Goal: Task Accomplishment & Management: Complete application form

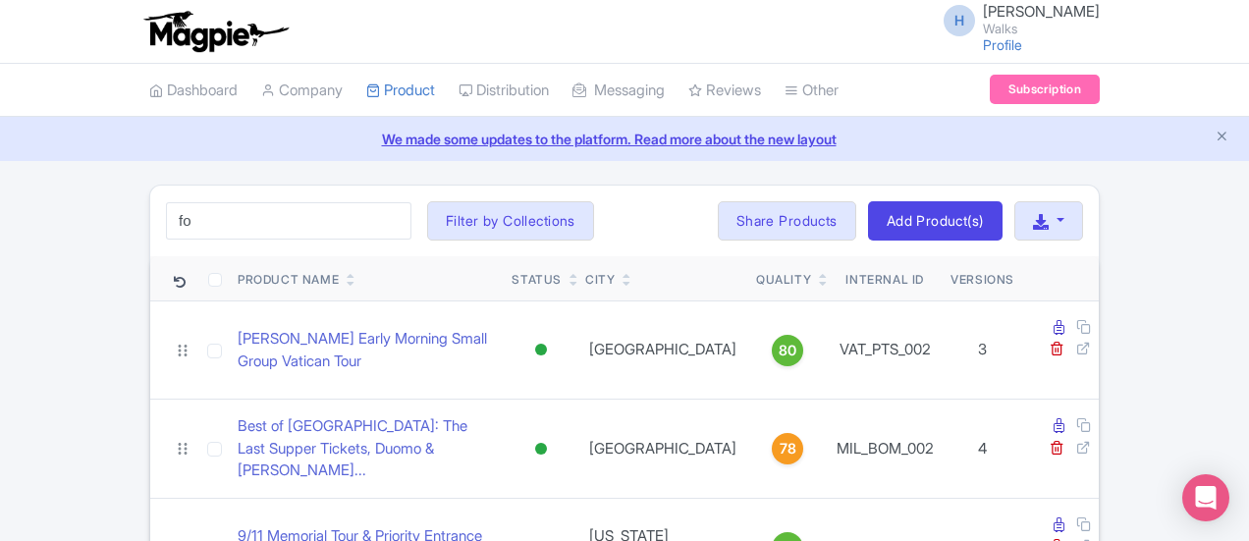
type input "f"
click button "Search" at bounding box center [0, 0] width 0 height 0
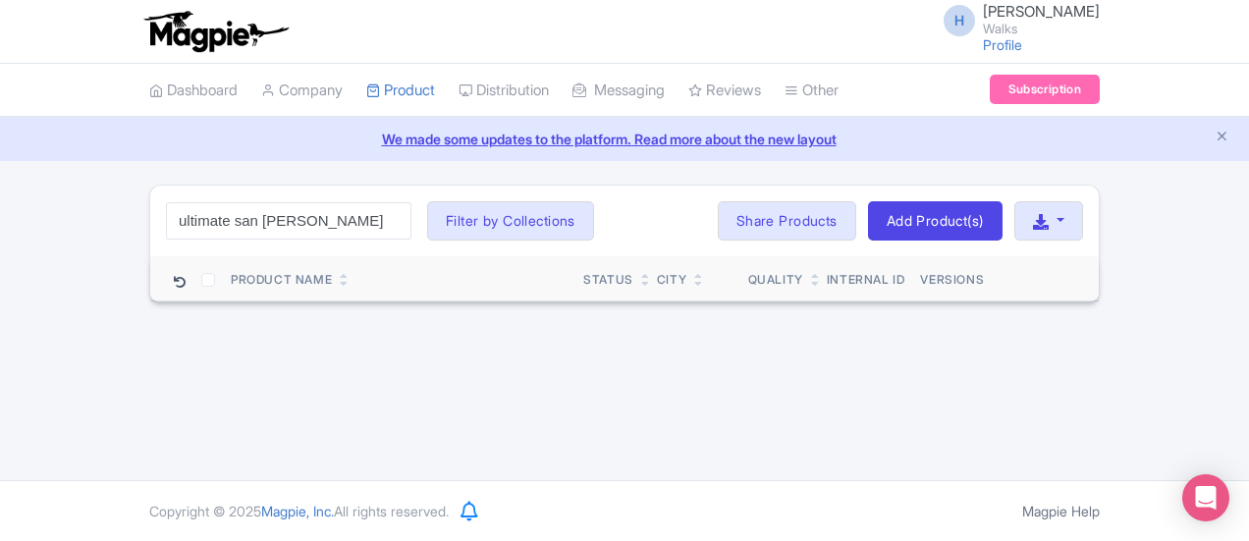
click button "Search" at bounding box center [0, 0] width 0 height 0
type input "u"
type input "san [PERSON_NAME]"
click button "Search" at bounding box center [0, 0] width 0 height 0
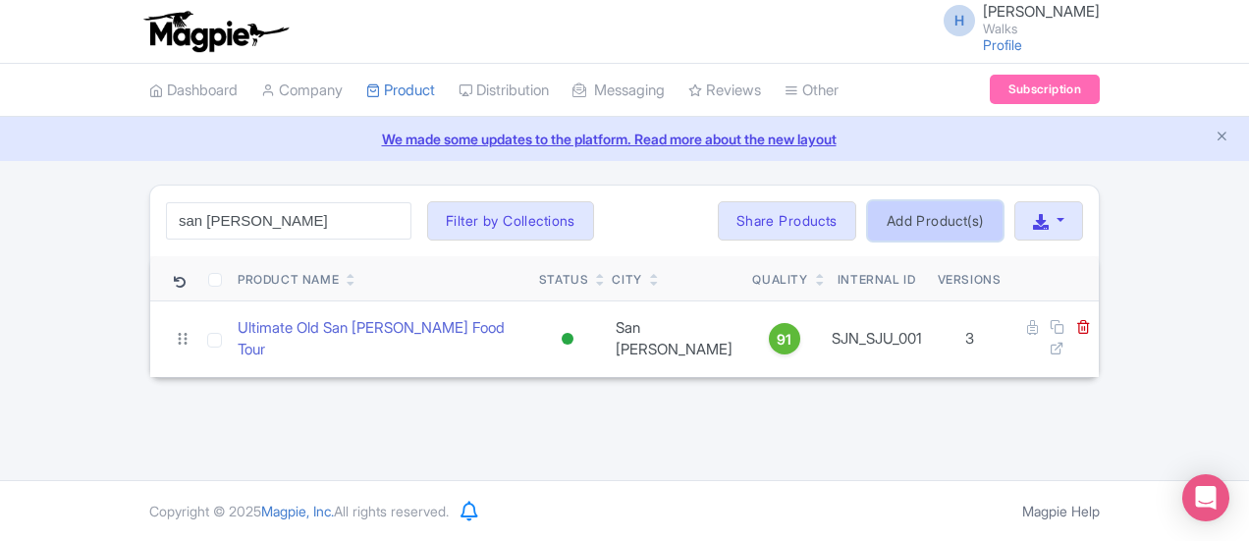
click at [1002, 215] on link "Add Product(s)" at bounding box center [935, 220] width 135 height 39
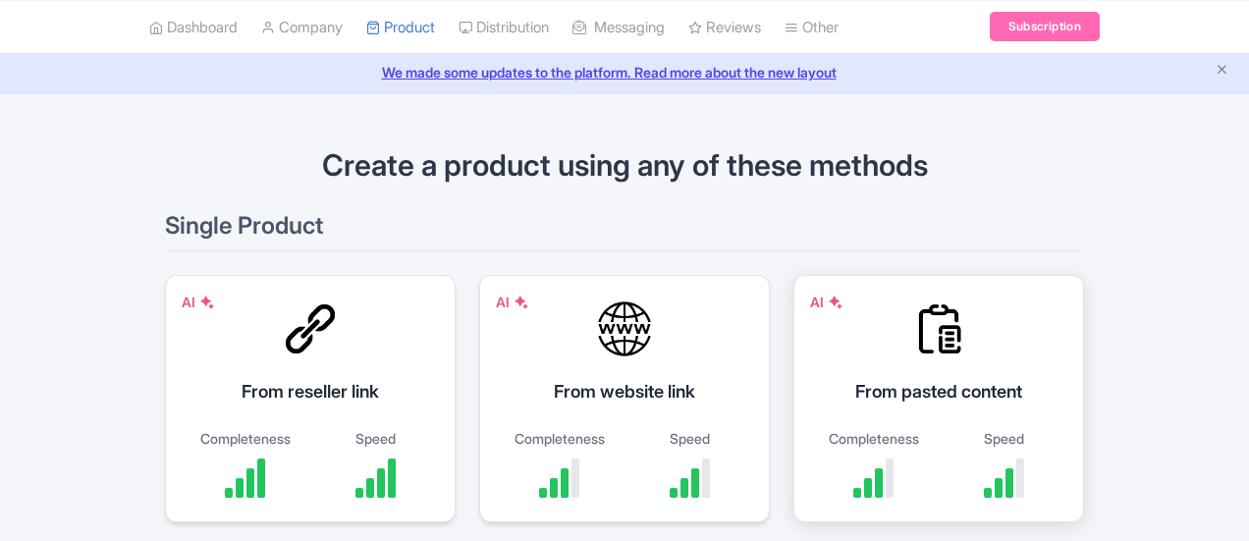
scroll to position [98, 0]
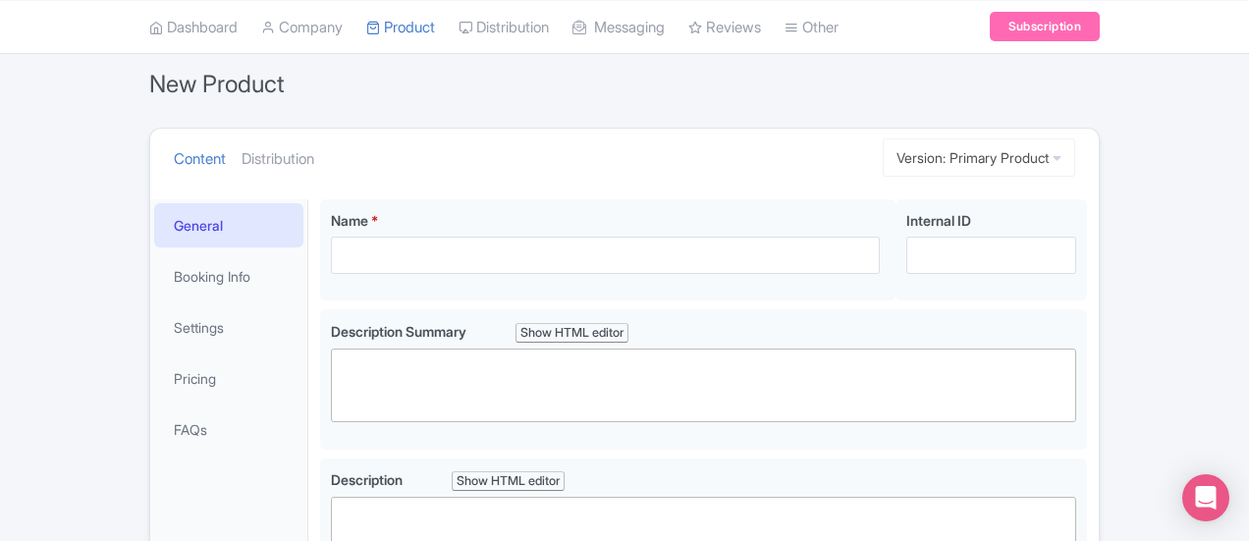
scroll to position [196, 0]
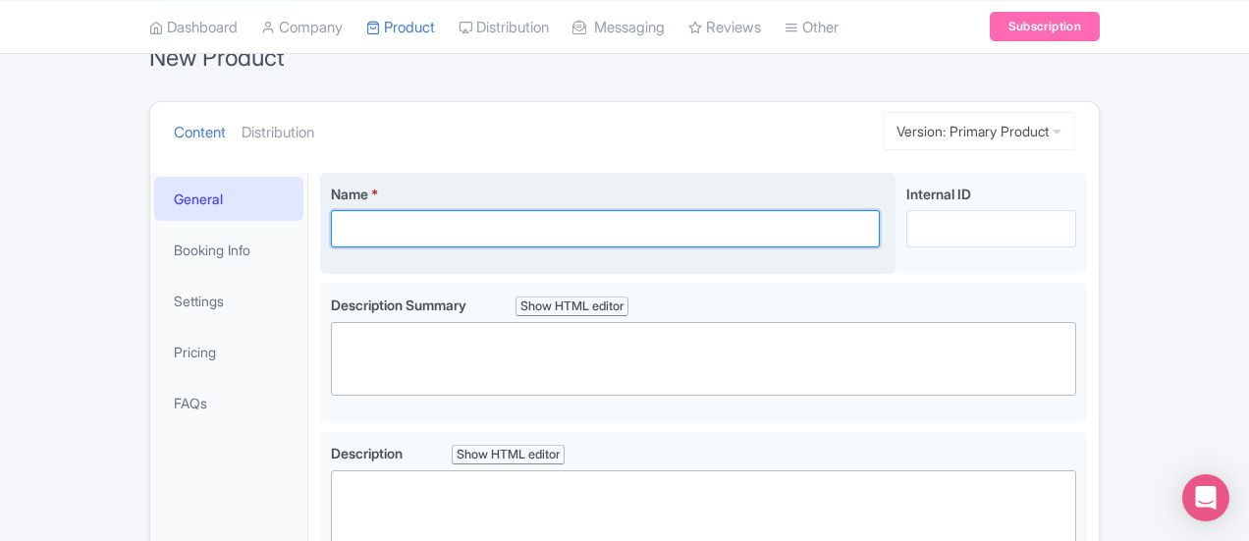
click at [383, 214] on input "Name *" at bounding box center [605, 228] width 549 height 37
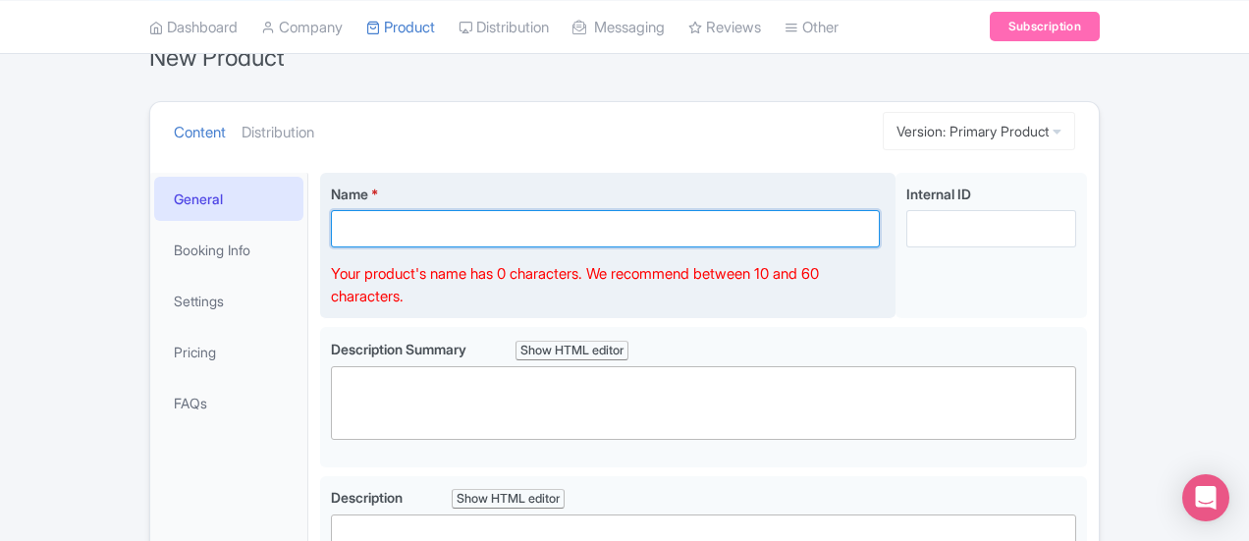
paste input "Best of Old San [PERSON_NAME] Walking Tour with El Morro Entry"
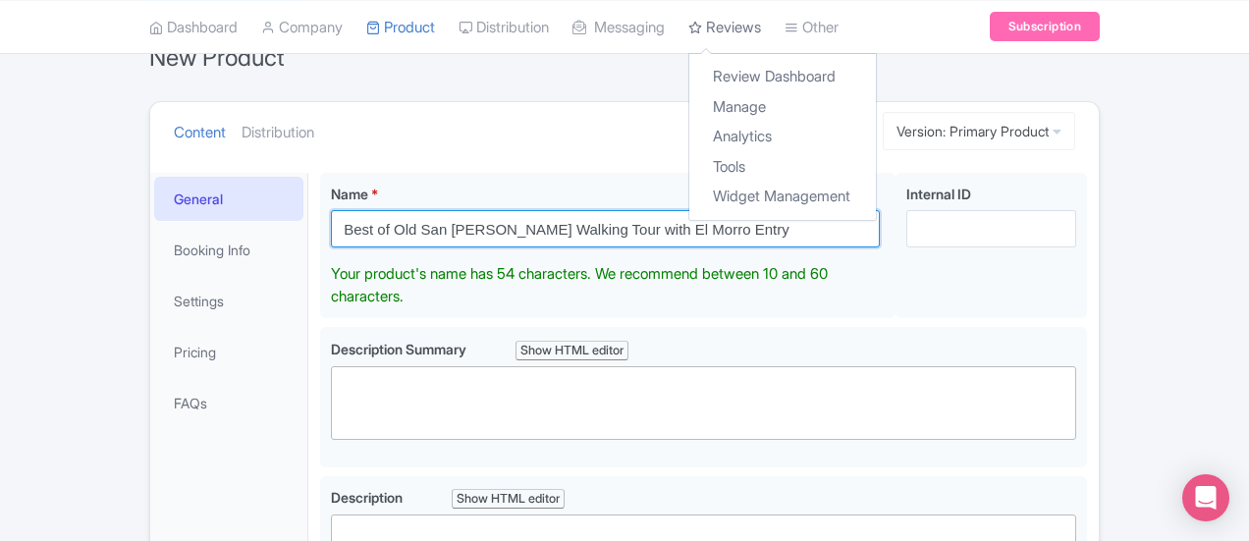
type input "Best of Old San [PERSON_NAME] Walking Tour with El Morro Entry"
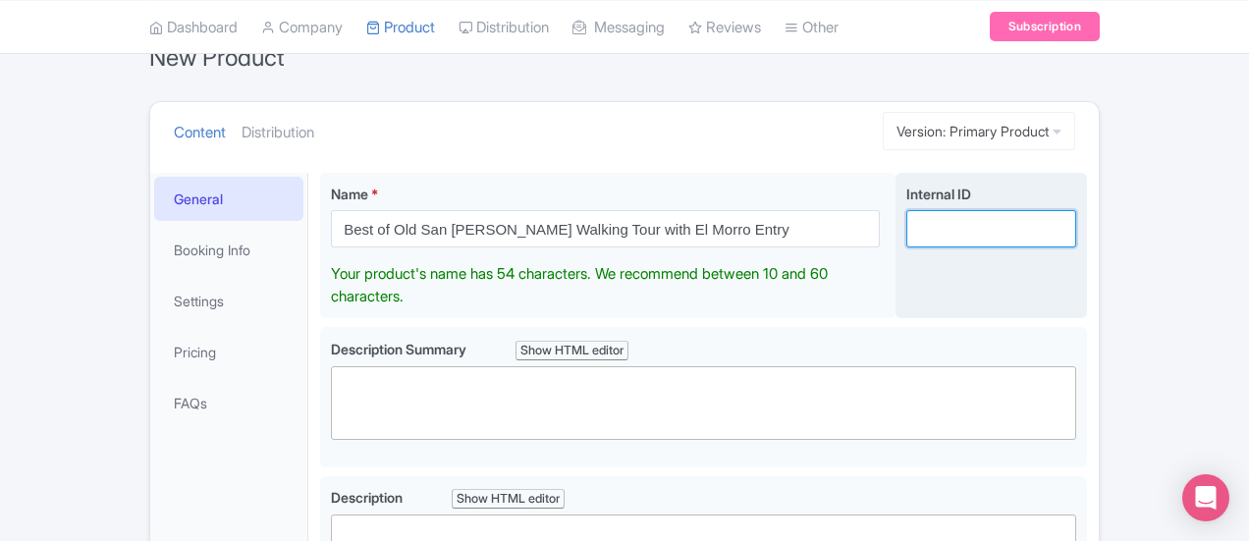
click at [1021, 232] on input "Internal ID" at bounding box center [991, 228] width 170 height 37
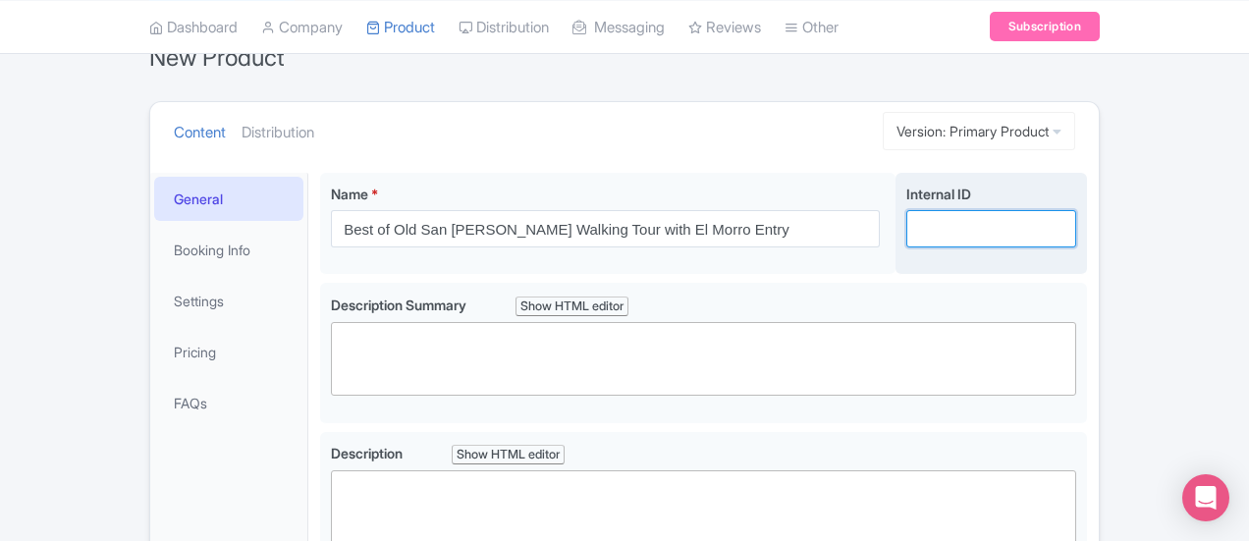
paste input "SJN_SJEM_002"
type input "SJN_SJEM_002"
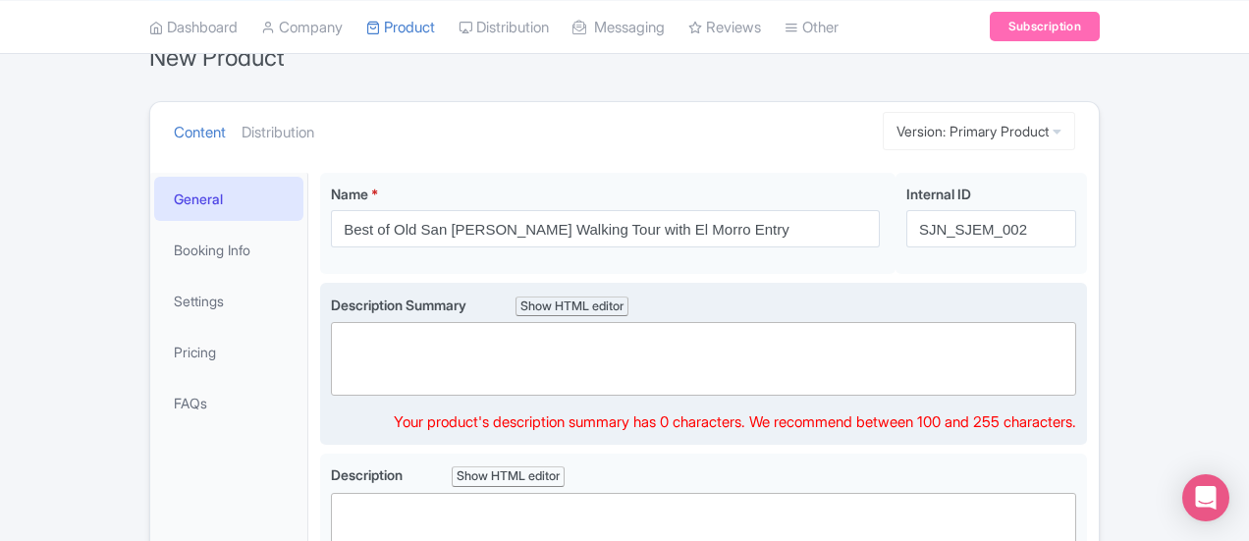
click at [350, 337] on trix-editor at bounding box center [703, 359] width 745 height 74
paste trix-editor "<div>Explore Old San Juan in 2.5 hours with a local guide, visit colorful stree…"
type trix-editor "<div>Explore Old San Juan in 2.5 hours with a local guide, visit colorful stree…"
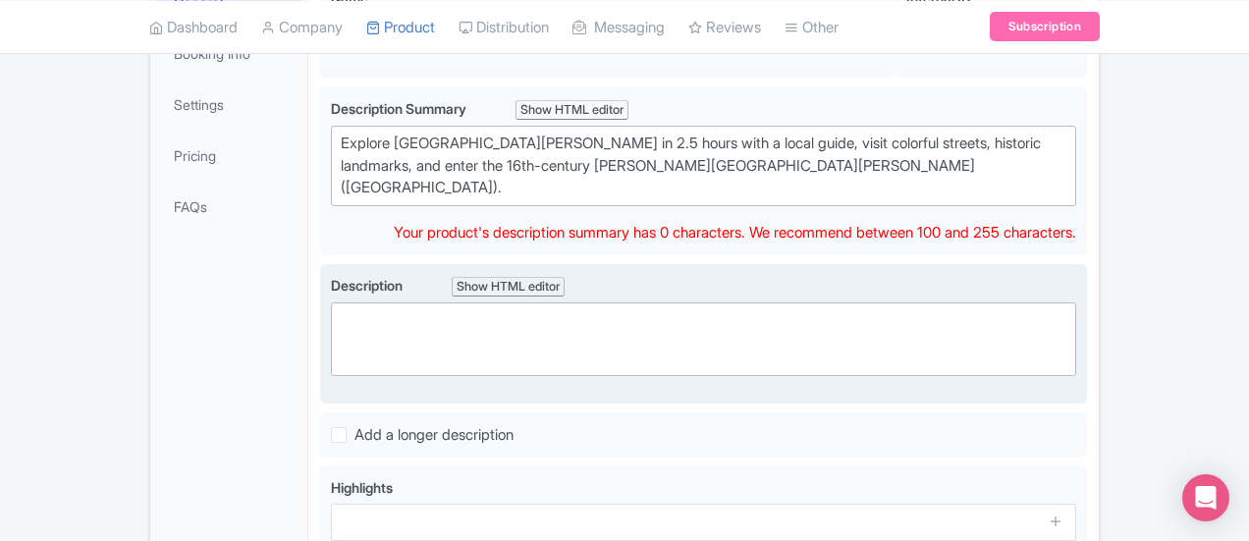
scroll to position [371, 0]
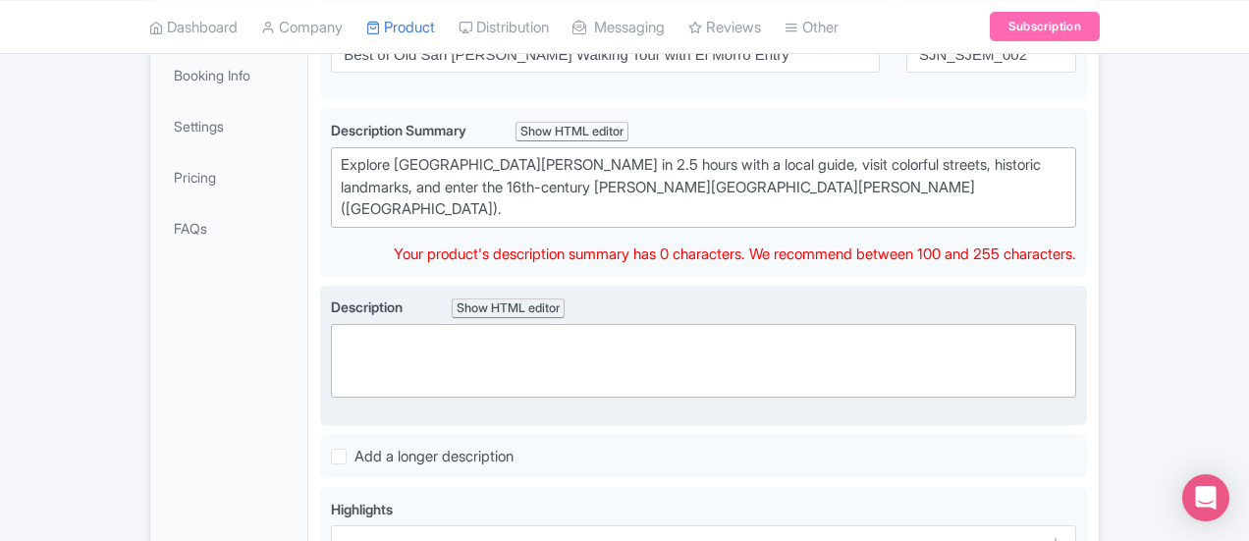
click at [331, 324] on trix-editor at bounding box center [703, 361] width 745 height 74
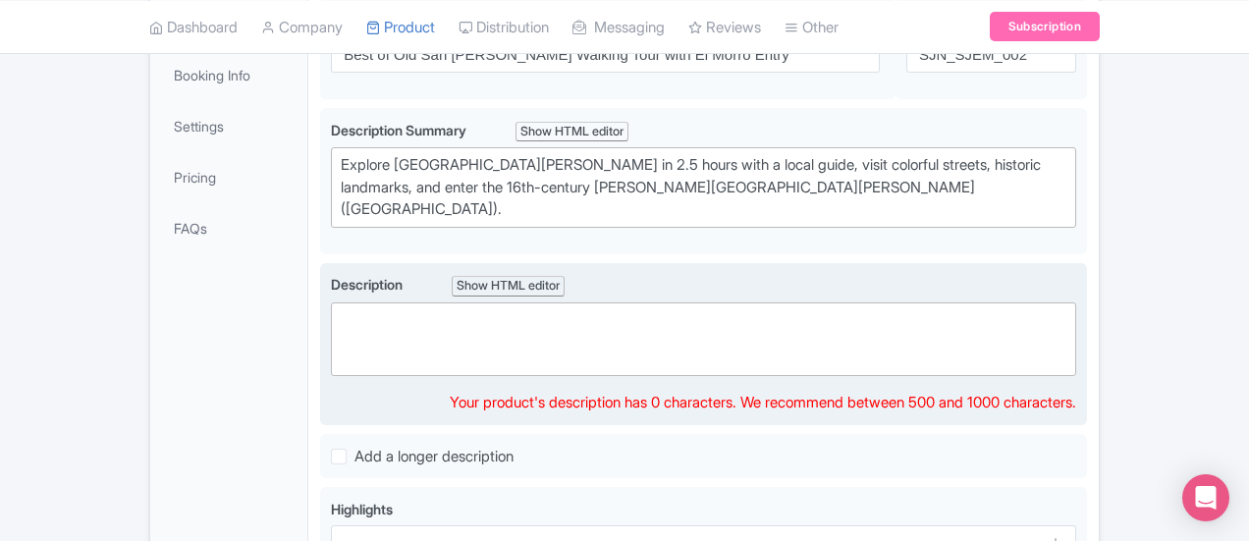
paste trix-editor "<div>Discover one of the oldest capitals in the Western Hemisphere, and explore…"
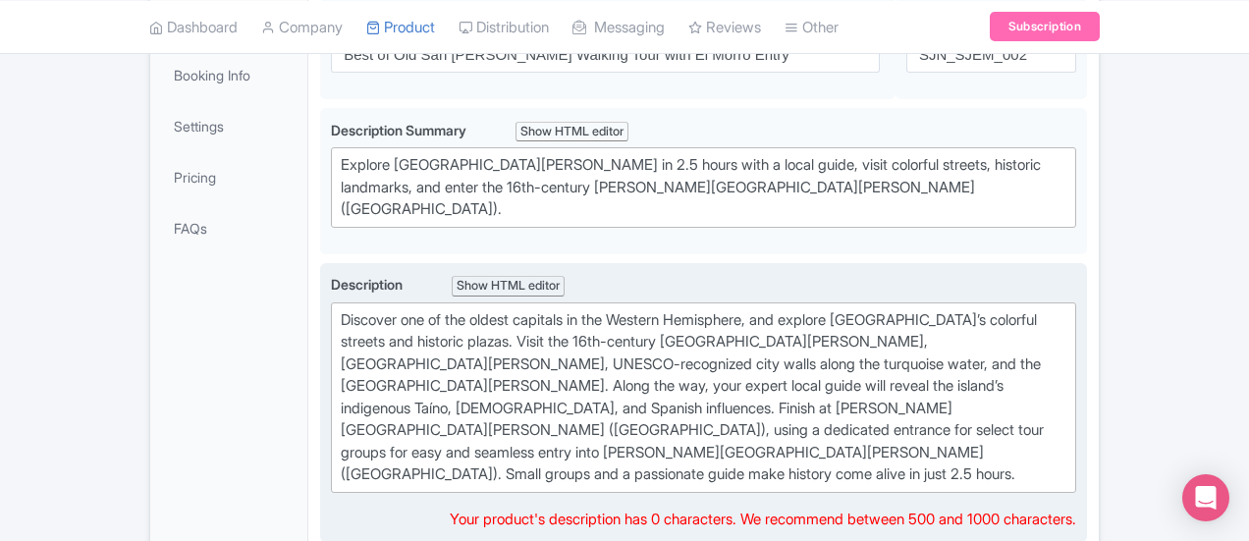
type trix-editor "<div>Discover one of the oldest capitals in the Western Hemisphere, and explore…"
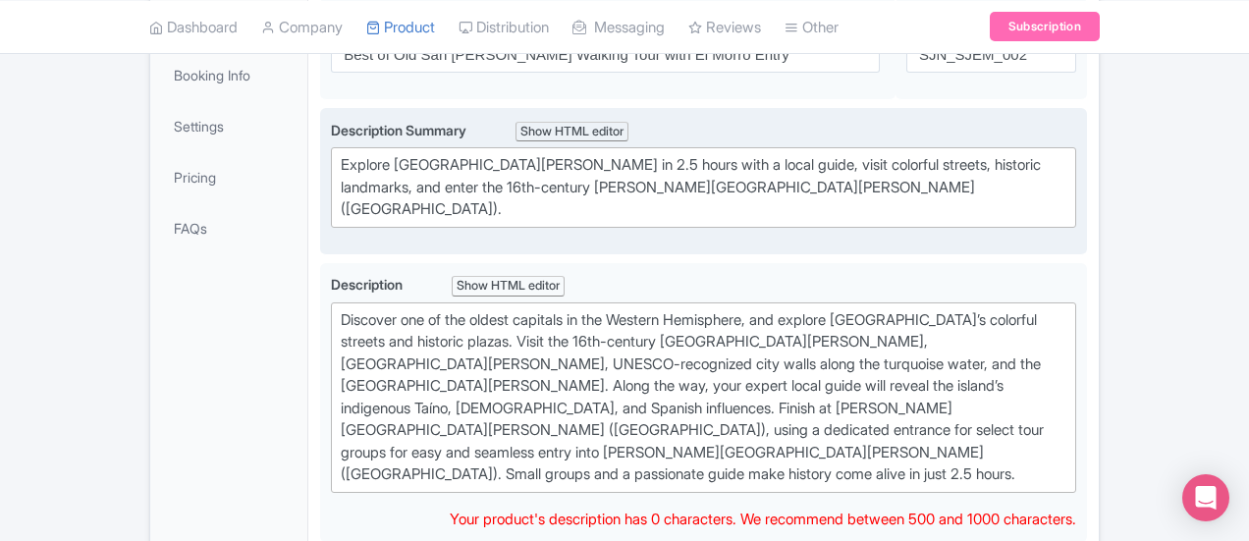
scroll to position [567, 0]
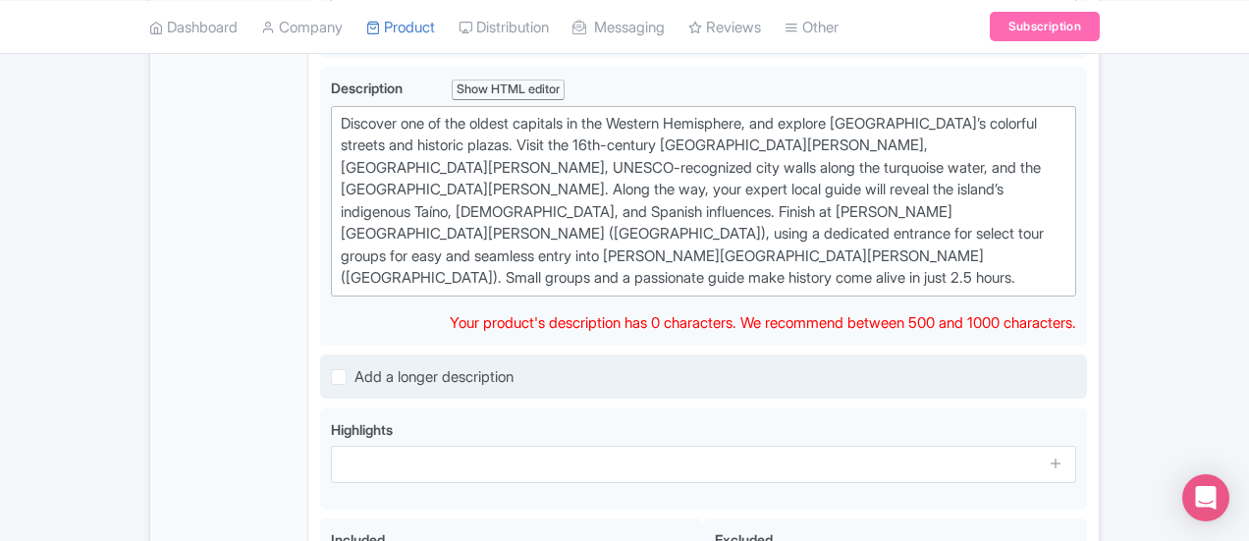
click at [320, 354] on div "Add a longer description" at bounding box center [703, 377] width 767 height 46
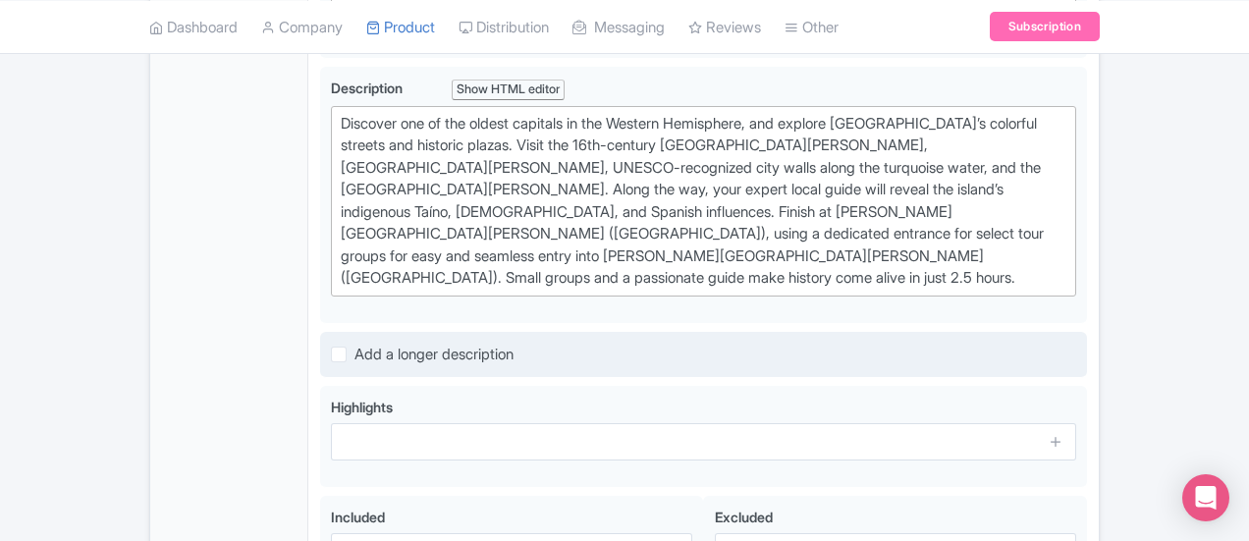
click at [354, 344] on label "Add a longer description" at bounding box center [433, 355] width 159 height 23
click at [354, 343] on input "Add a longer description" at bounding box center [360, 349] width 13 height 13
checkbox input "true"
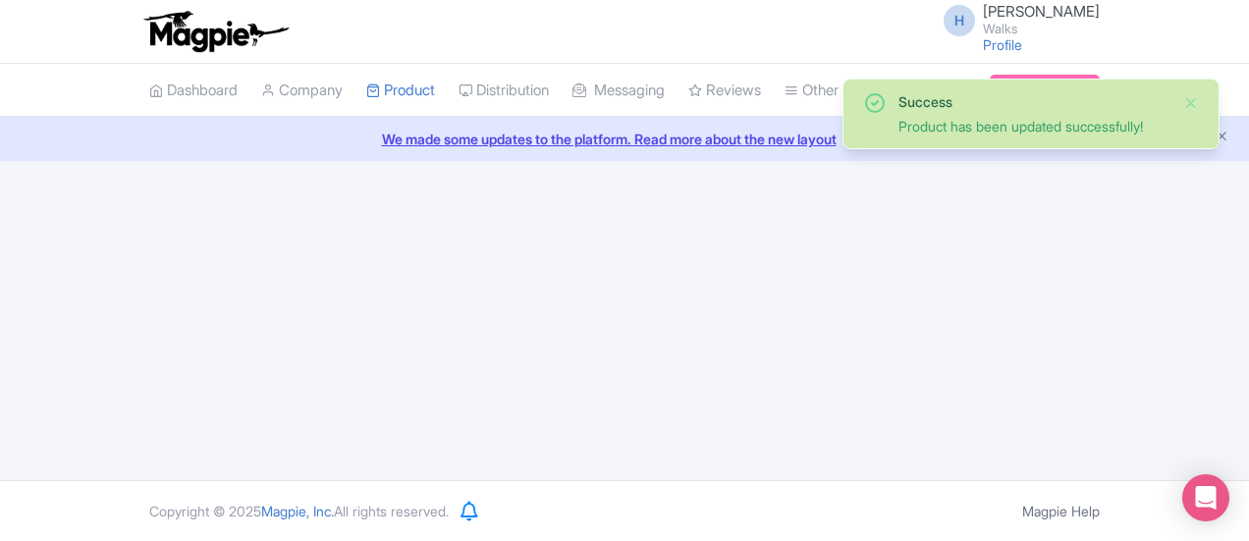
scroll to position [0, 0]
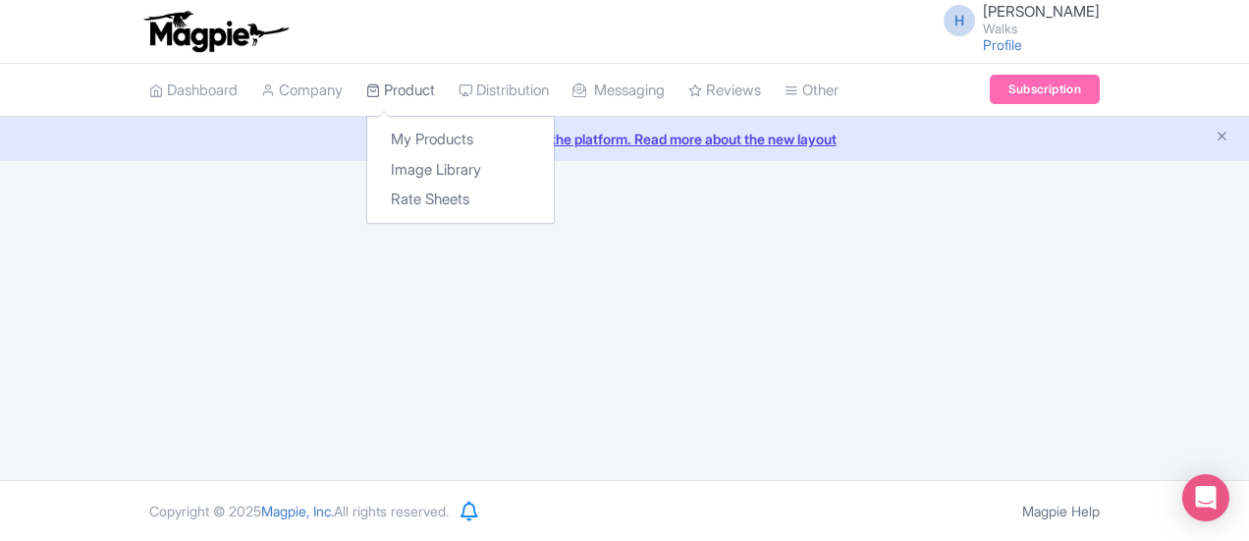
click at [366, 93] on icon at bounding box center [373, 90] width 14 height 14
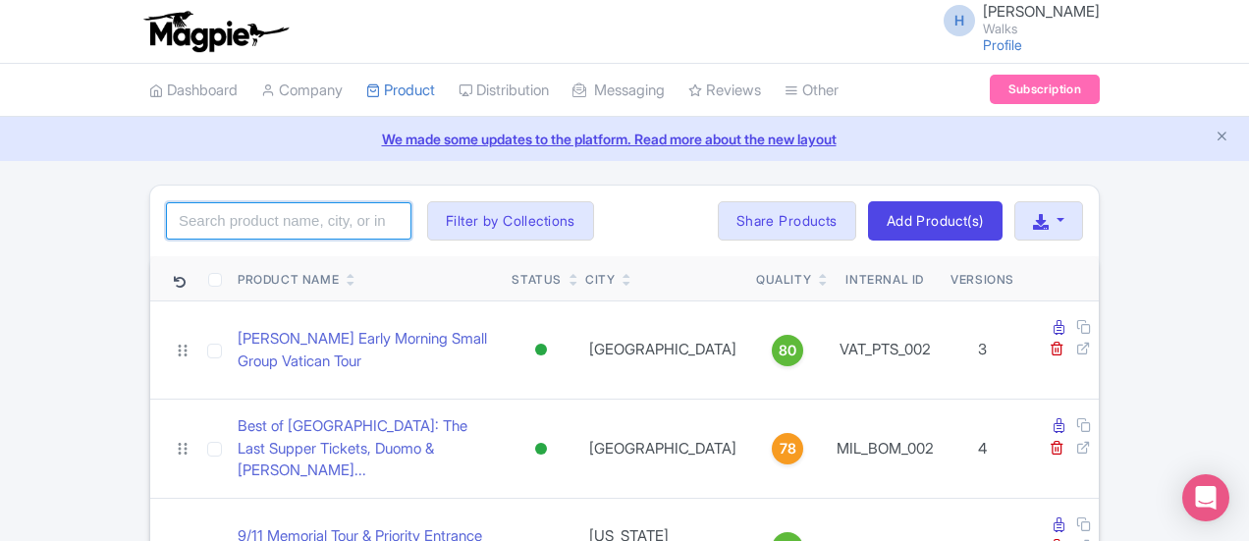
click at [188, 216] on input "search" at bounding box center [288, 220] width 245 height 37
click button "Search" at bounding box center [0, 0] width 0 height 0
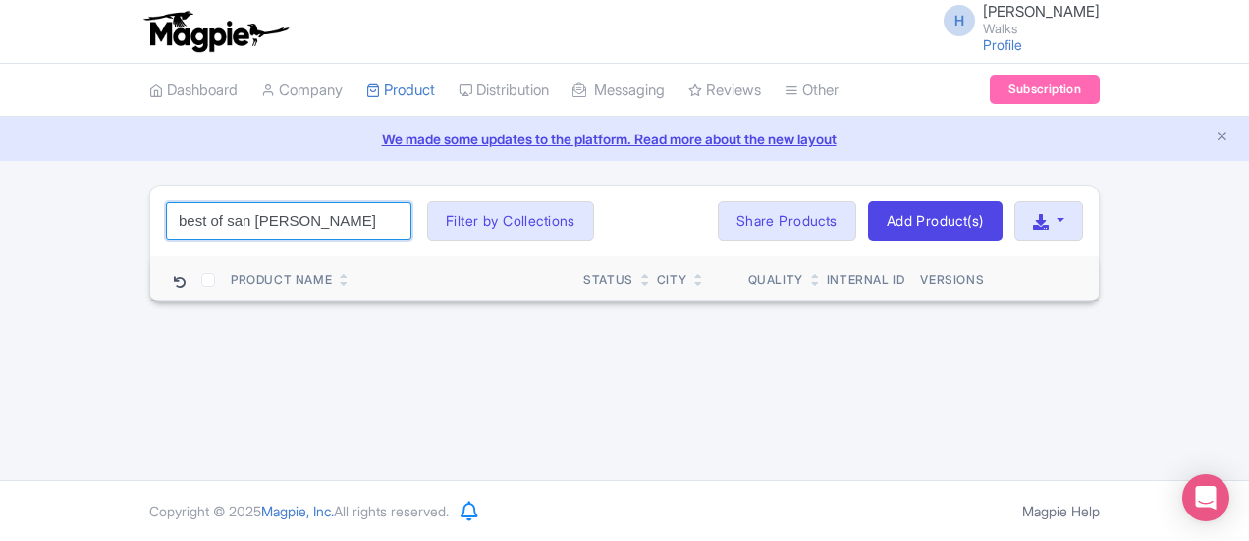
drag, startPoint x: 194, startPoint y: 225, endPoint x: 75, endPoint y: 231, distance: 119.9
click at [166, 231] on input "best of san juan" at bounding box center [288, 220] width 245 height 37
type input "b"
type input "san [PERSON_NAME]"
click button "Search" at bounding box center [0, 0] width 0 height 0
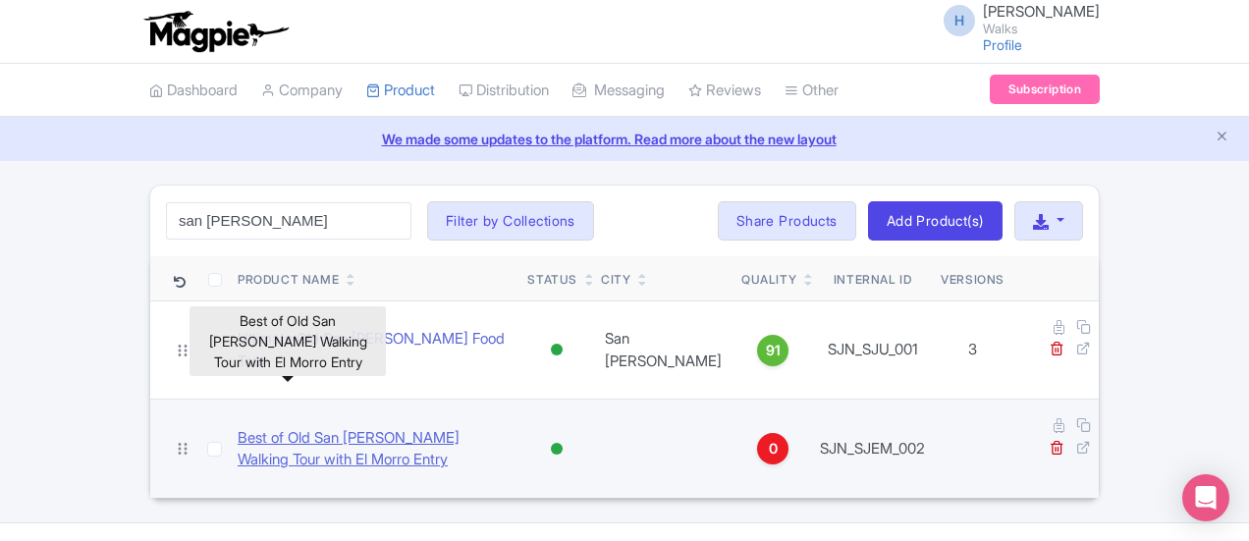
click at [348, 427] on link "Best of Old San Juan Walking Tour with El Morro Entry" at bounding box center [375, 449] width 274 height 44
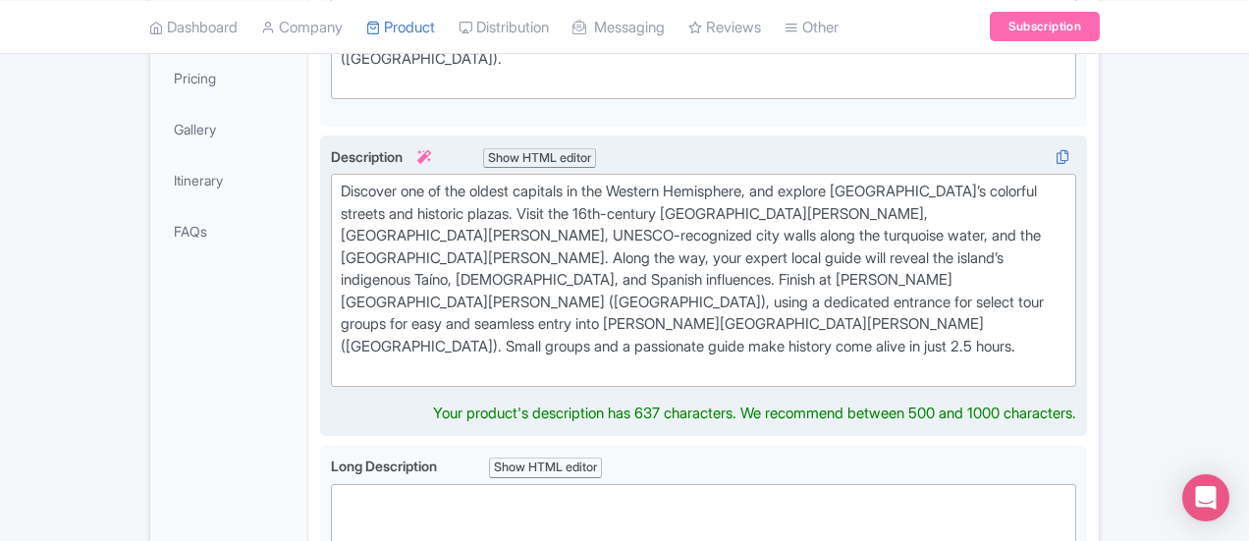
scroll to position [589, 0]
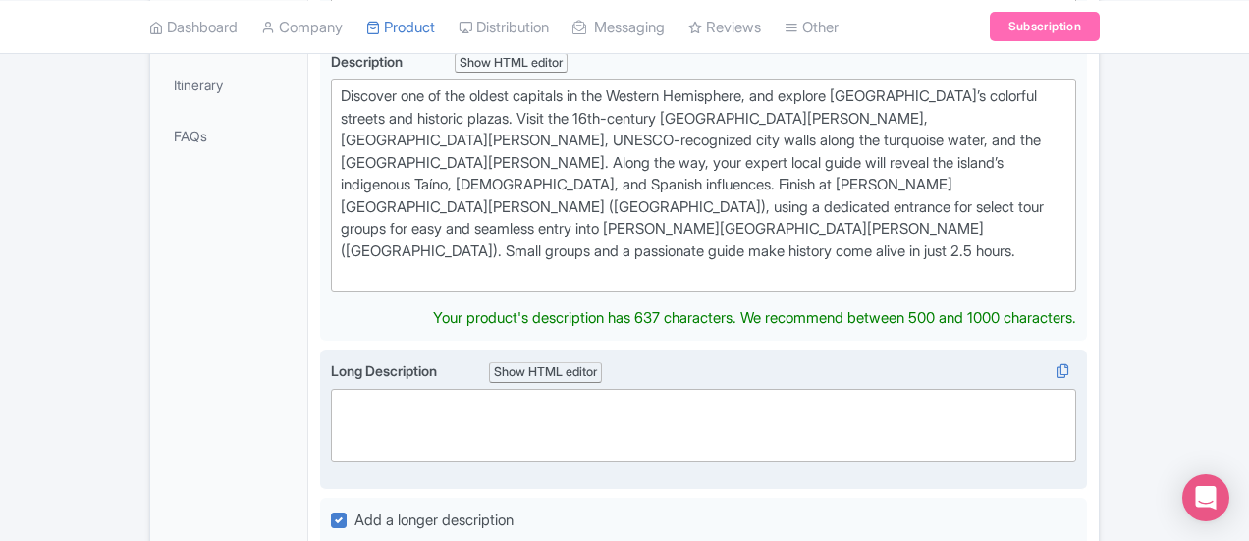
click at [331, 389] on trix-editor at bounding box center [703, 426] width 745 height 74
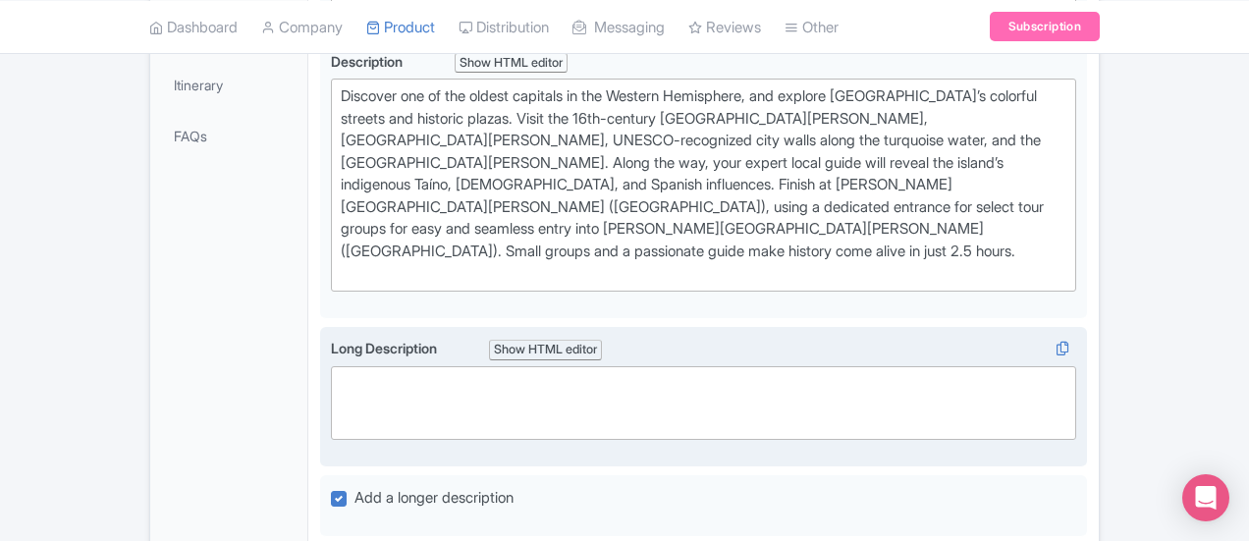
paste trix-editor "<div><br>Step into the heart of Old San Juan and uncover Puerto Rico’s 4,000+ y…"
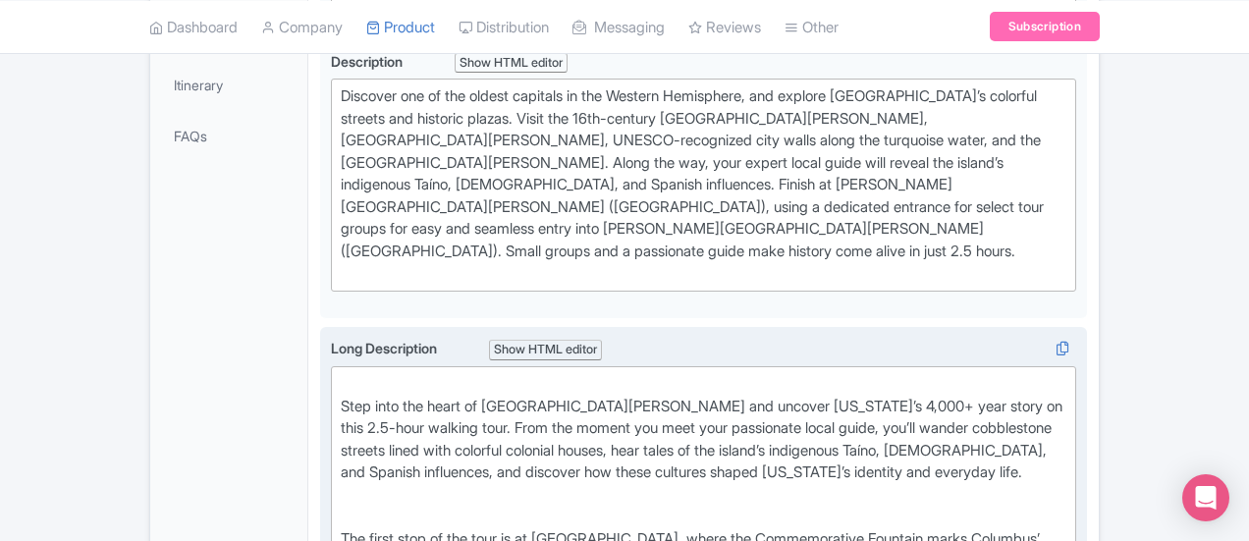
click at [341, 373] on div "Step into the heart of Old San Juan and uncover Puerto Rico’s 4,000+ year story…" at bounding box center [704, 439] width 726 height 133
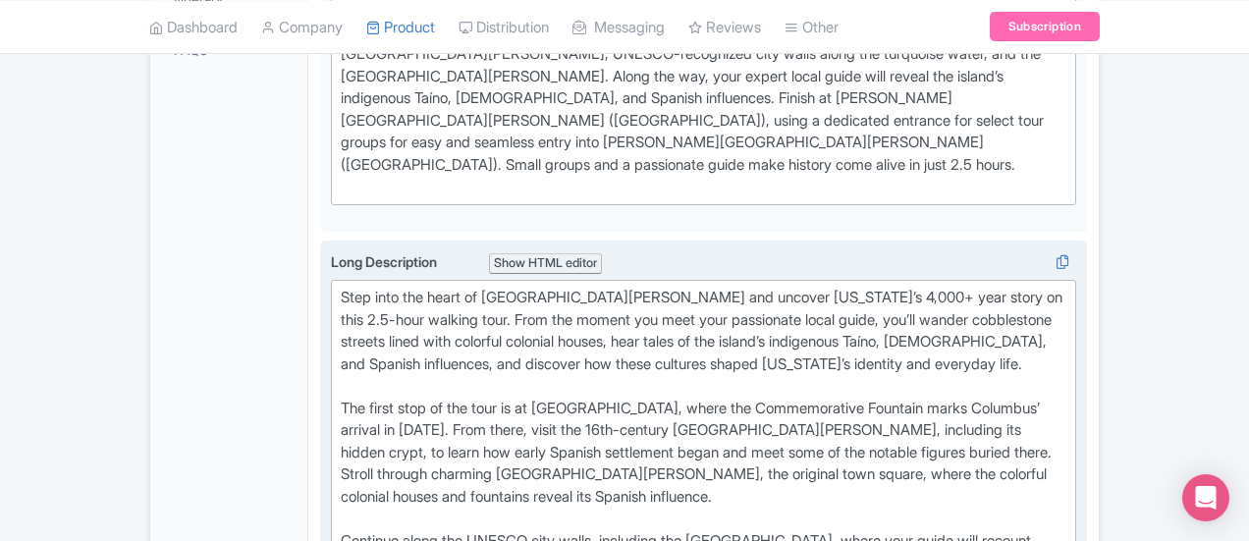
scroll to position [698, 0]
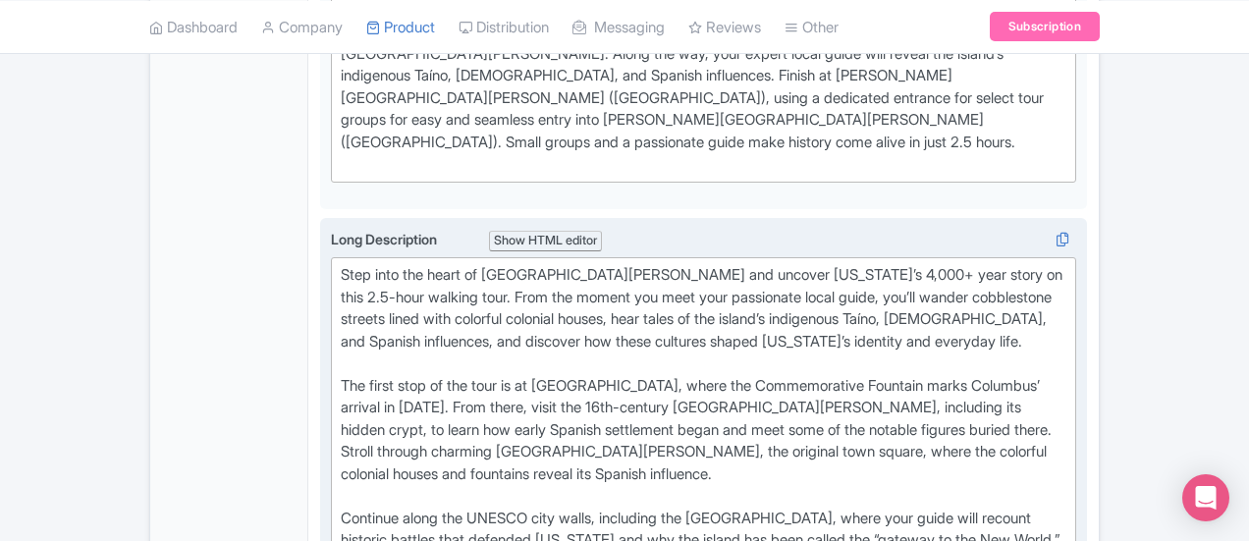
type trix-editor "<div>Step into the heart of Old San Juan and uncover Puerto Rico’s 4,000+ year …"
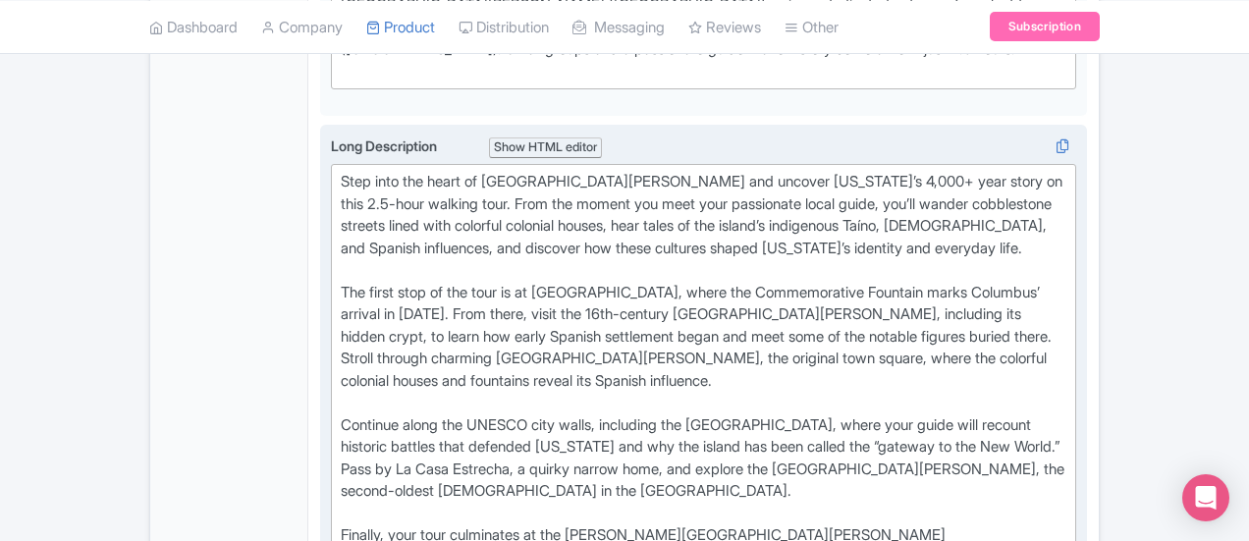
scroll to position [1091, 0]
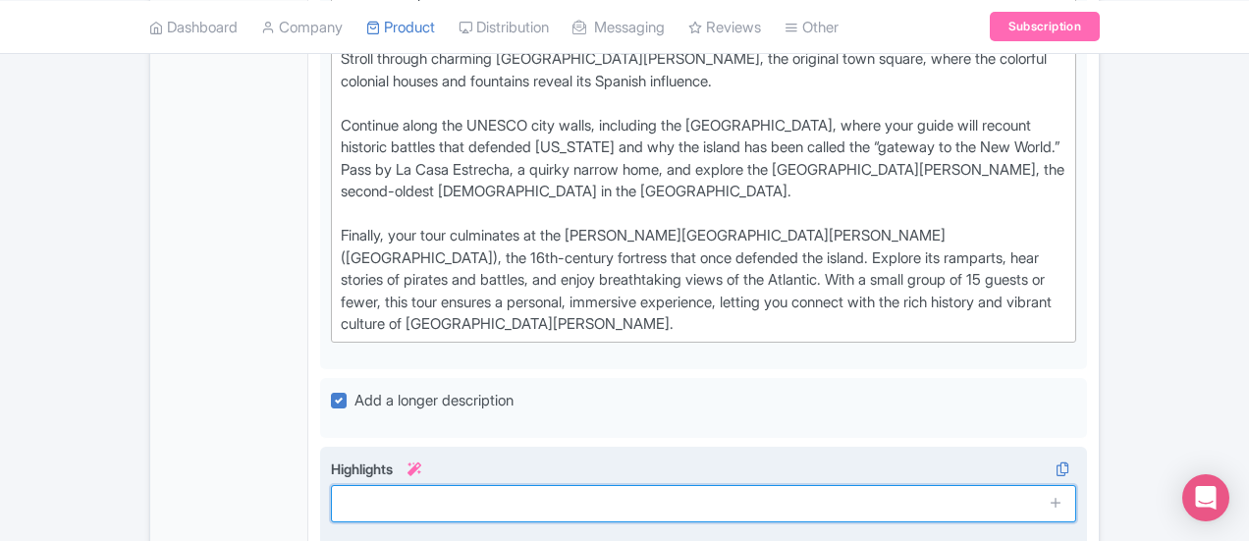
click at [428, 485] on input "text" at bounding box center [703, 503] width 745 height 37
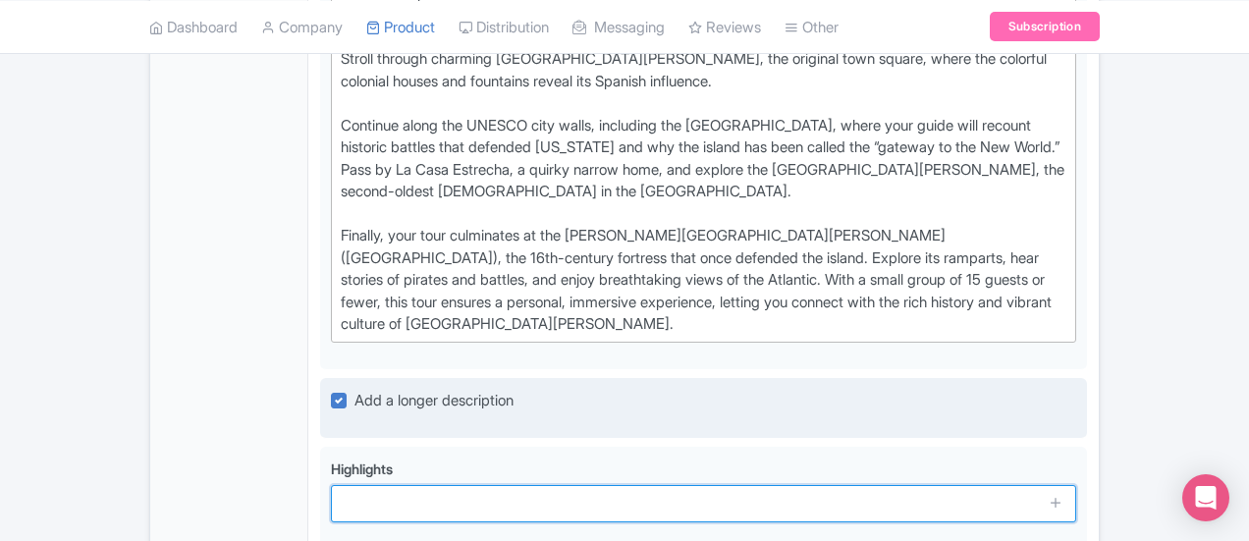
paste input "Expert local guide who brings history and culture to life"
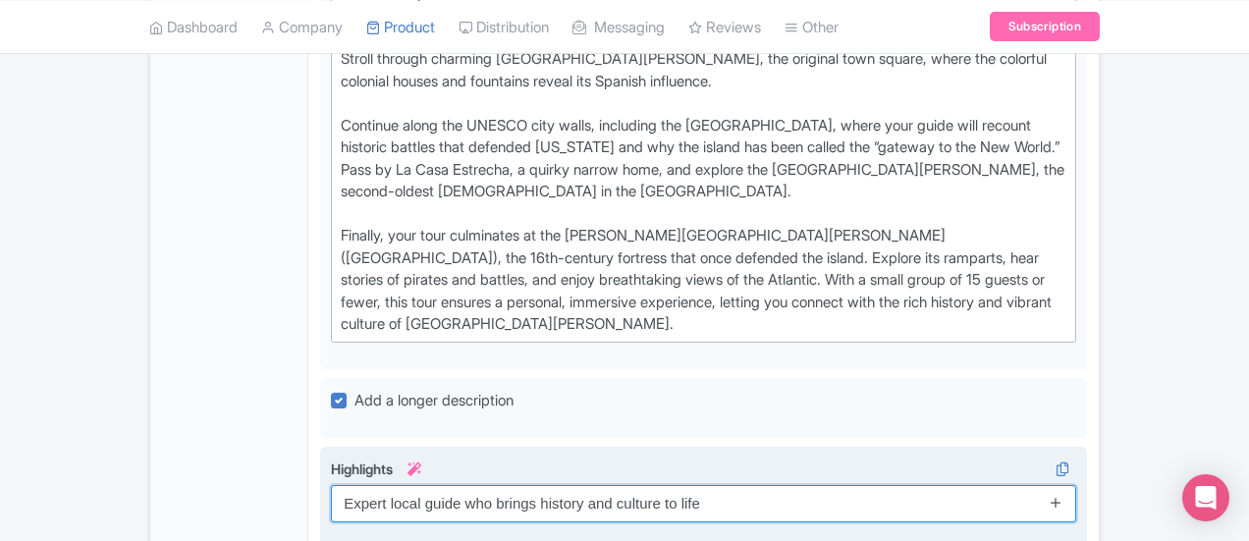
type input "Expert local guide who brings history and culture to life"
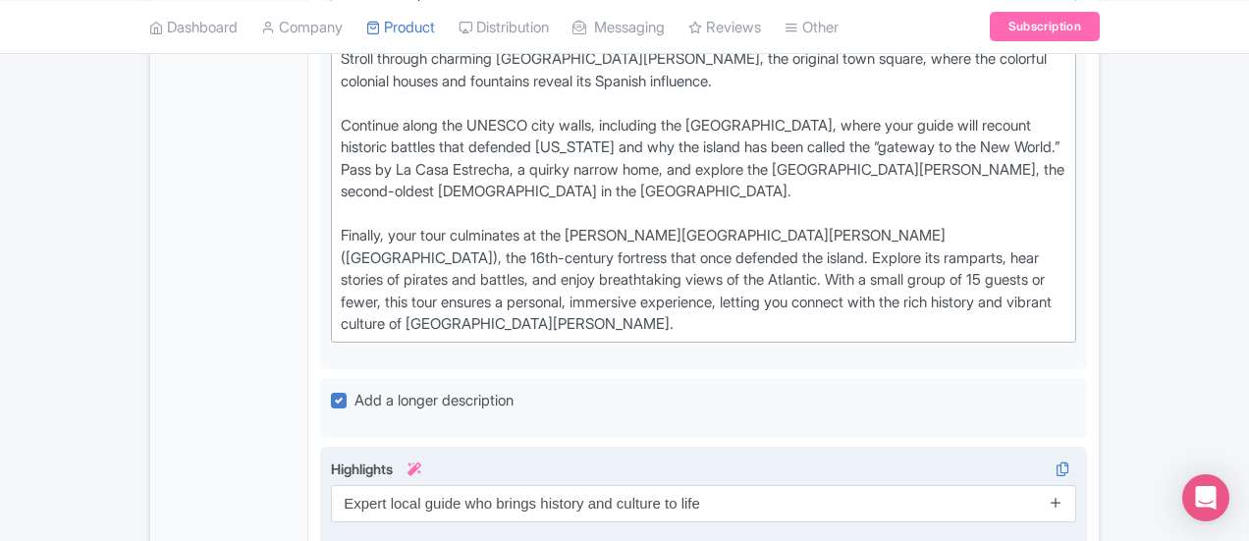
click at [1063, 495] on icon at bounding box center [1056, 502] width 15 height 15
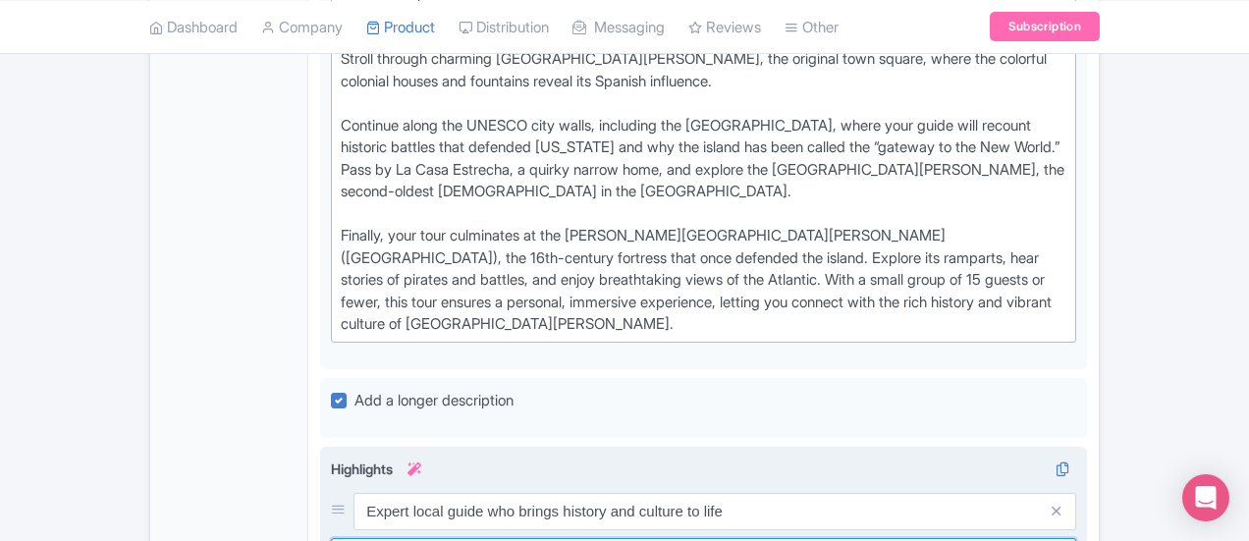
paste input "Entry and guided tour of [PERSON_NAME][GEOGRAPHIC_DATA][PERSON_NAME] ([GEOGRAPH…"
type input "Entry and guided tour of [PERSON_NAME][GEOGRAPHIC_DATA][PERSON_NAME] ([GEOGRAPH…"
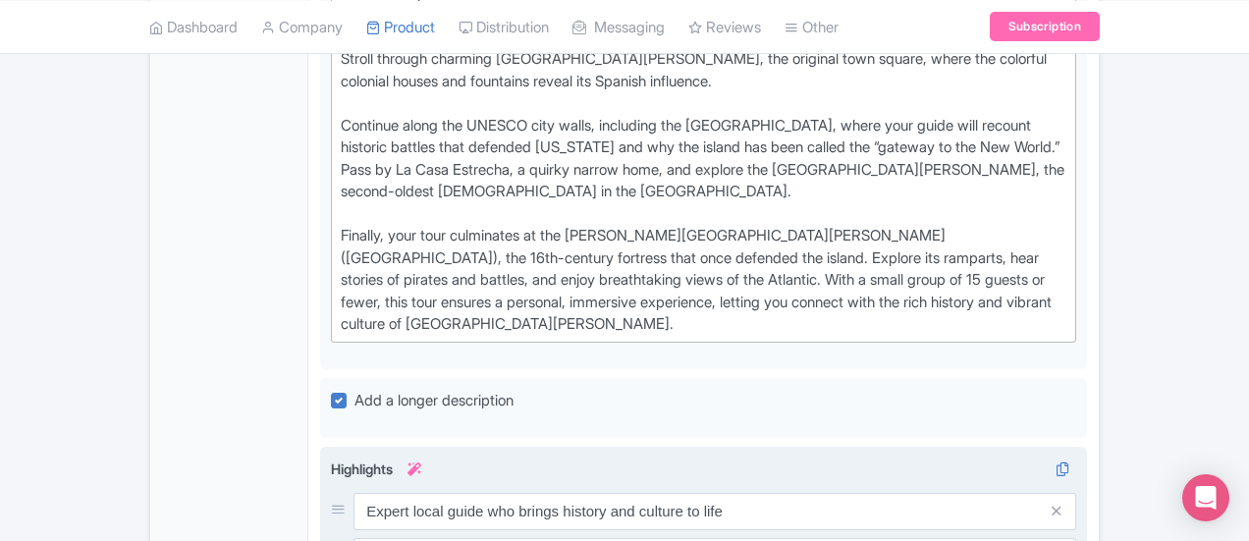
paste input "Small group experience with max 15 people"
type input "Small group experience with max 15 people"
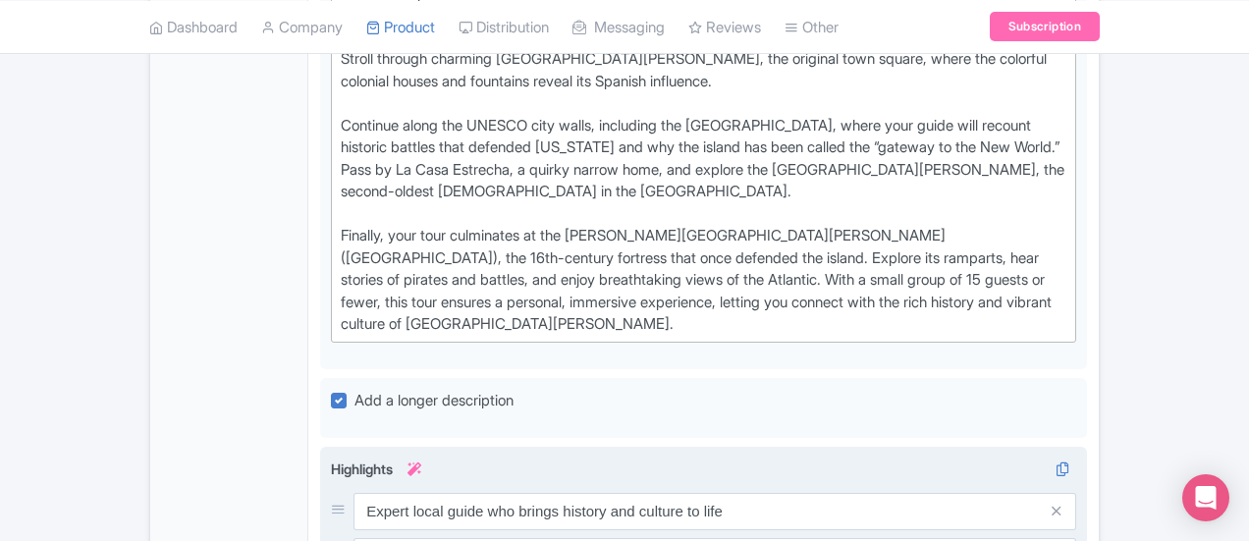
paste input "Small group experience with max 15 people"
type input "Small group experience with max 15 people"
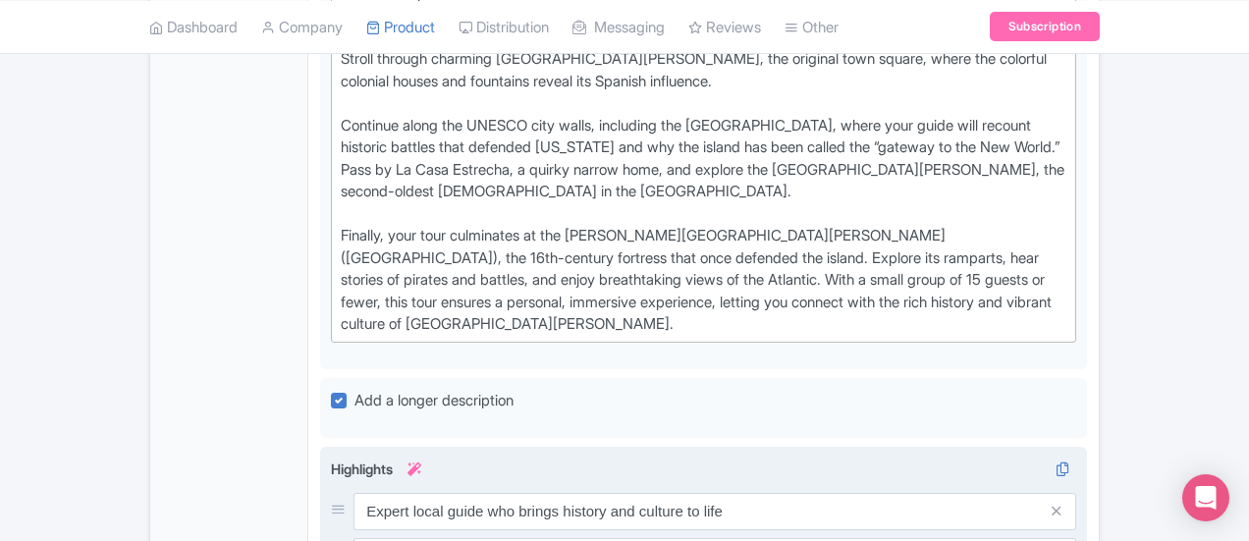
paste input "Immersive walk through [GEOGRAPHIC_DATA]’s vibrant streets and plazas"
type input "Immersive walk through [GEOGRAPHIC_DATA]’s vibrant streets and plazas"
paste input "See San Juan’s highlights in just 2.5 hours"
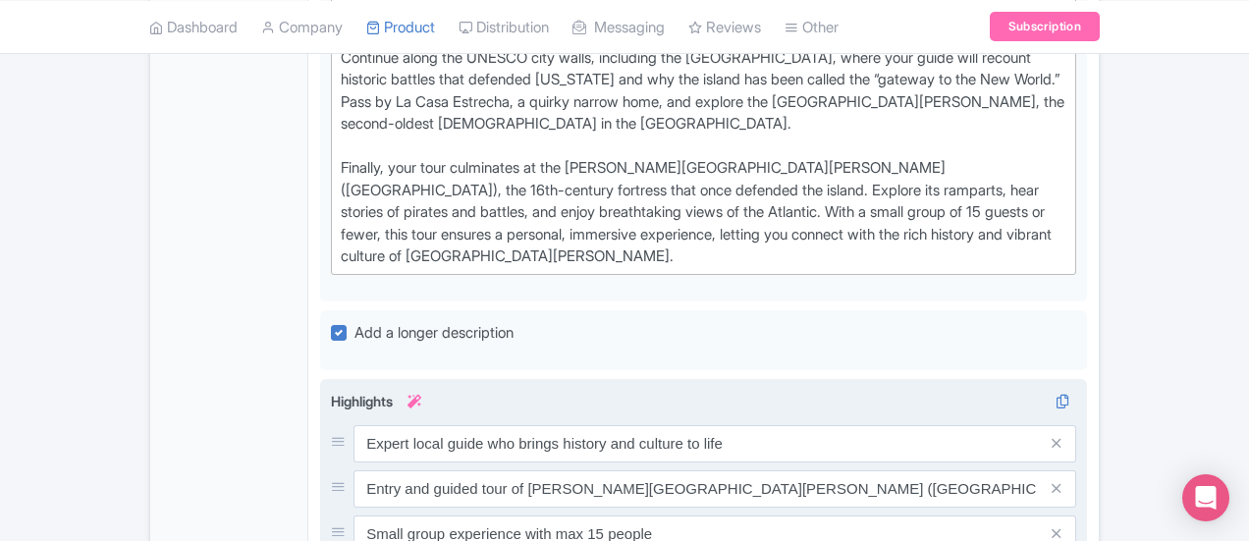
scroll to position [1189, 0]
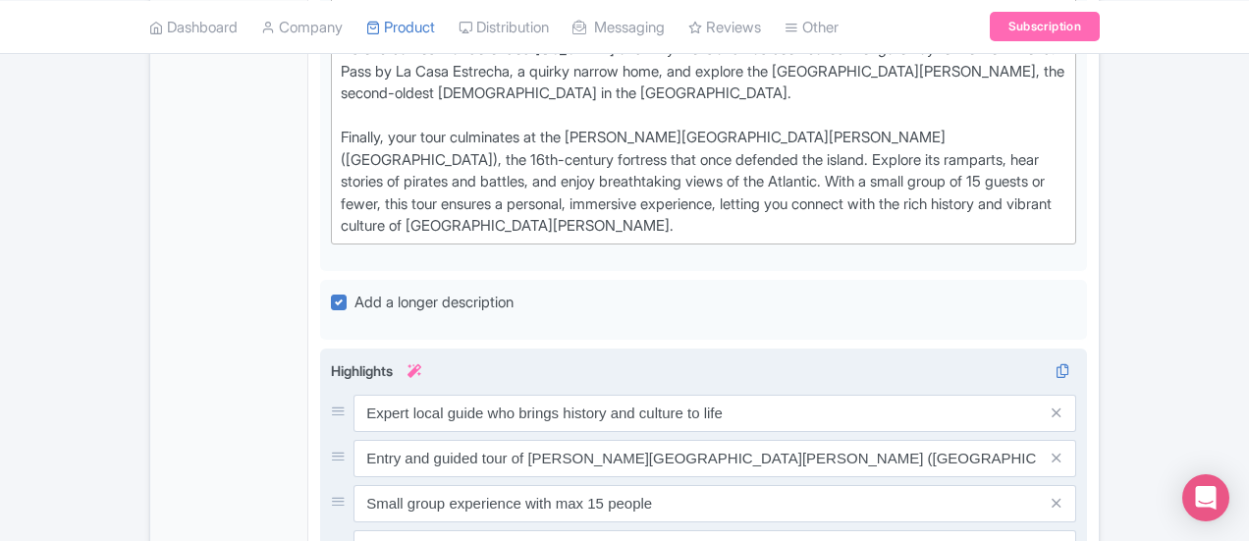
type input "See San Juan’s highlights in just 2.5 hours"
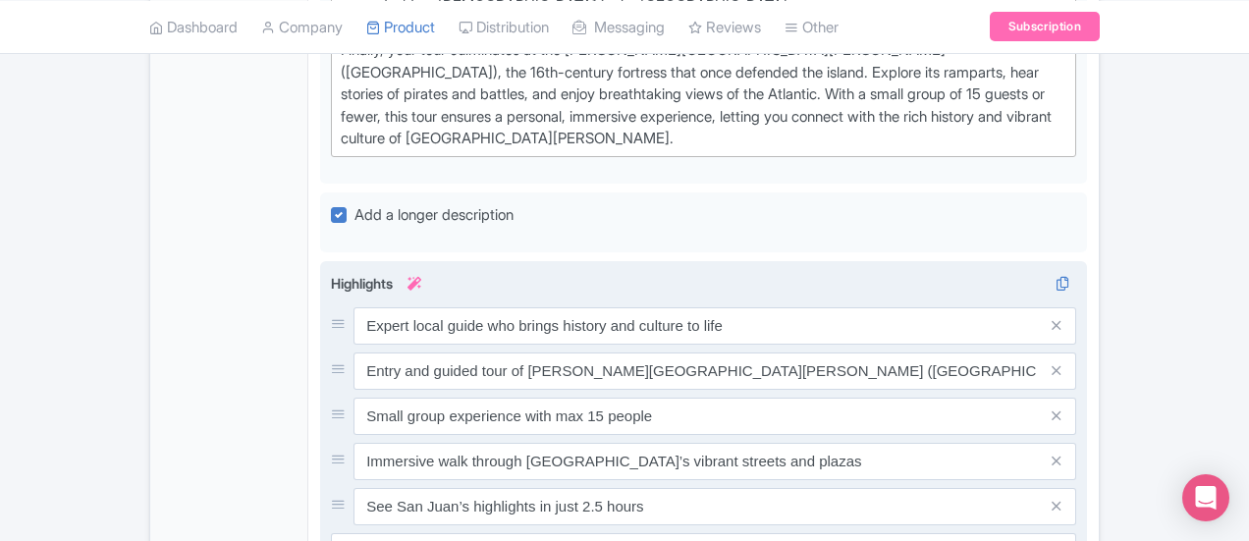
scroll to position [1385, 0]
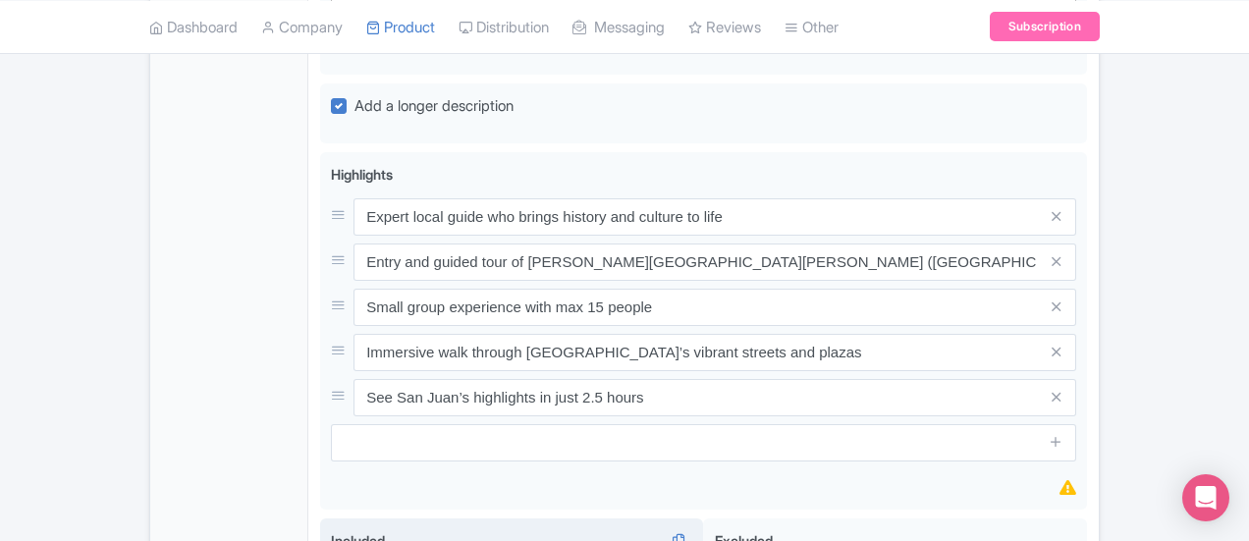
paste input "Expertly guided walking tour"
type input "Expertly guided walking tour"
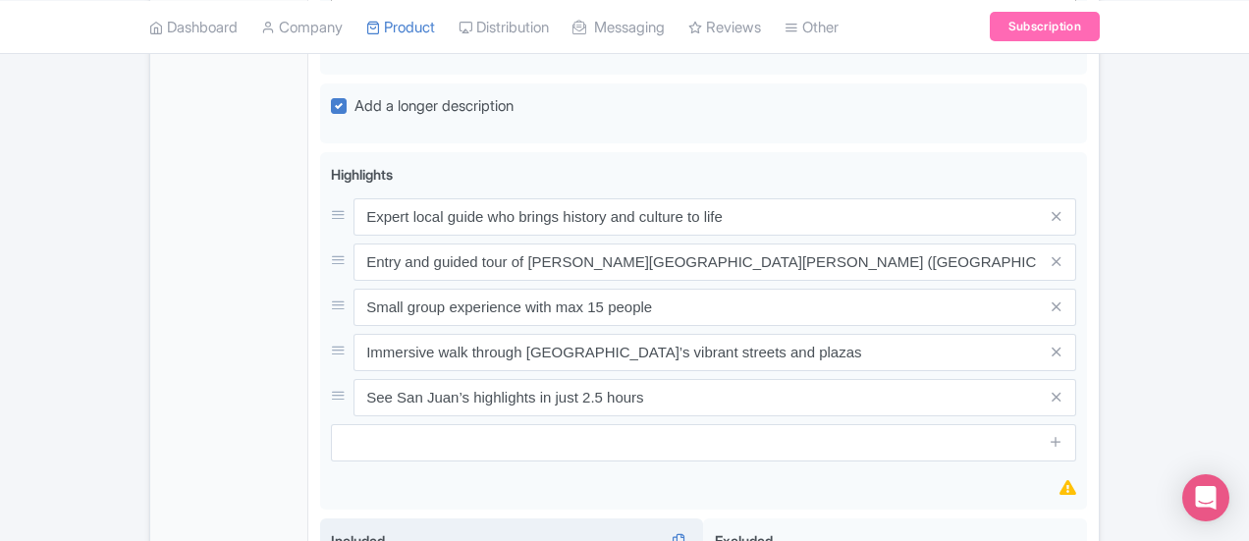
paste input "Local English-speaking guide"
type input "Local English-speaking guide"
paste input "Small group (max 15)"
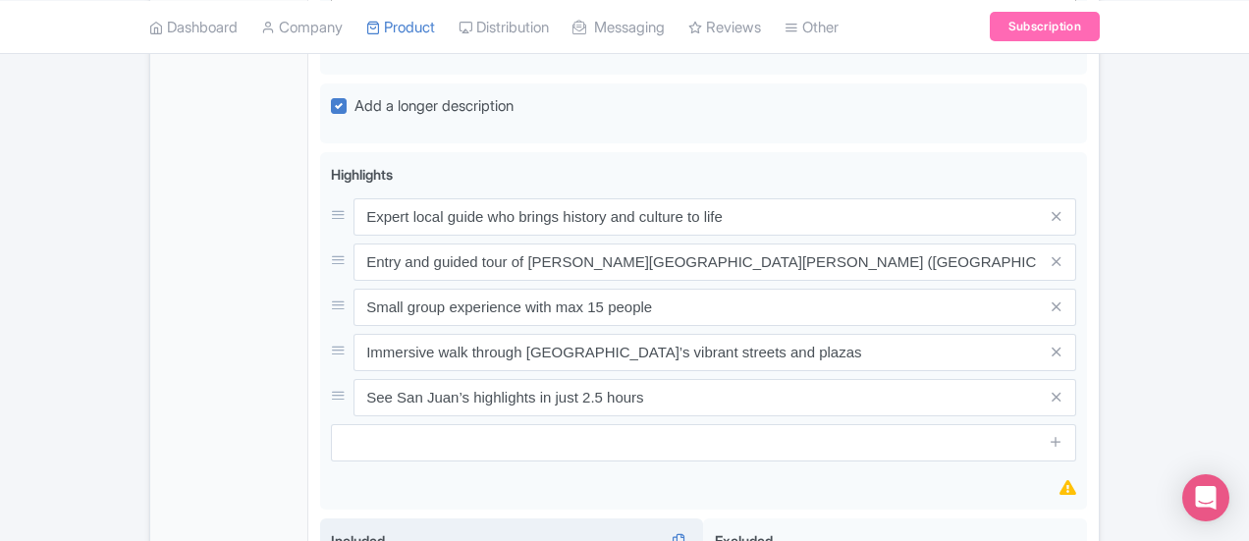
type input "Small group (max 15)"
paste input "El Morro tickets"
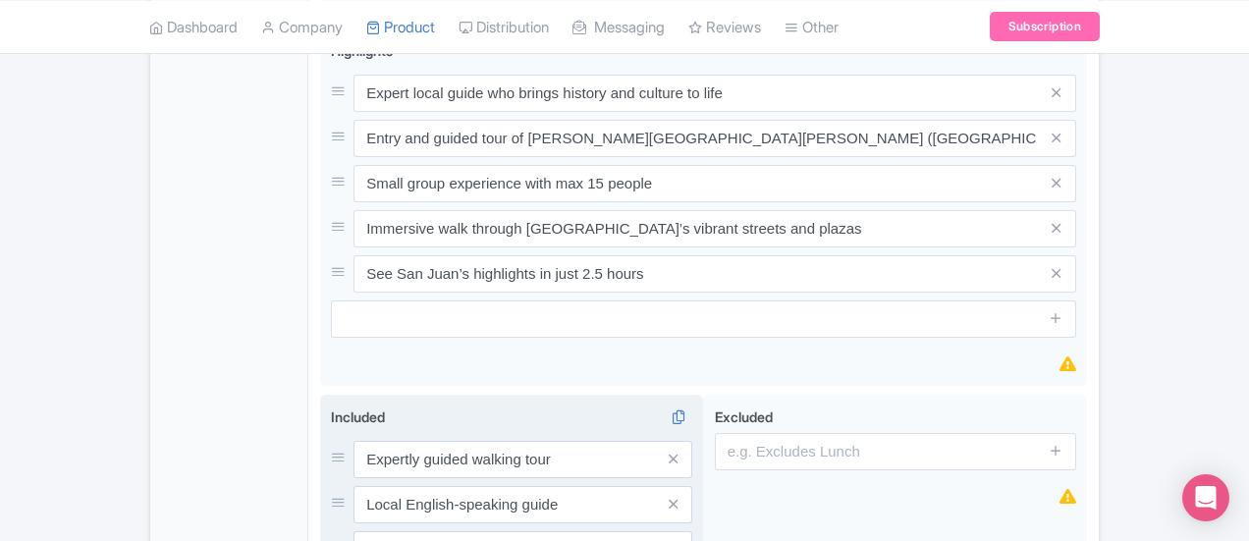
scroll to position [1582, 0]
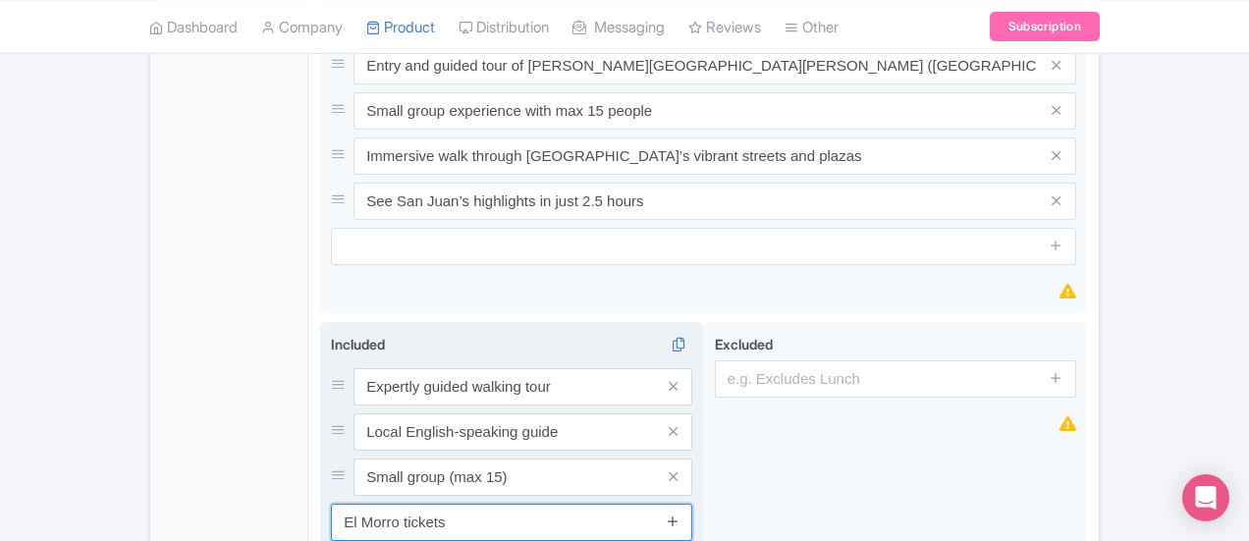
type input "El Morro tickets"
click at [680, 513] on icon at bounding box center [673, 520] width 15 height 15
paste input "El Morro guided tour"
type input "El Morro guided tour"
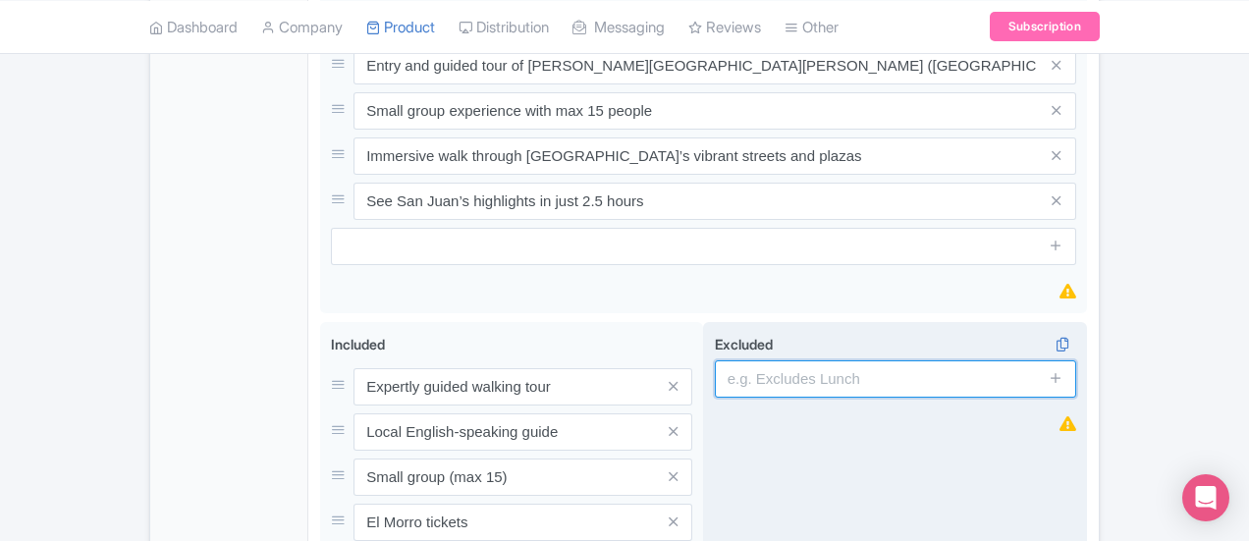
click at [809, 360] on input "text" at bounding box center [895, 378] width 361 height 37
paste input "Hotel pick up/drop off"
type input "Hotel pick up/drop off"
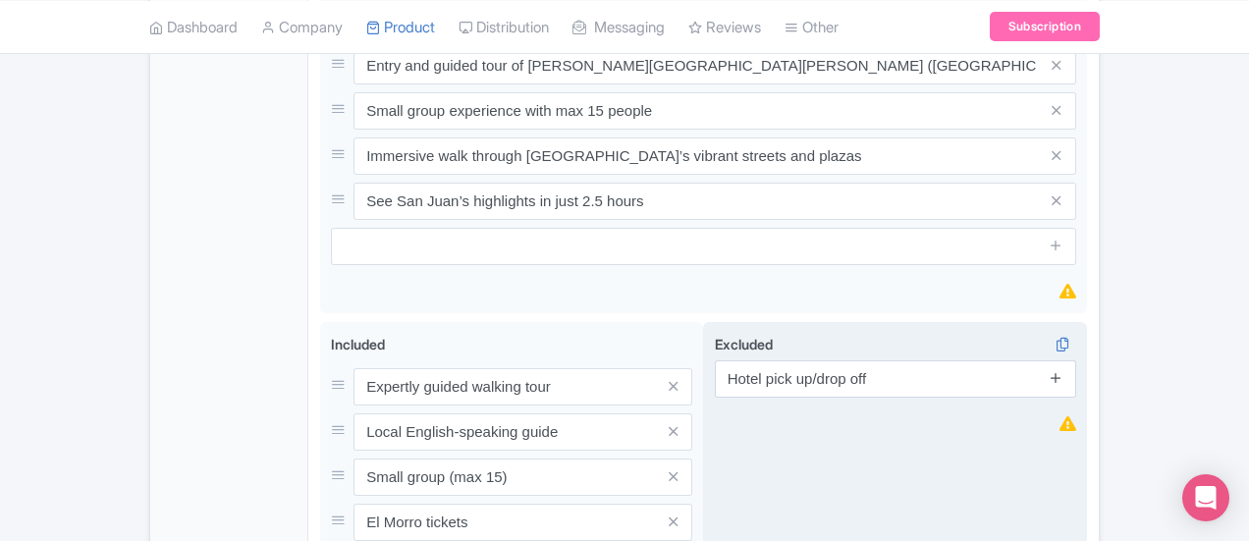
click at [1063, 370] on icon at bounding box center [1056, 377] width 15 height 15
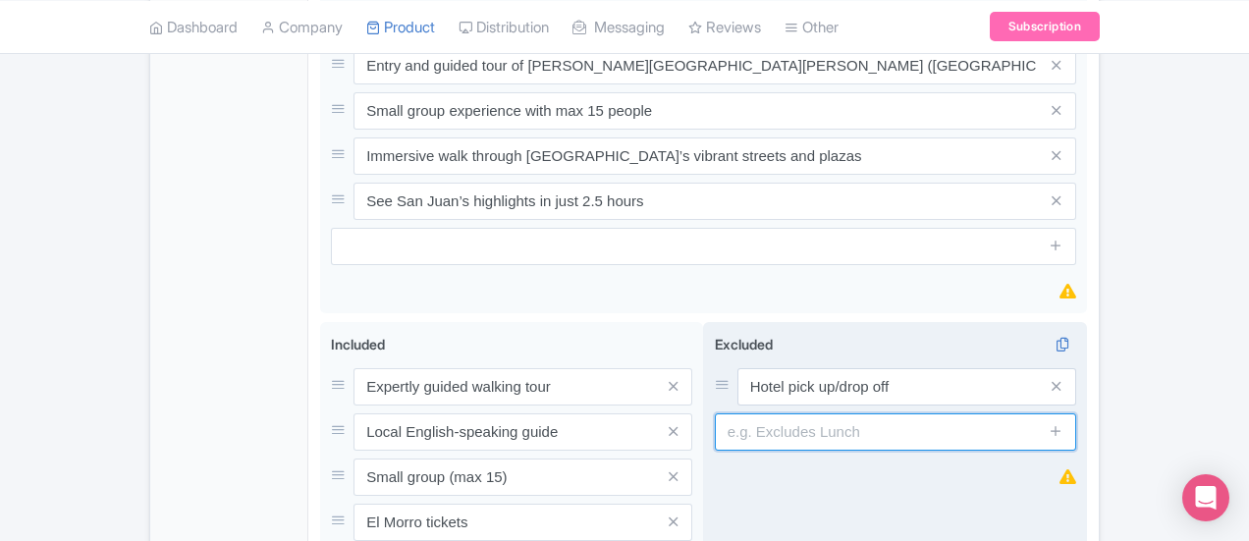
click at [893, 413] on input "text" at bounding box center [895, 431] width 361 height 37
paste input "Gratuities"
type input "Gratuities"
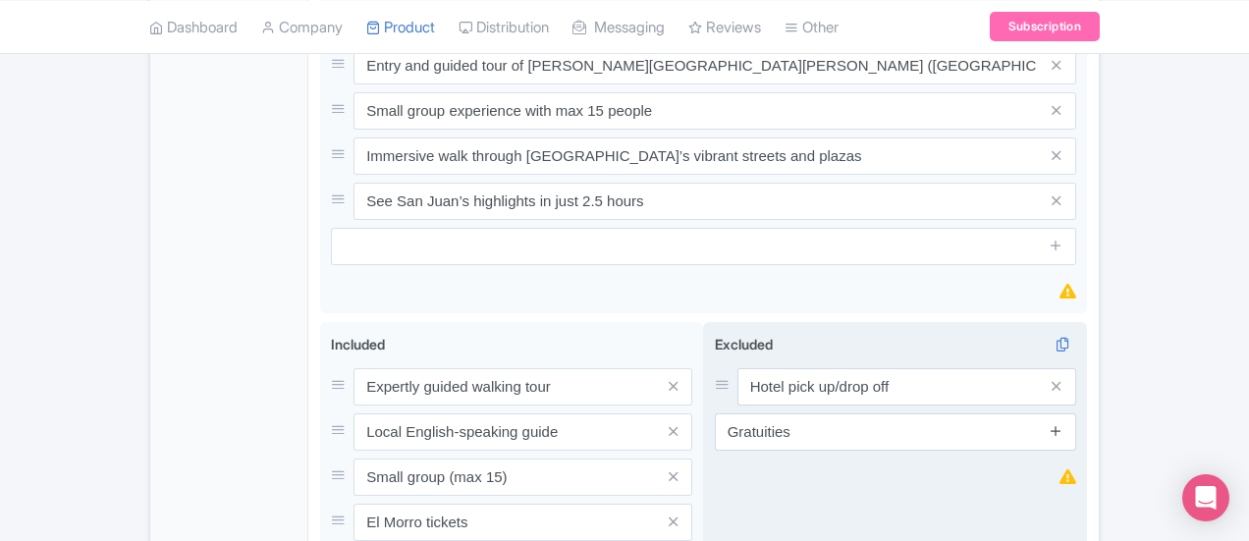
click at [1063, 423] on icon at bounding box center [1056, 430] width 15 height 15
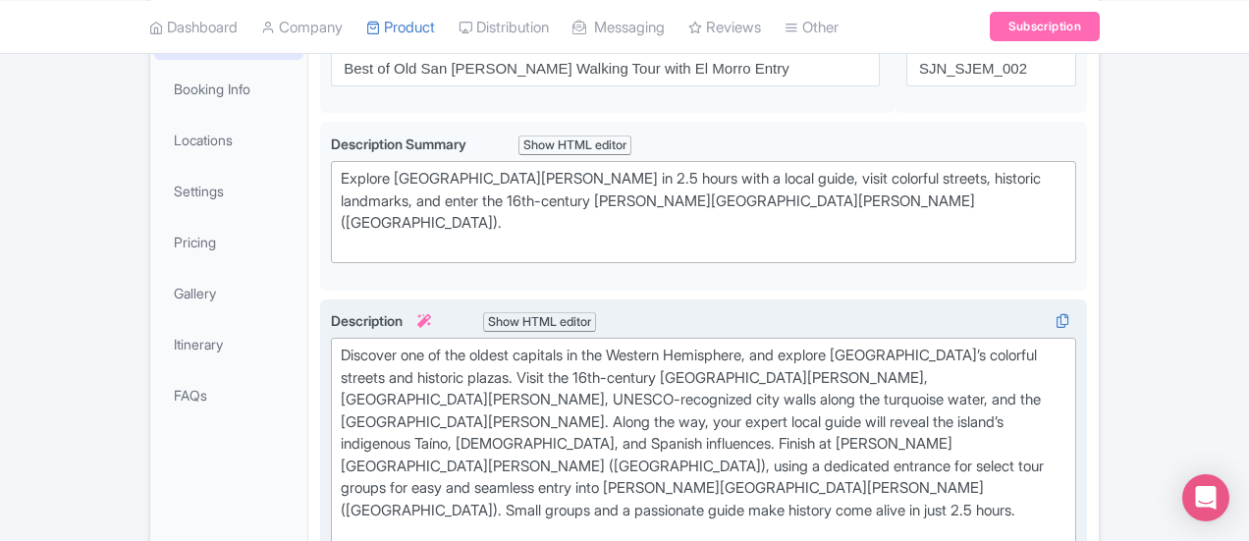
scroll to position [109, 0]
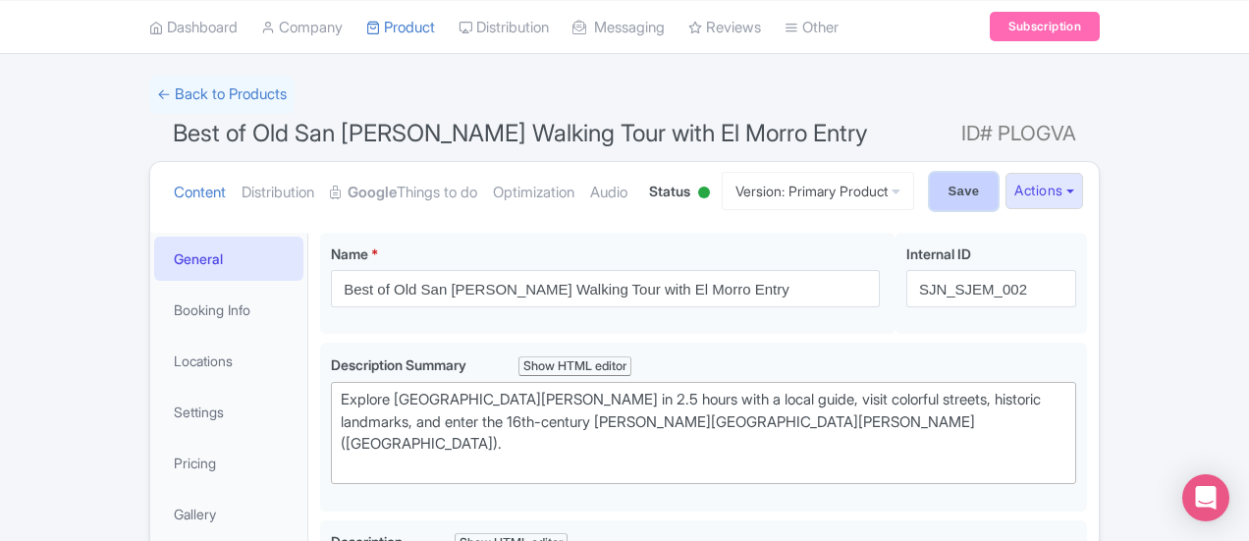
click at [998, 188] on input "Save" at bounding box center [964, 191] width 69 height 37
type input "Saving..."
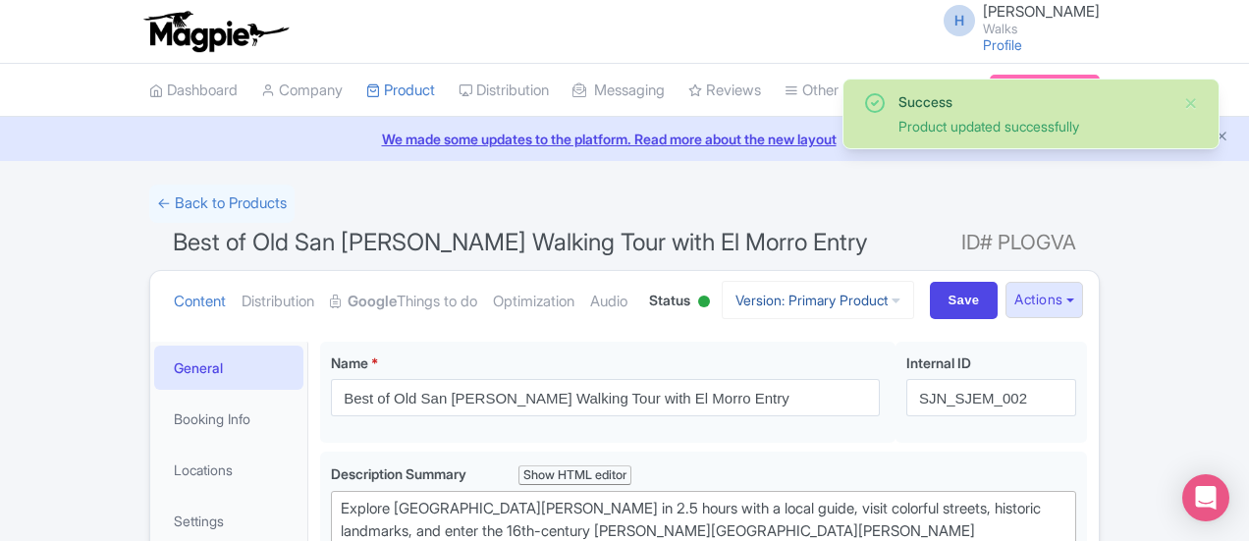
click at [914, 287] on link "Version: Primary Product" at bounding box center [818, 300] width 192 height 38
click at [891, 370] on icon at bounding box center [884, 374] width 15 height 15
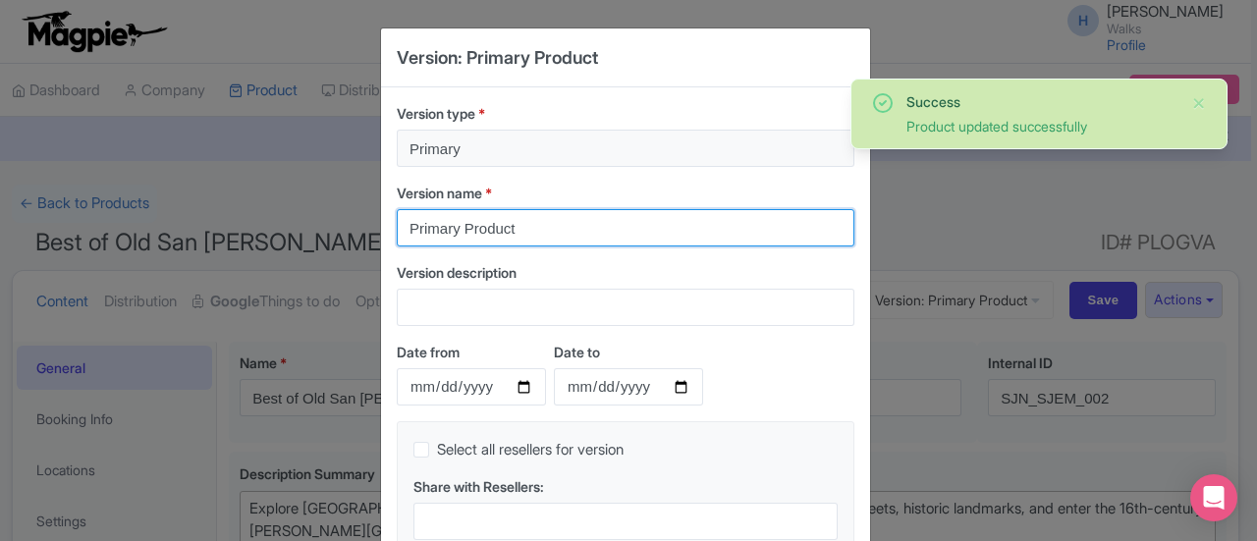
drag, startPoint x: 564, startPoint y: 235, endPoint x: 344, endPoint y: 199, distance: 222.7
click at [344, 199] on div "Version: Primary Product Version type * Primary Version name * Primary Product …" at bounding box center [628, 270] width 1257 height 541
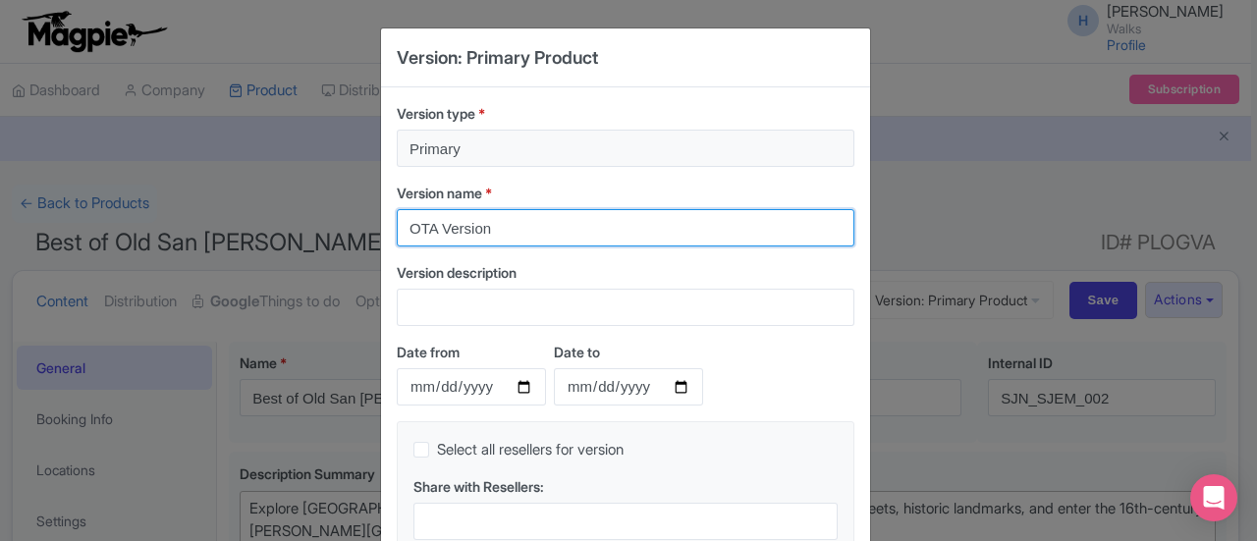
type input "OTA Version"
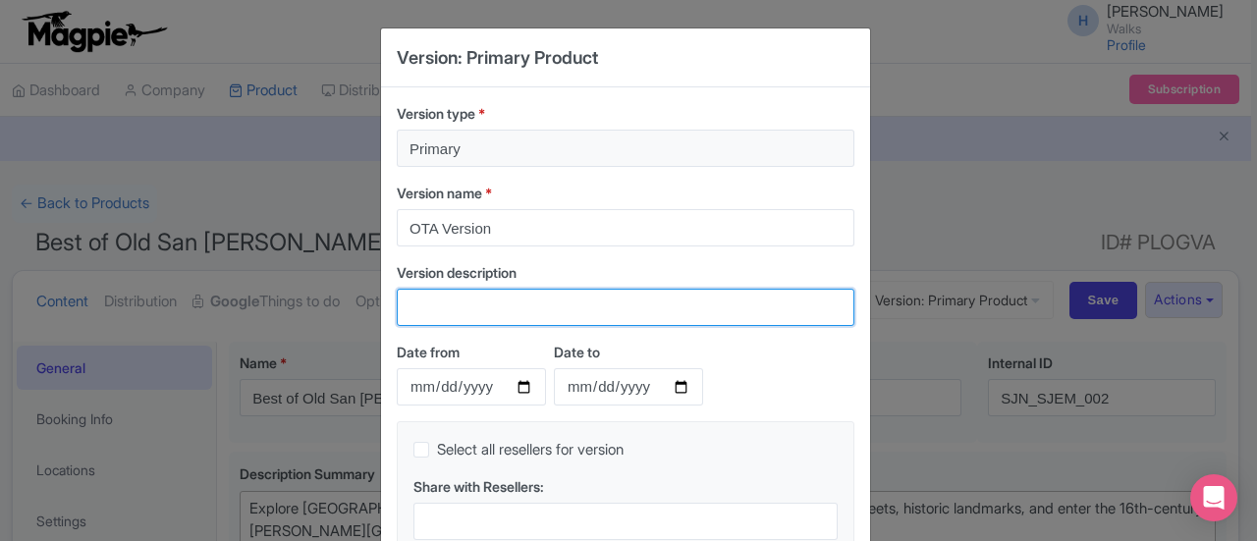
click at [459, 302] on input "Version description" at bounding box center [625, 307] width 457 height 37
type input "P"
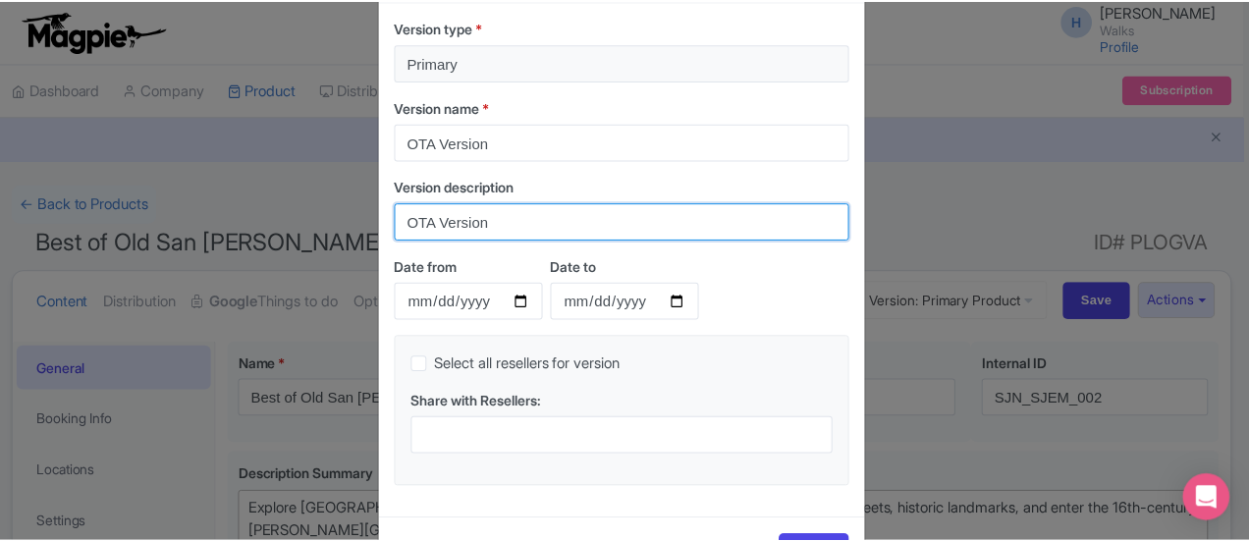
scroll to position [158, 0]
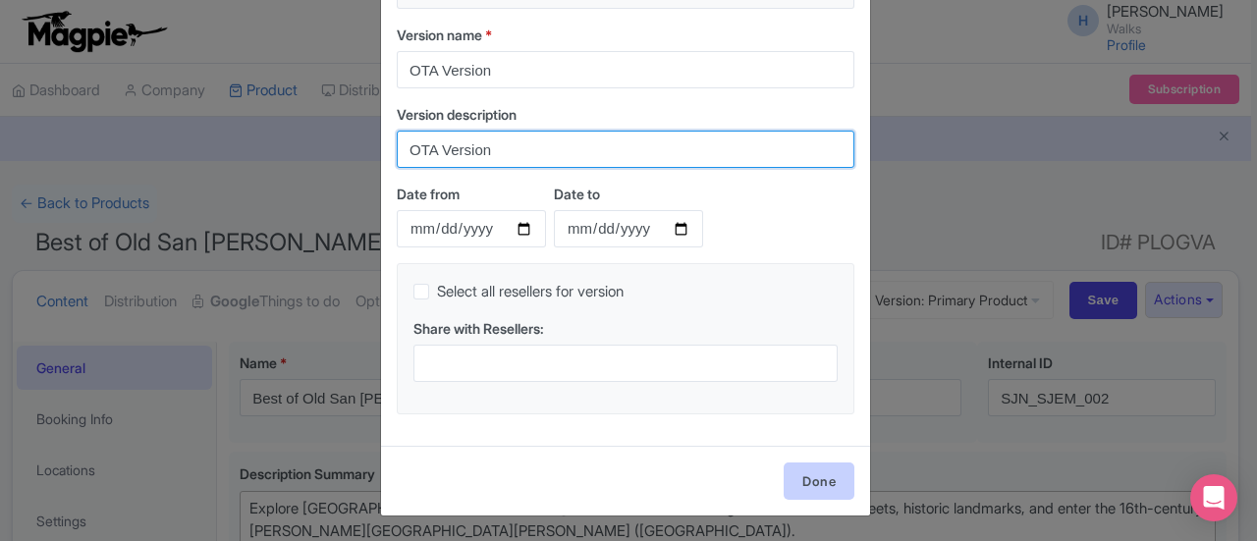
type input "OTA Version"
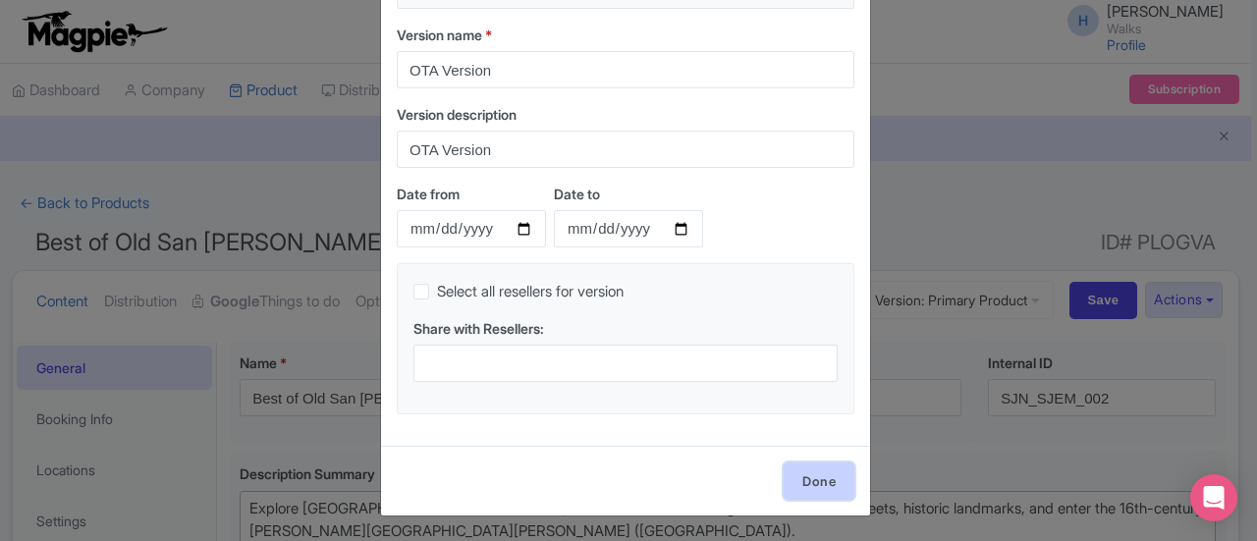
click at [809, 474] on link "Done" at bounding box center [818, 480] width 71 height 37
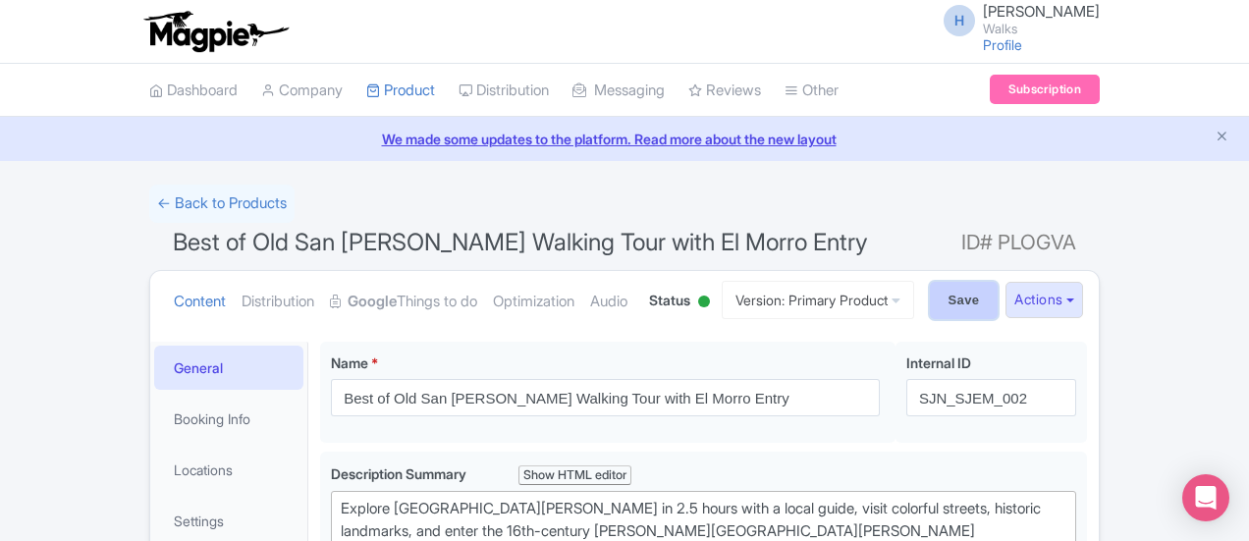
click at [998, 301] on input "Save" at bounding box center [964, 300] width 69 height 37
type input "Saving..."
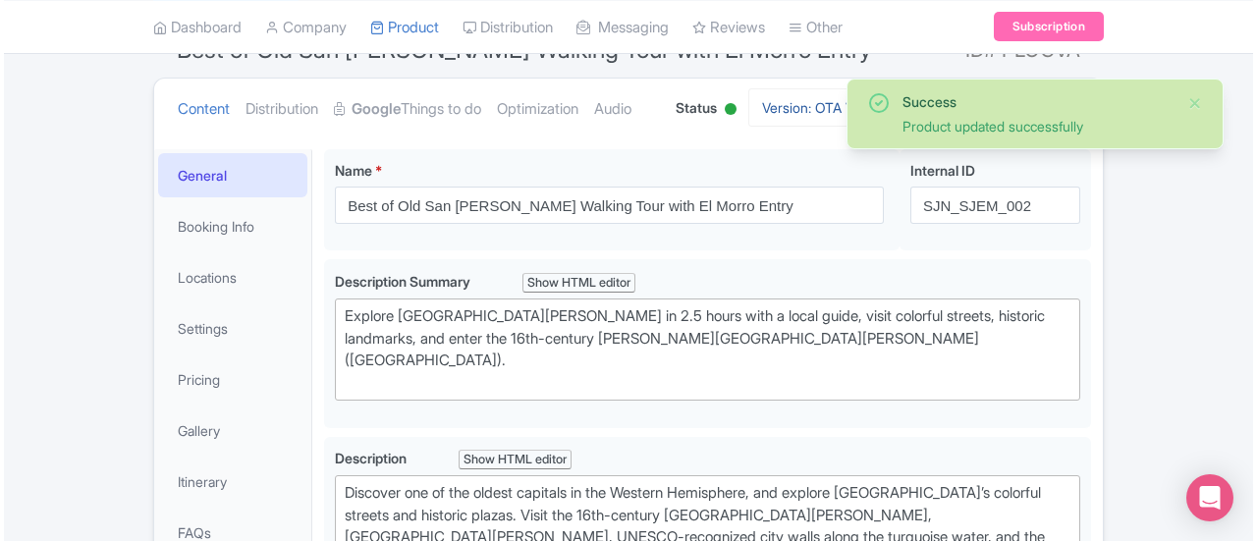
scroll to position [46, 0]
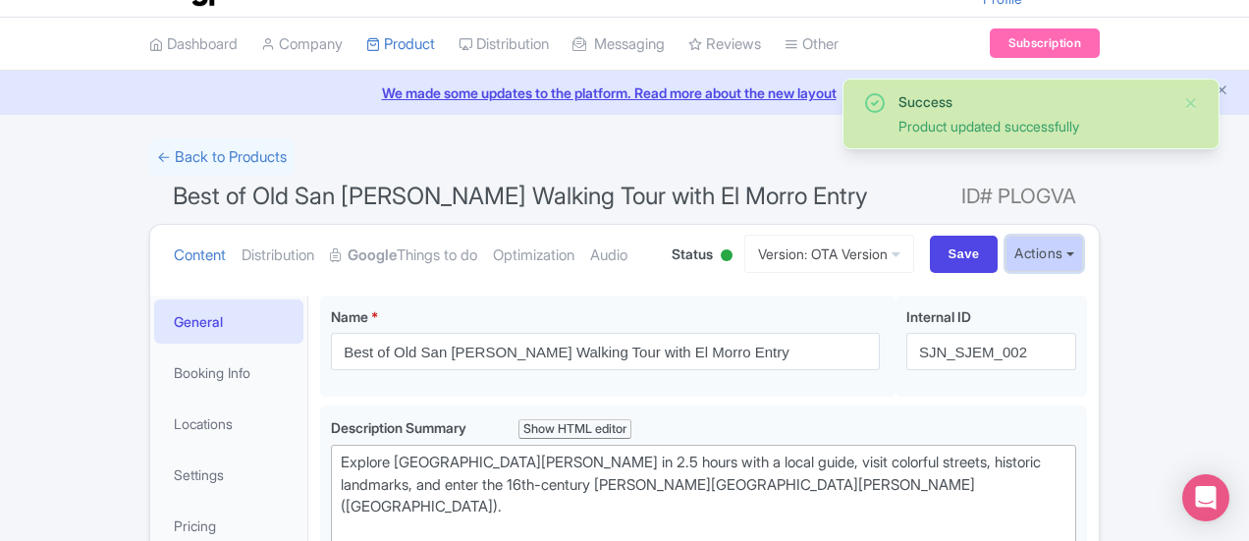
click at [1083, 252] on button "Actions" at bounding box center [1044, 254] width 78 height 36
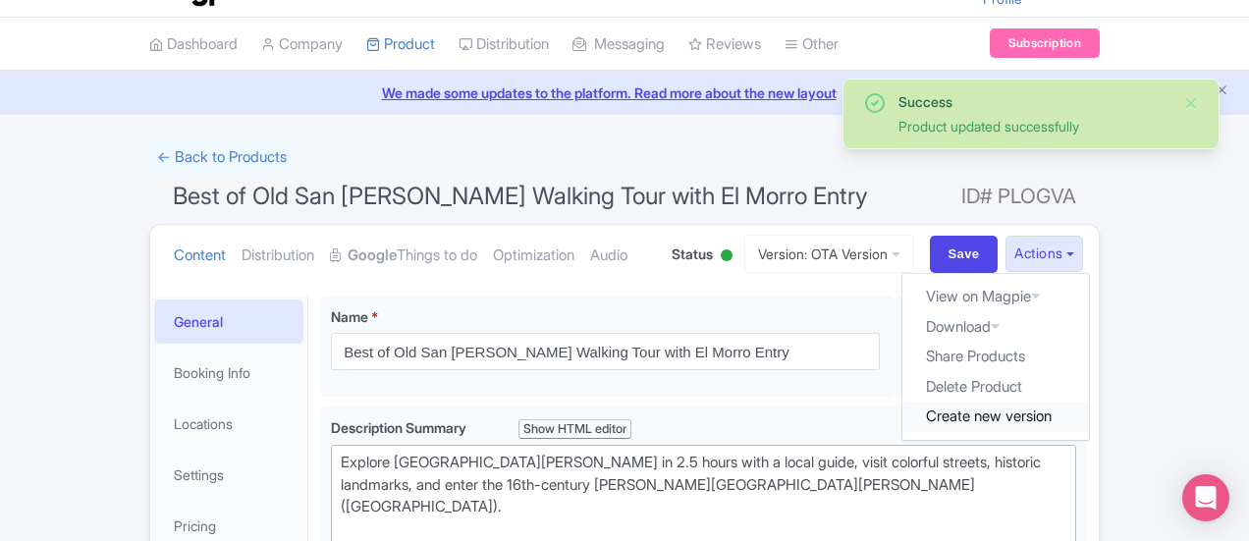
click at [1089, 415] on link "Create new version" at bounding box center [995, 417] width 187 height 30
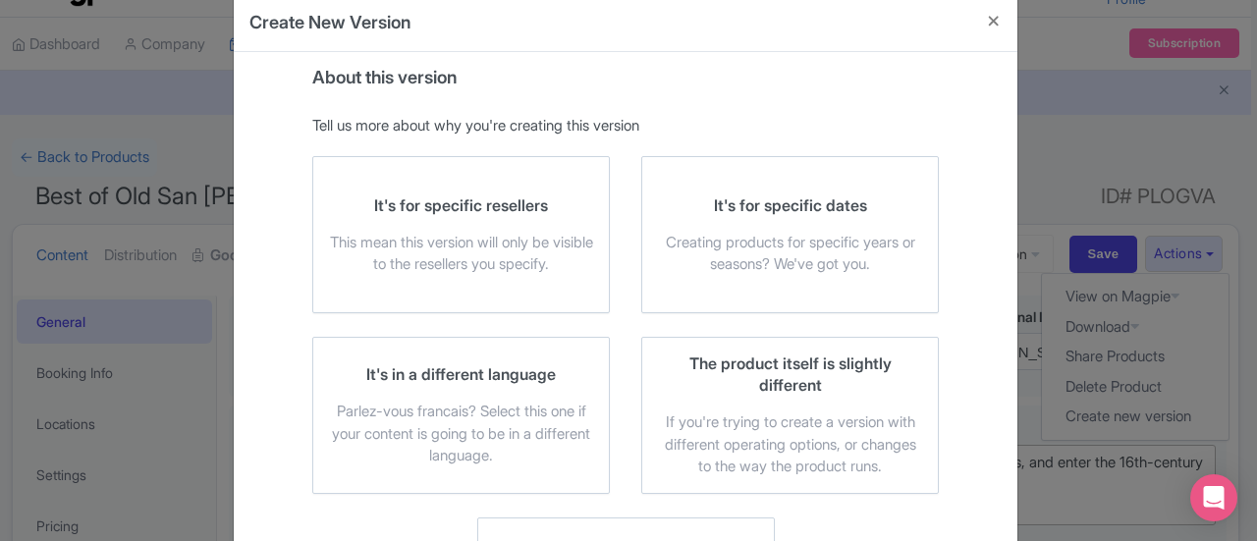
scroll to position [0, 0]
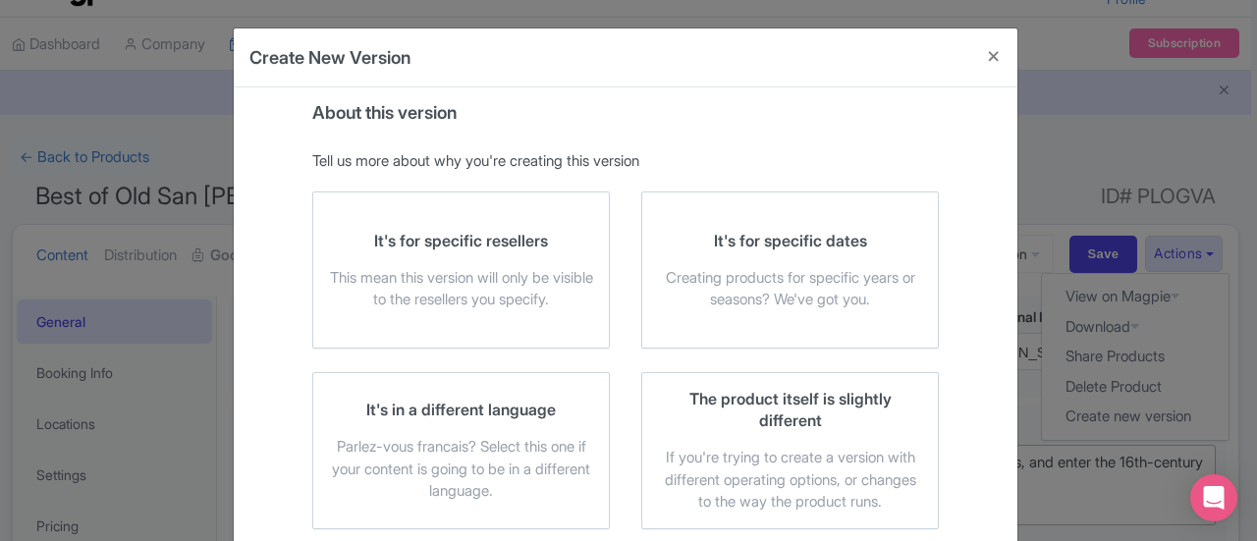
click at [490, 262] on div "It's for specific resellers This mean this version will only be visible to the …" at bounding box center [461, 270] width 264 height 81
click at [0, 0] on input "It's for specific resellers This mean this version will only be visible to the …" at bounding box center [0, 0] width 0 height 0
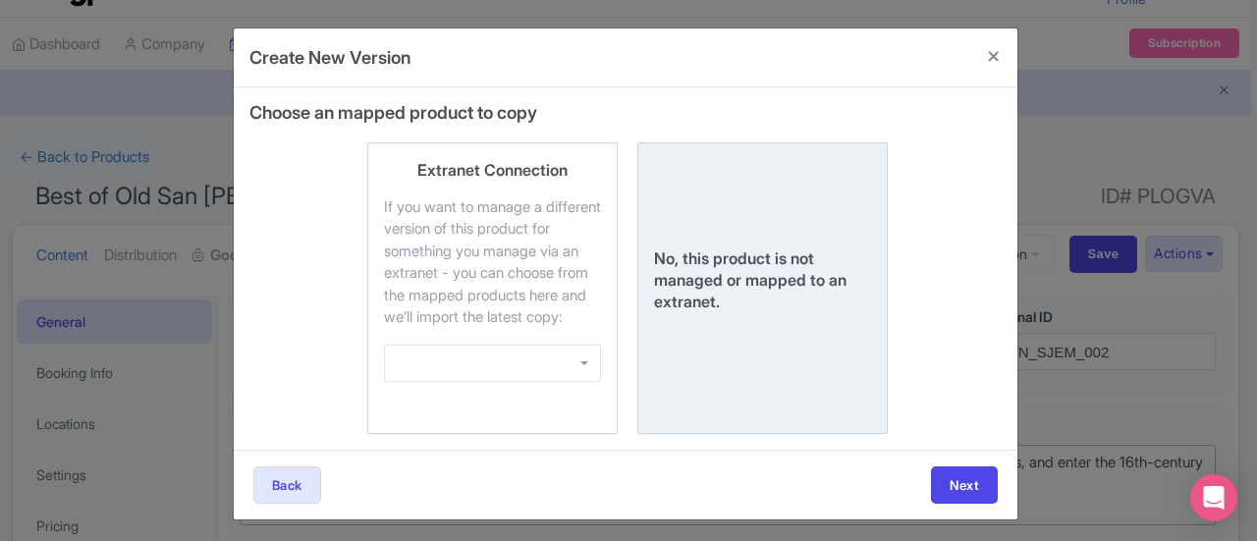
click at [778, 308] on div "No, this product is not managed or mapped to an extranet." at bounding box center [762, 279] width 217 height 65
click at [0, 0] on input "No, this product is not managed or mapped to an extranet." at bounding box center [0, 0] width 0 height 0
click at [986, 504] on button "Next" at bounding box center [964, 484] width 67 height 37
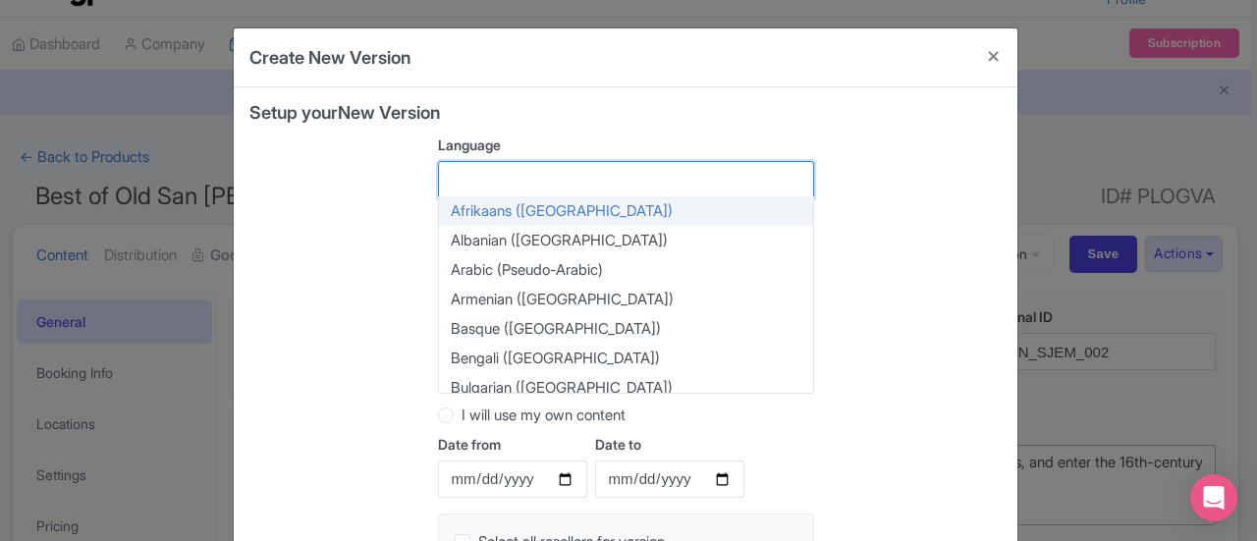
click at [536, 177] on div at bounding box center [626, 179] width 376 height 37
click at [308, 204] on div "Setup your New Version Language Afrikaans (South Africa) Albanian (Albania) Ara…" at bounding box center [625, 392] width 752 height 578
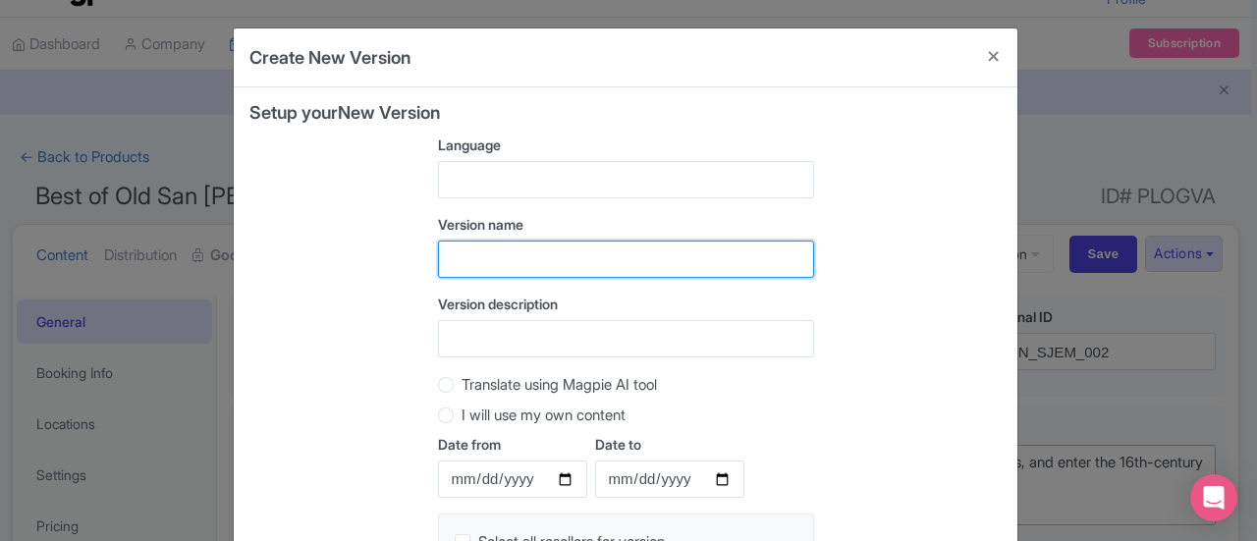
click at [499, 243] on input "text" at bounding box center [626, 259] width 376 height 37
type input "TW Version"
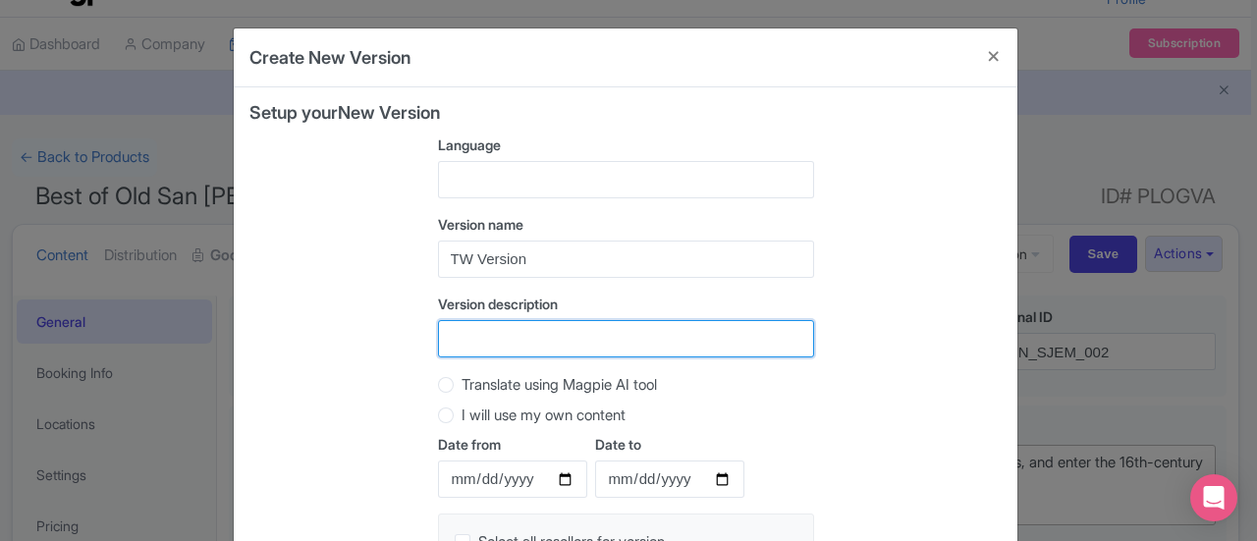
click at [504, 333] on input "Version description" at bounding box center [626, 338] width 376 height 37
type input "TW Version"
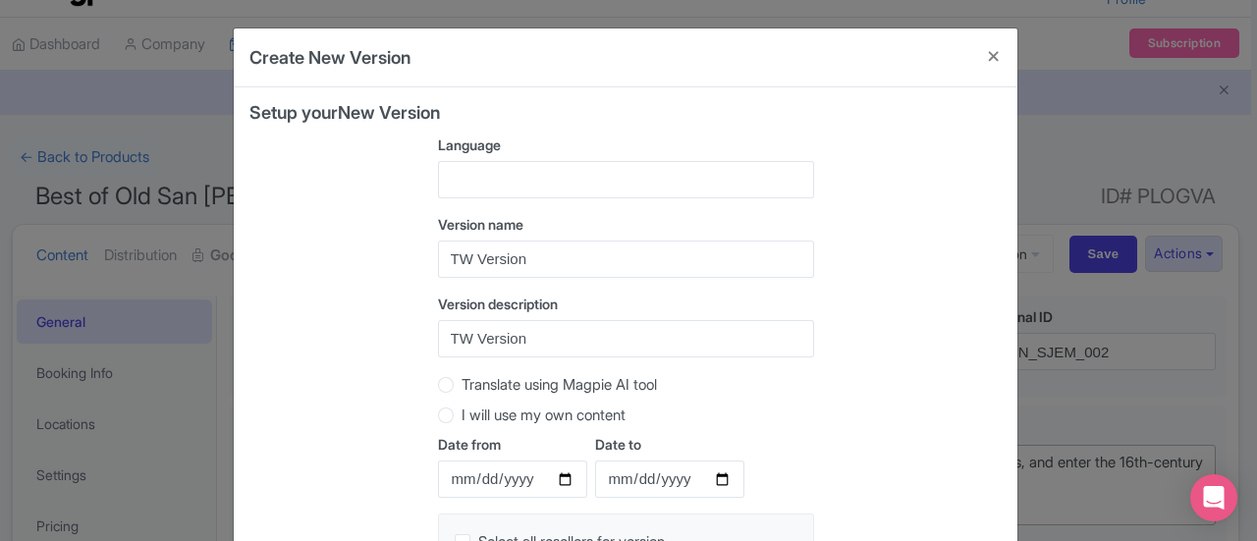
click at [461, 420] on label "I will use my own content" at bounding box center [543, 415] width 164 height 23
click at [461, 420] on input "I will use my own content" at bounding box center [471, 414] width 20 height 20
radio input "true"
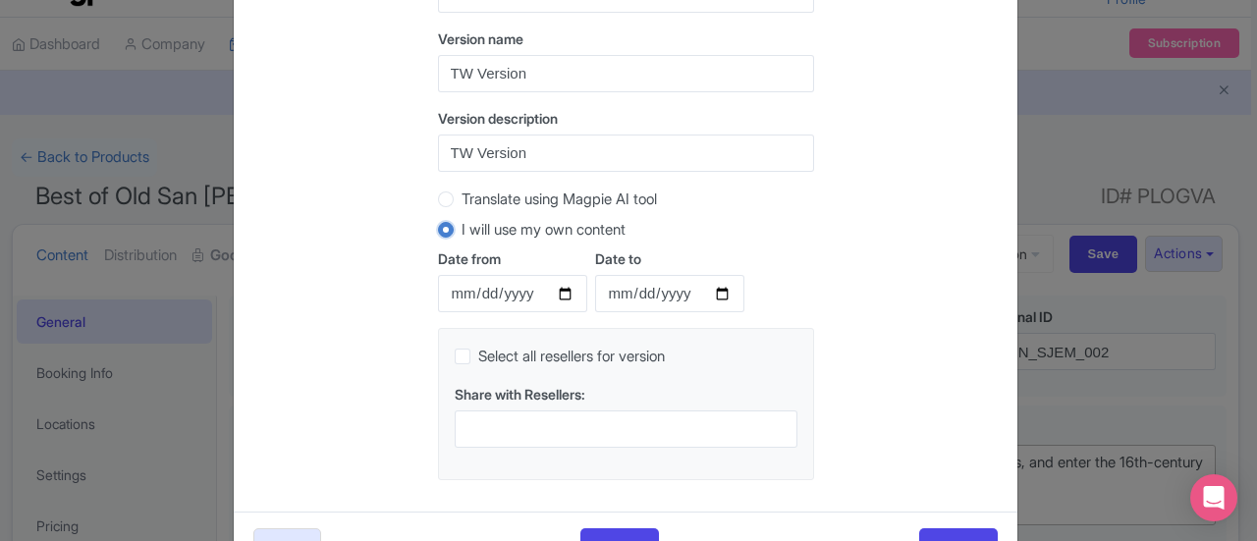
scroll to position [251, 0]
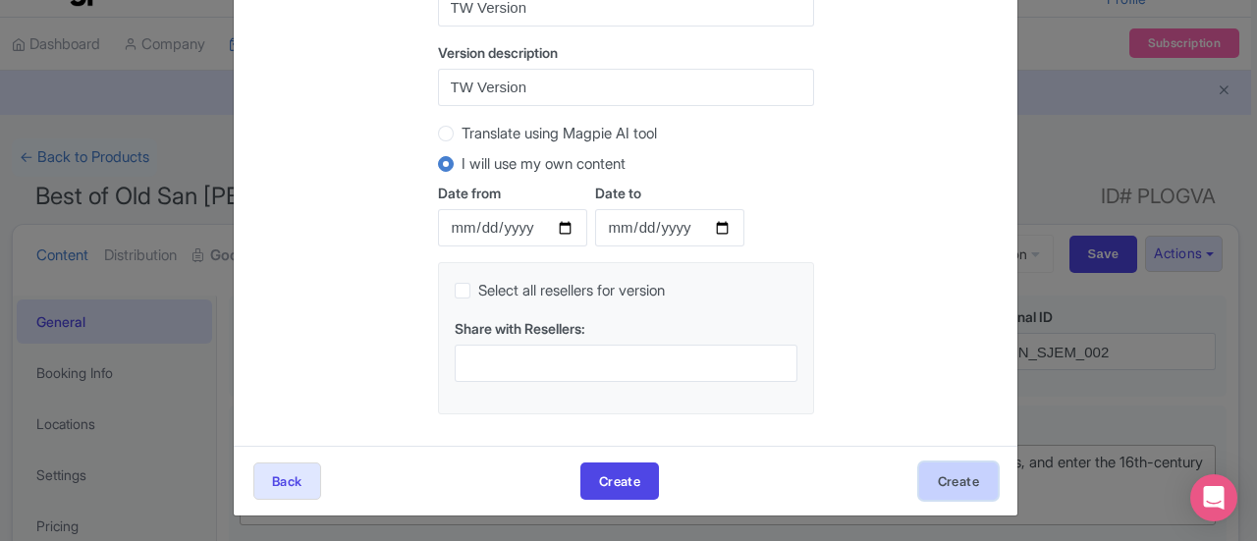
click at [967, 483] on button "Create" at bounding box center [958, 480] width 79 height 37
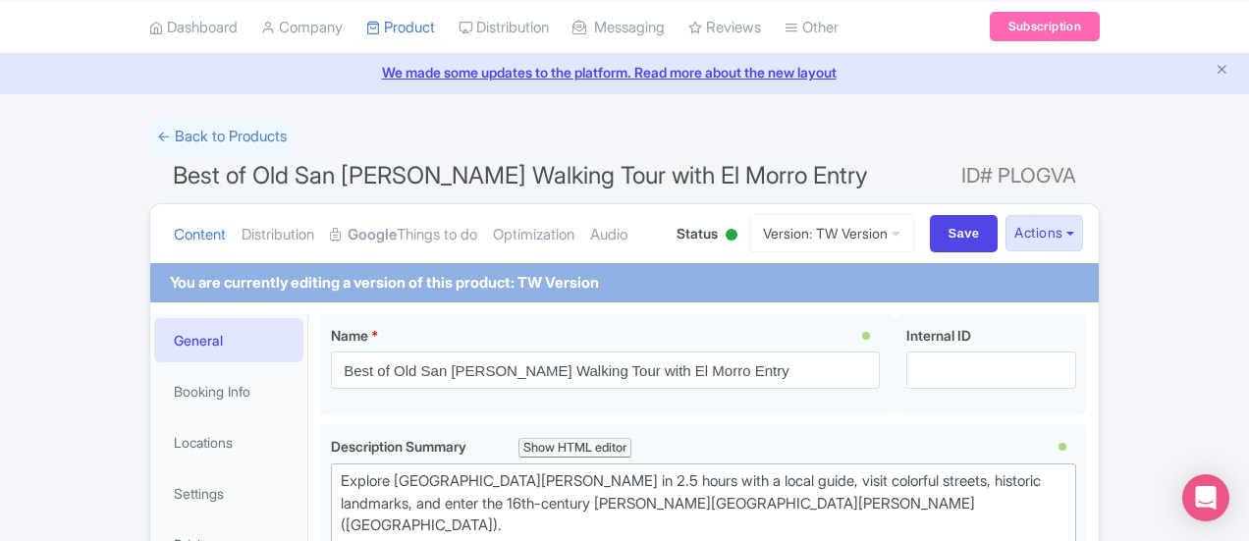
scroll to position [196, 0]
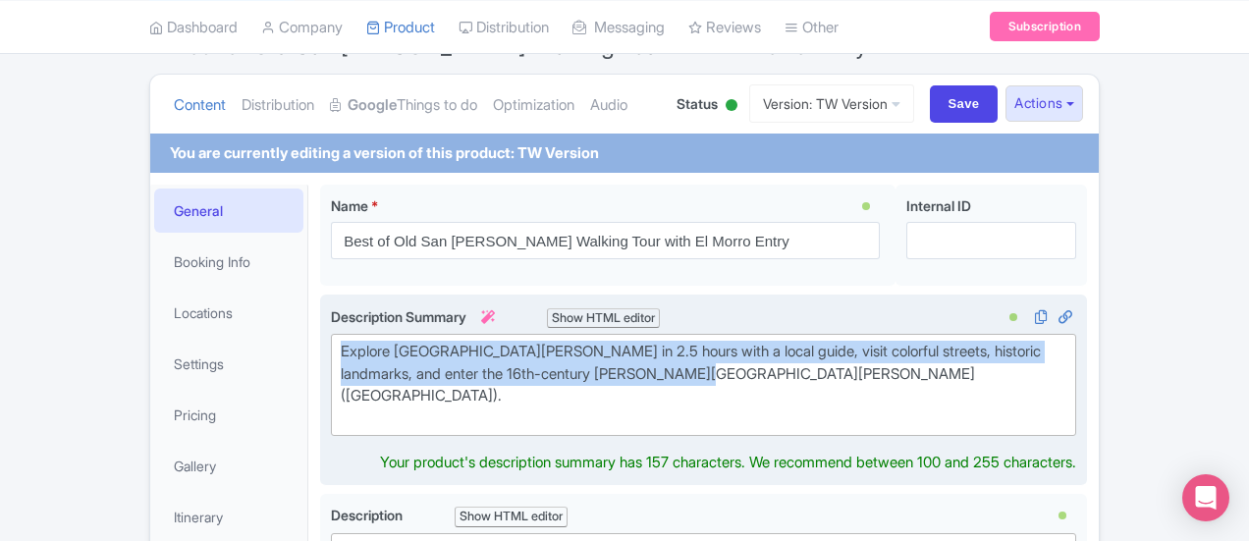
drag, startPoint x: 395, startPoint y: 379, endPoint x: 228, endPoint y: 345, distance: 170.4
click at [320, 345] on div "Explore [GEOGRAPHIC_DATA][PERSON_NAME] in 2.5 hours with a local guide, visit c…" at bounding box center [703, 390] width 767 height 191
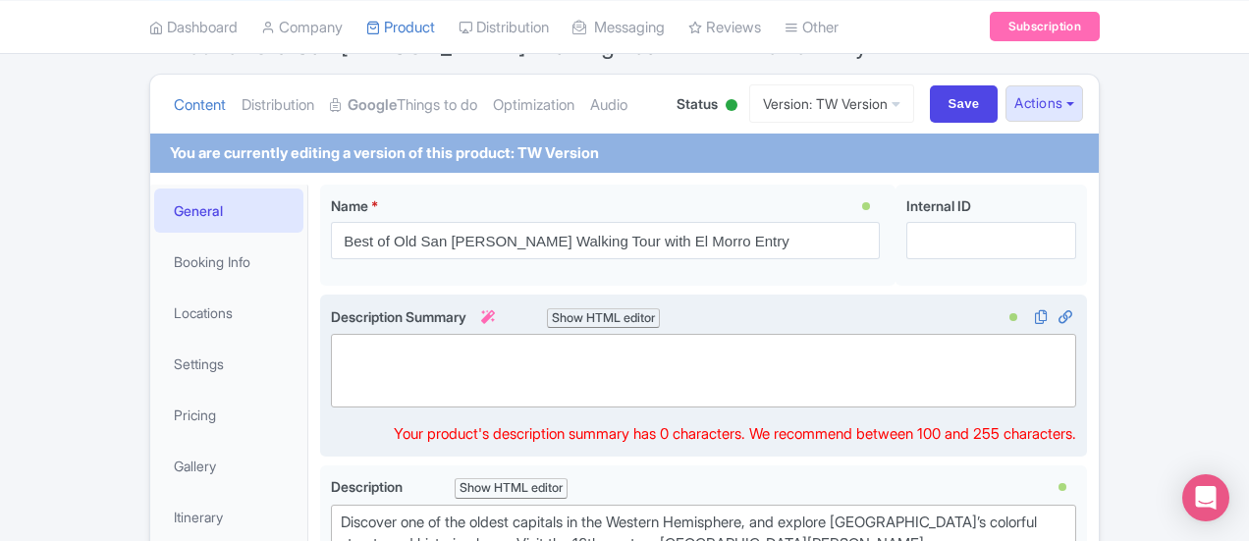
paste trix-editor "Explore one of the oldest capitals in the western hemisphere in 2.5 hours with …"
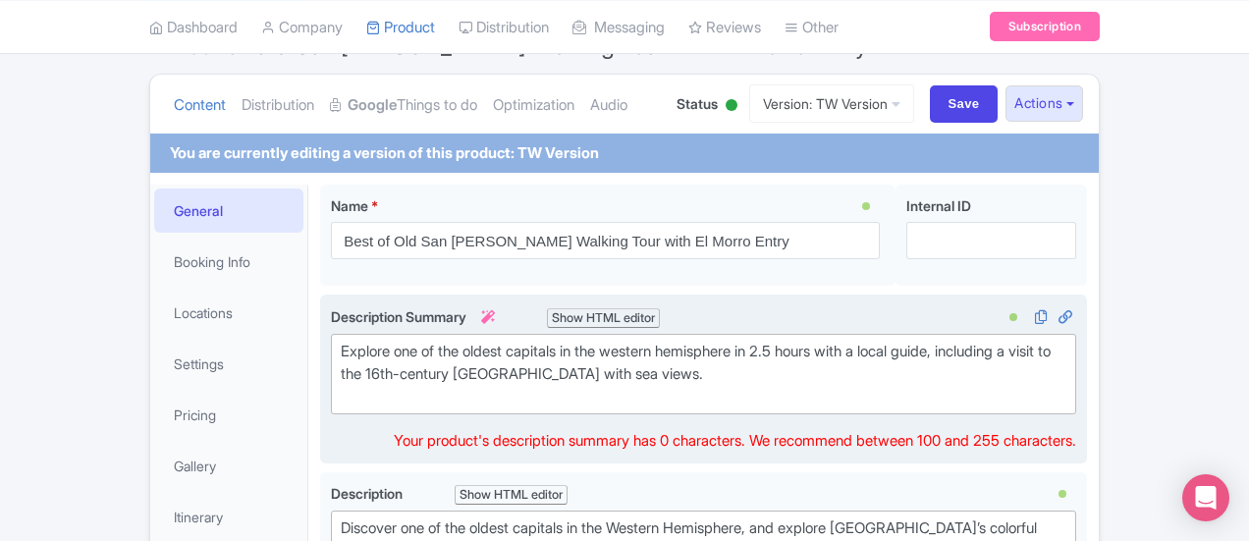
click at [341, 389] on div "Explore one of the oldest capitals in the western hemisphere in 2.5 hours with …" at bounding box center [704, 374] width 726 height 67
type trix-editor "<div>Explore one of the oldest capitals in the western hemisphere in 2.5 hours …"
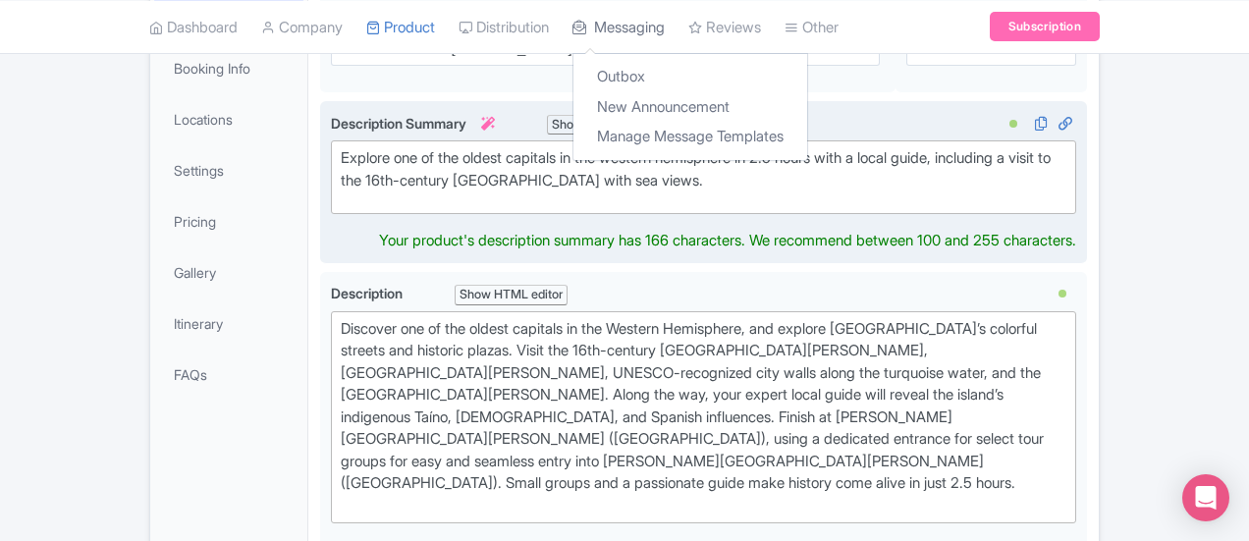
scroll to position [393, 0]
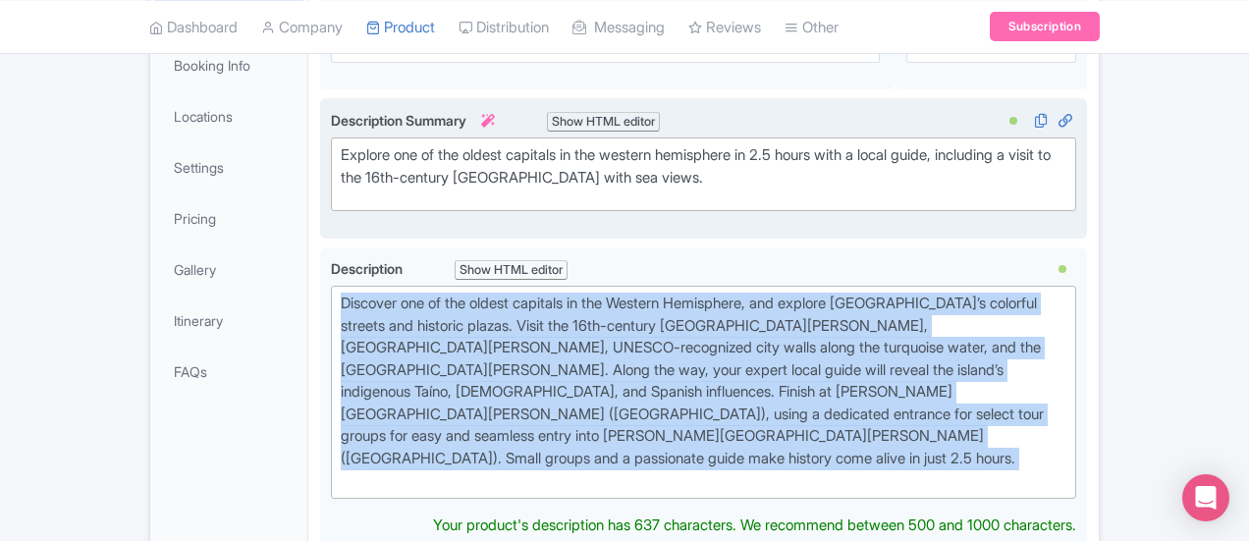
drag, startPoint x: 923, startPoint y: 410, endPoint x: 224, endPoint y: 269, distance: 713.2
type trix-editor "<div>Discover one of the oldest capitals in the Western Hemisphere, and explore…"
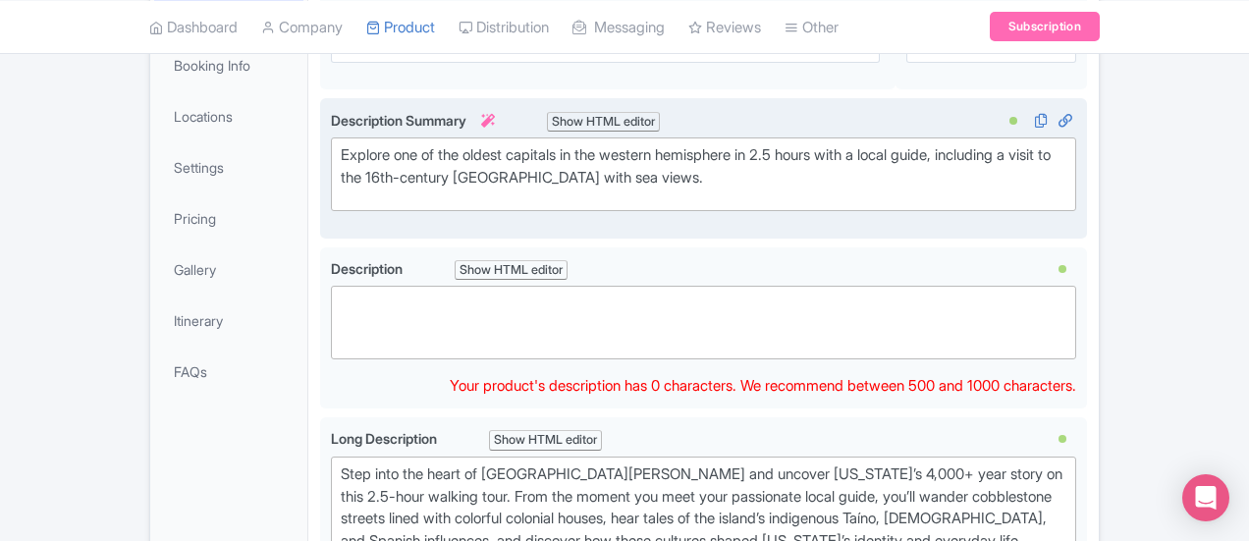
paste trix-editor "<div>Discover one of the oldest capitals in the western hemisphere from the ind…"
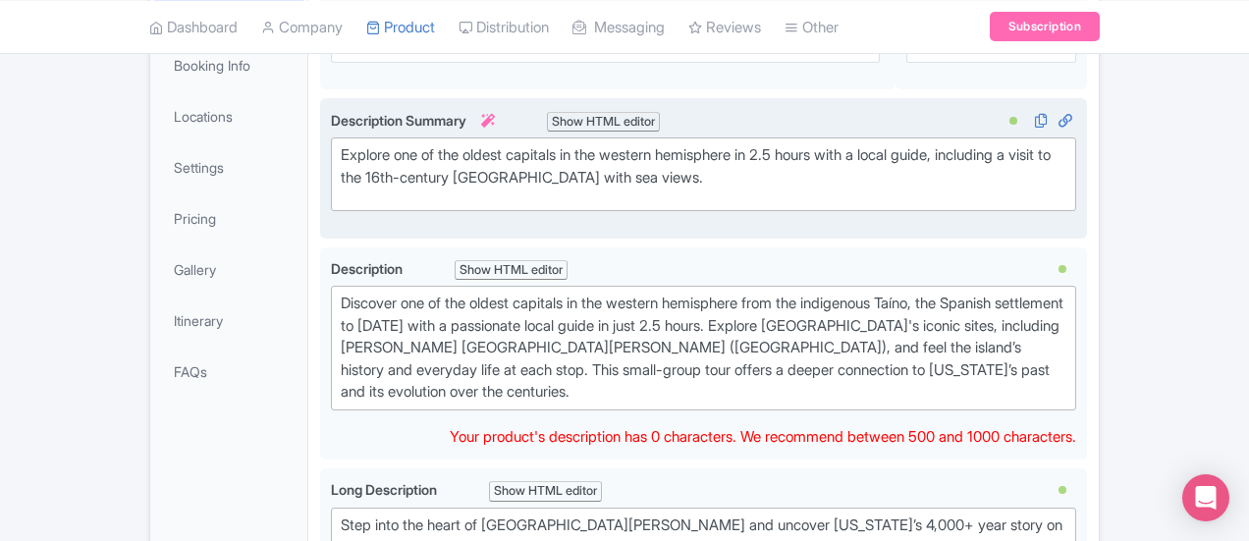
type trix-editor "<div>Discover one of the oldest capitals in the western hemisphere from the ind…"
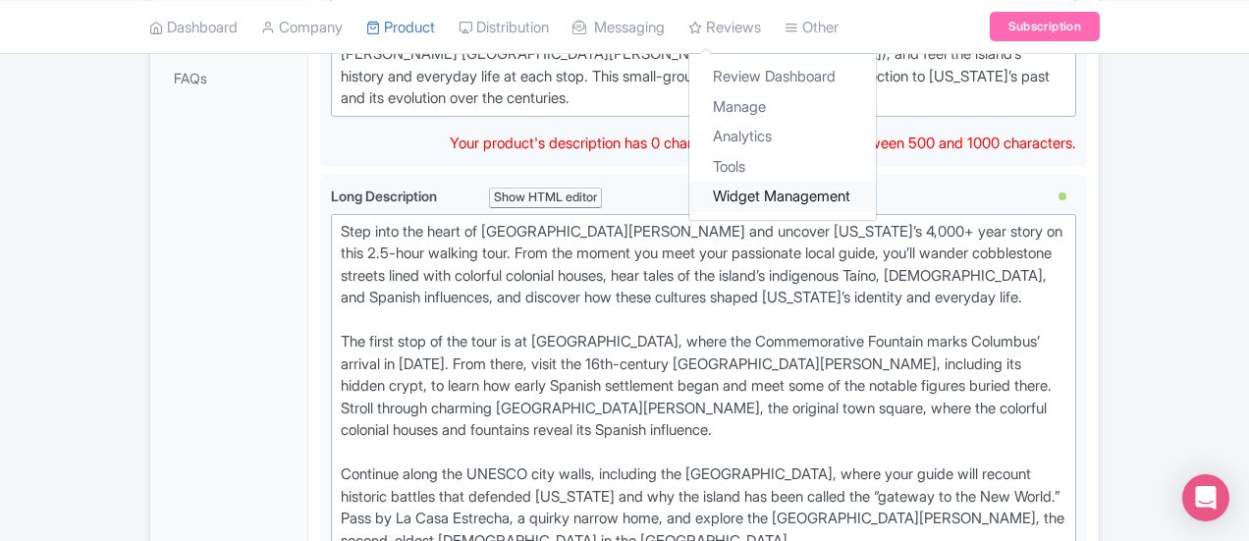
scroll to position [687, 0]
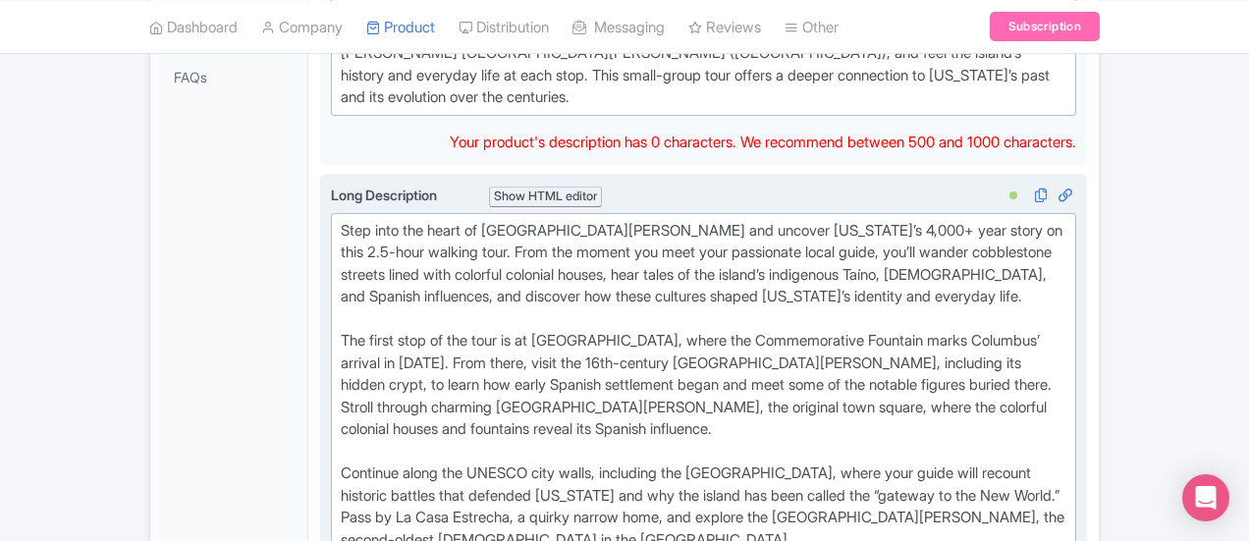
click at [341, 271] on div "Step into the heart of [GEOGRAPHIC_DATA][PERSON_NAME] and uncover [US_STATE]’s …" at bounding box center [704, 452] width 726 height 464
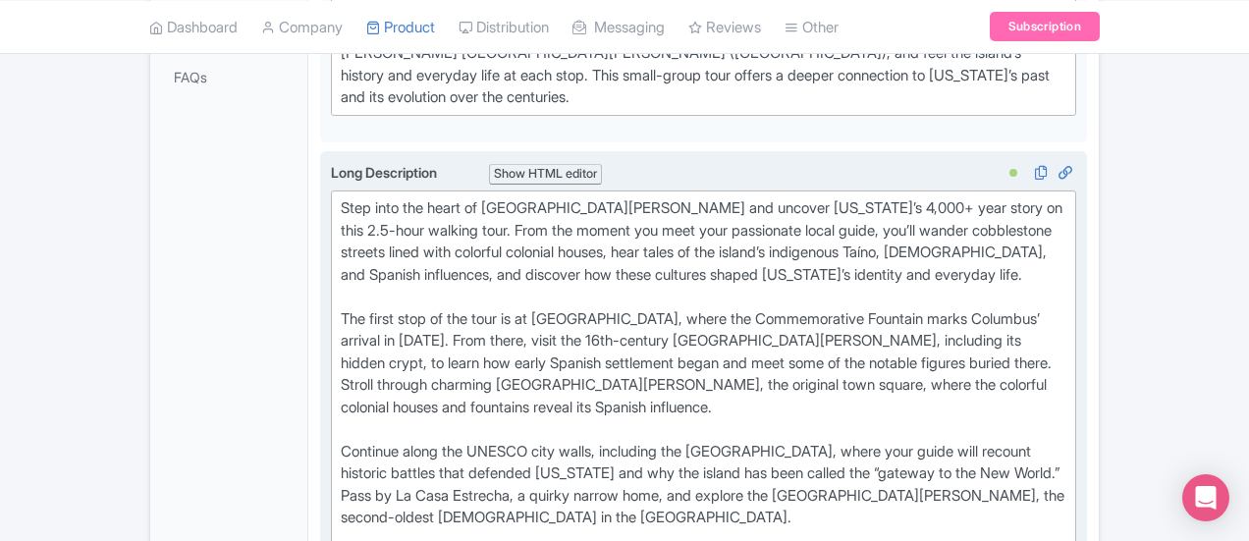
click at [331, 190] on trix-editor "Step into the heart of [GEOGRAPHIC_DATA][PERSON_NAME] and uncover [US_STATE]’s …" at bounding box center [703, 429] width 745 height 478
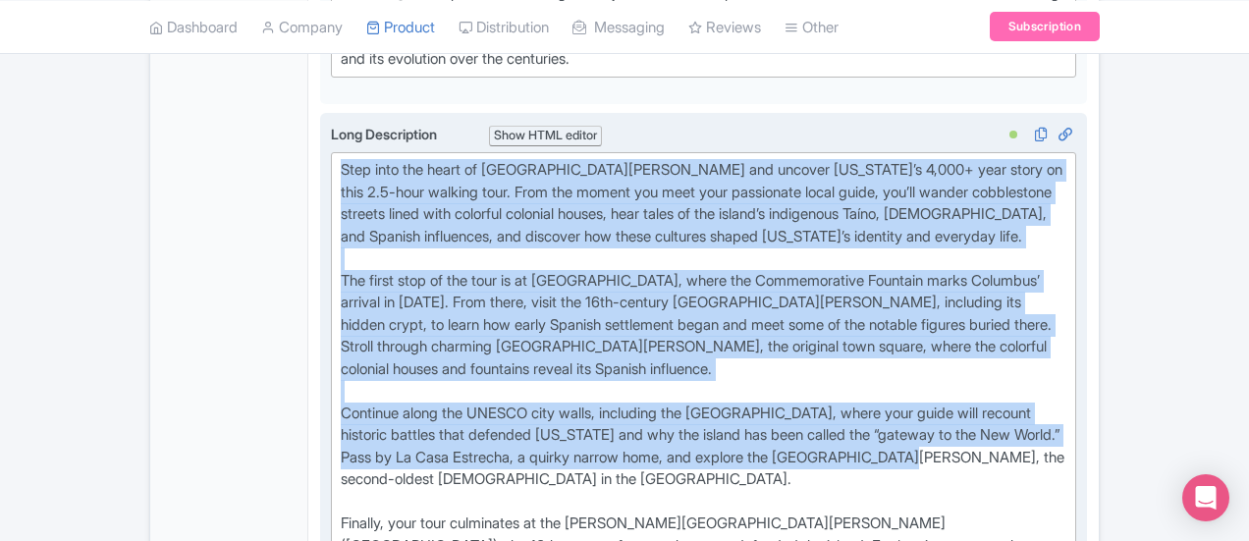
scroll to position [884, 0]
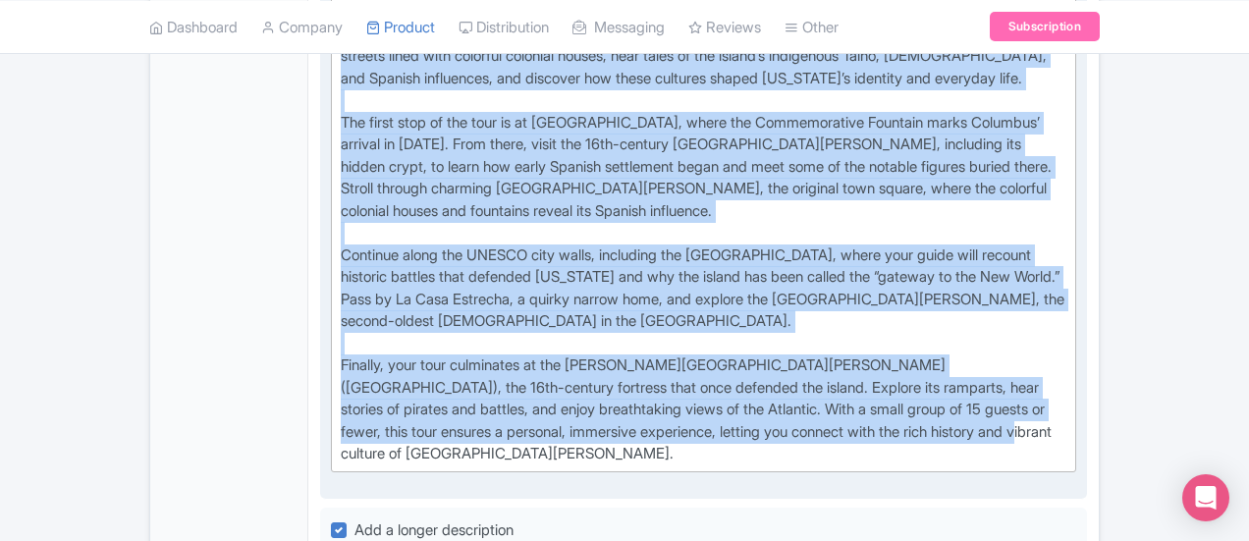
drag, startPoint x: 243, startPoint y: 176, endPoint x: 1121, endPoint y: 317, distance: 889.0
click at [1076, 317] on trix-editor "Step into the heart of [GEOGRAPHIC_DATA][PERSON_NAME] and uncover [US_STATE]’s …" at bounding box center [703, 233] width 745 height 478
type trix-editor "<lor>Ipsu dolo sit ametc ad Eli Sed Doei tem incidid Utlabo Etdo’m 3,350+ aliq …"
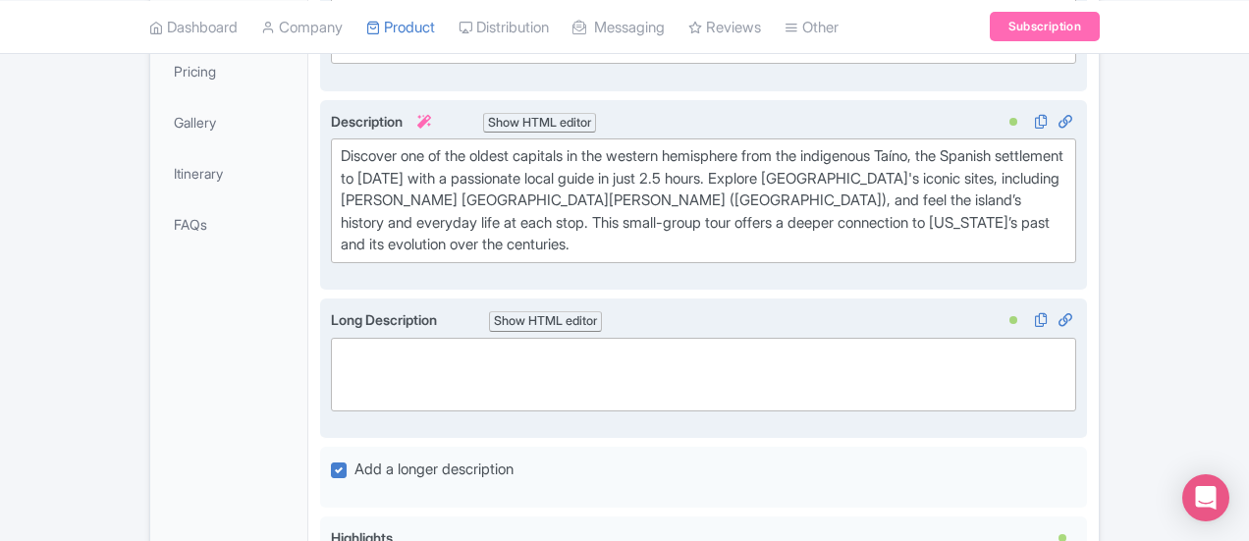
scroll to position [498, 0]
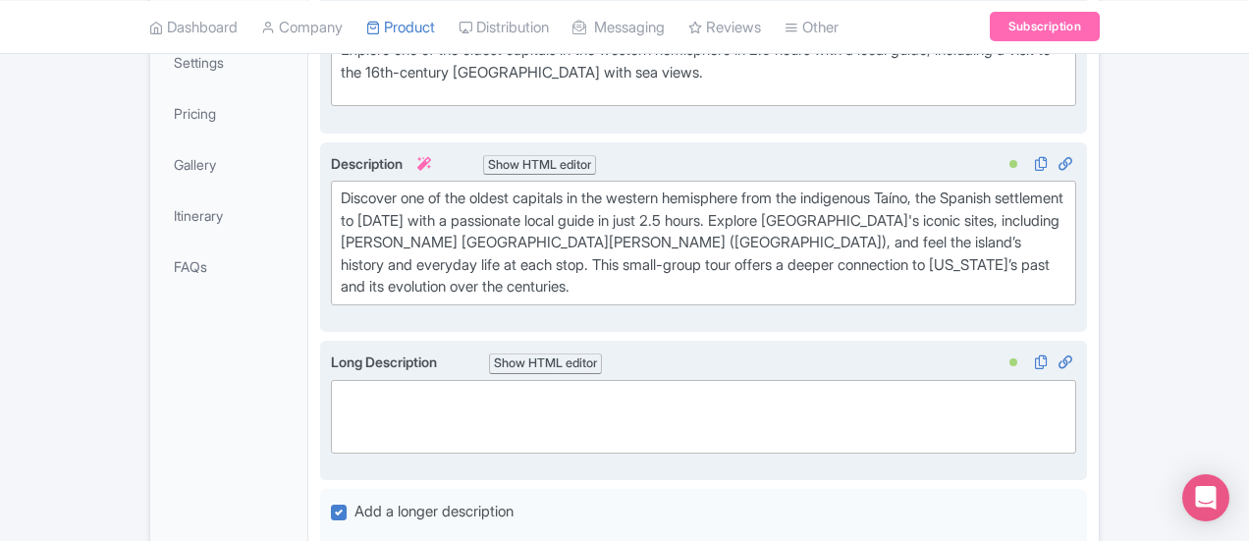
paste trix-editor "<lor><ipsumd>Sitam Cons Adipisc Elitsed Doei</tempor>&inci;</utl><etd>Mag aliqu…"
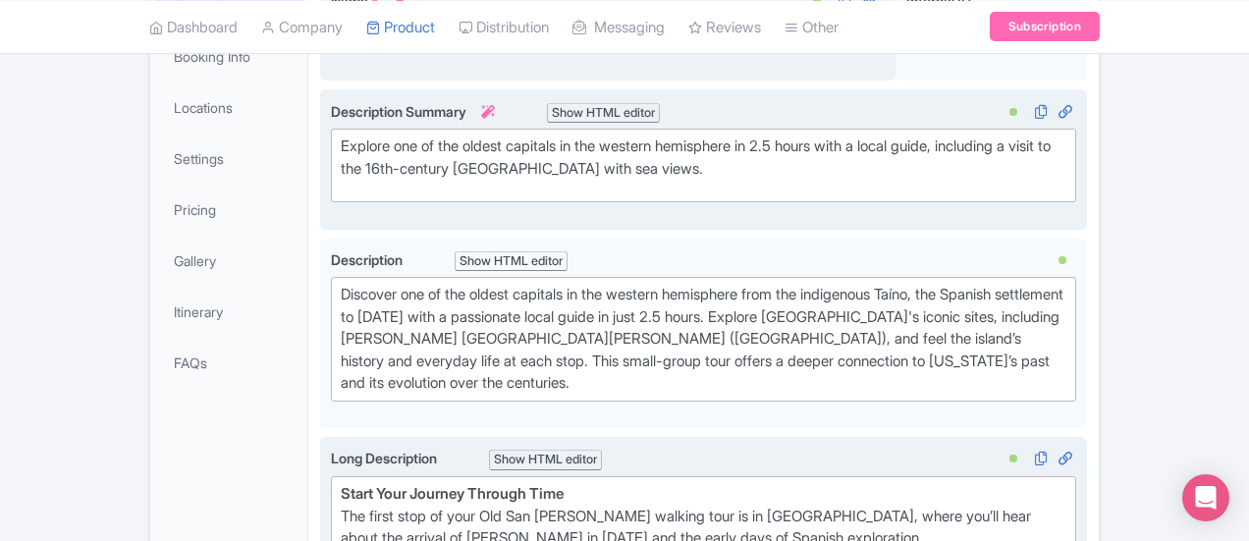
scroll to position [400, 0]
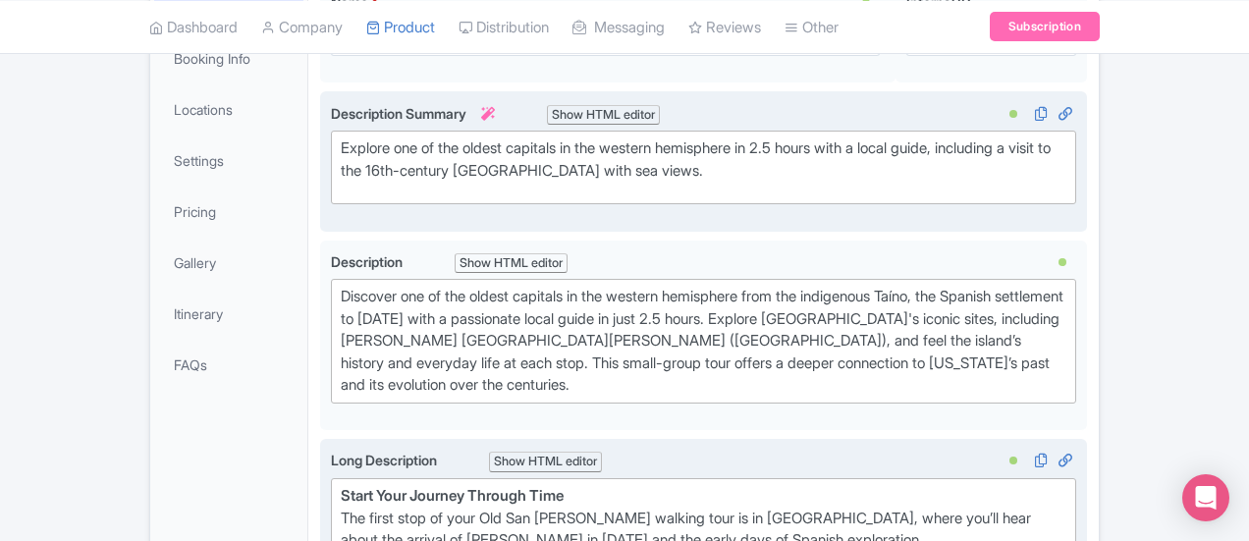
click at [341, 486] on strong "Start Your Journey Through Time" at bounding box center [452, 495] width 223 height 19
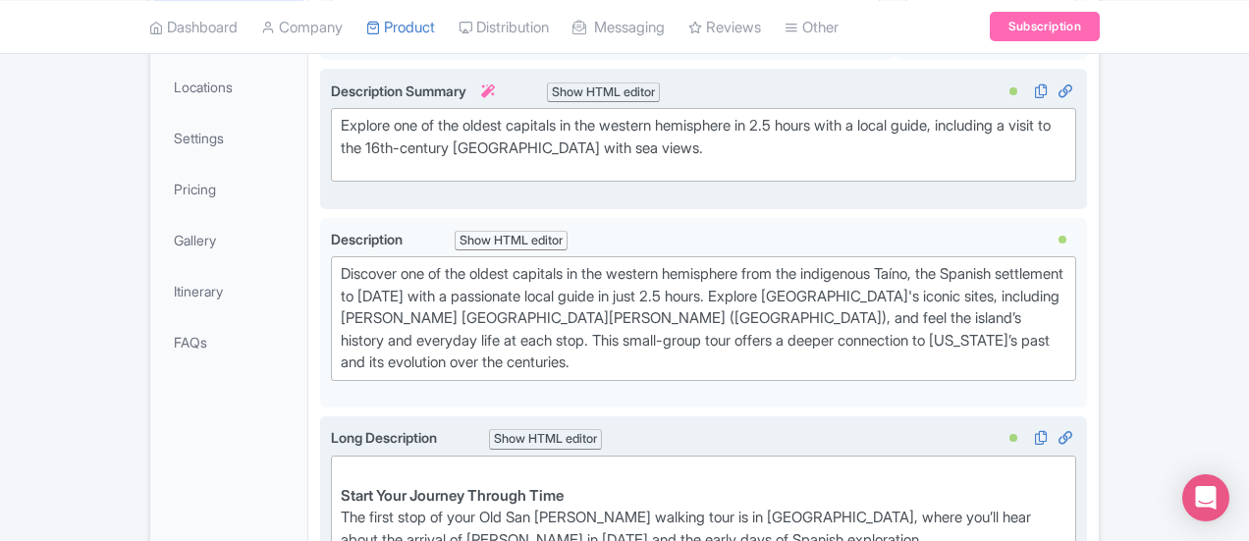
paste trix-editor "Step Into [US_STATE]’s History on an Old San [PERSON_NAME] Walking Tour"
type trix-editor "<lor>Ipsu Dolo Sitame Cons’a Elitsed do ei Tem Inc Utla Etdolor Magn <al><enima…"
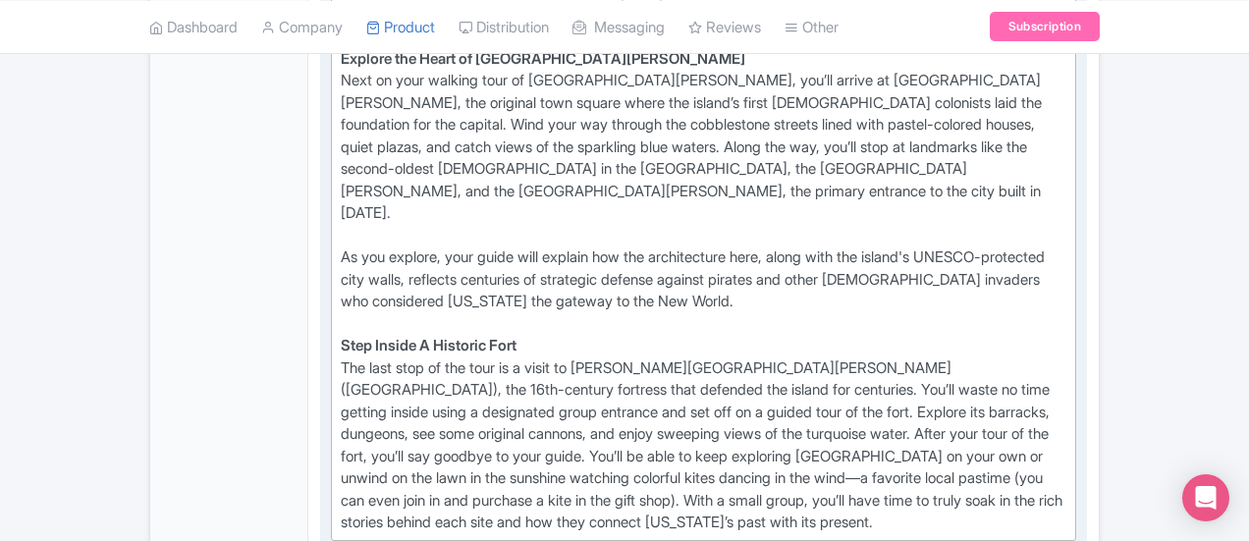
scroll to position [1374, 0]
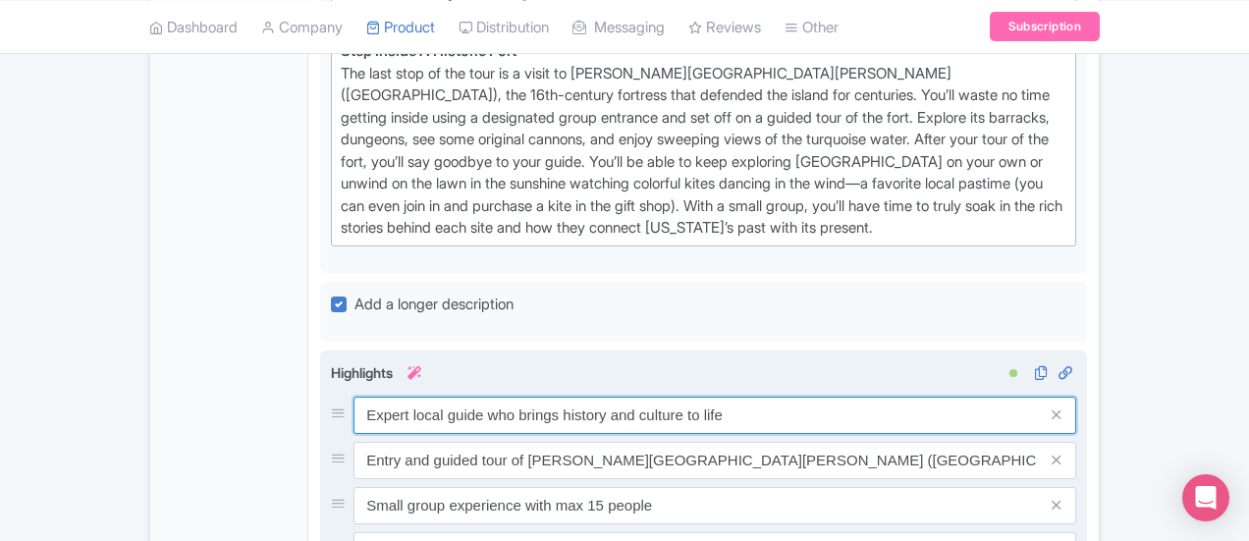
drag, startPoint x: 639, startPoint y: 233, endPoint x: 249, endPoint y: 241, distance: 389.8
click at [331, 397] on div "Expert local guide who brings history and culture to life" at bounding box center [703, 415] width 745 height 37
paste input "Guided Tour Inside Castillo San Felipe (El Morro) – Skip the lines and step ins…"
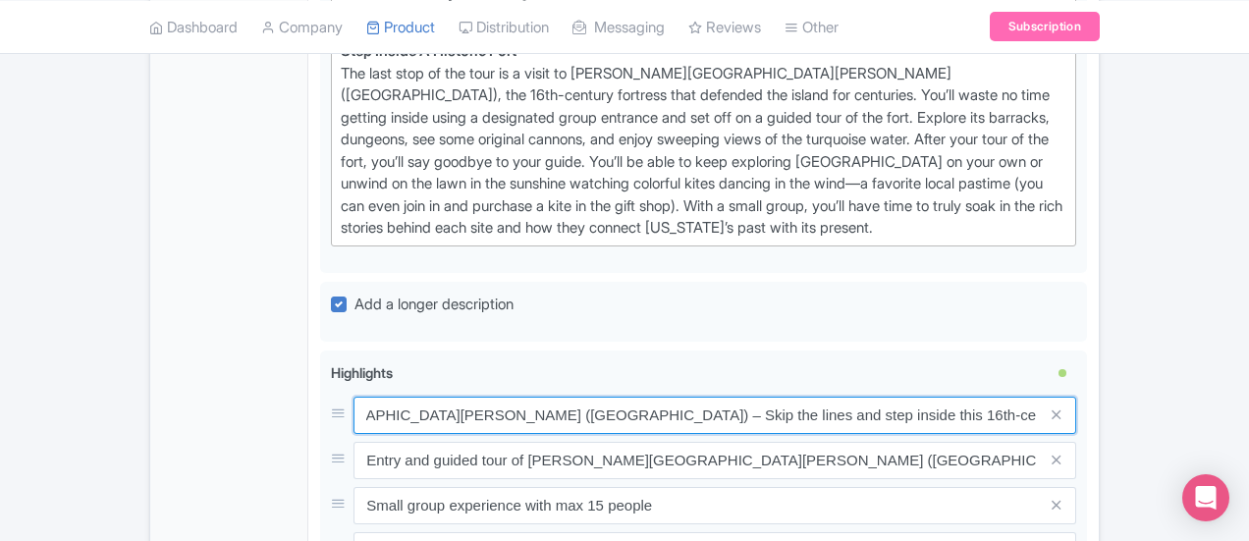
scroll to position [0, 636]
drag, startPoint x: 1135, startPoint y: 239, endPoint x: 1256, endPoint y: 241, distance: 120.8
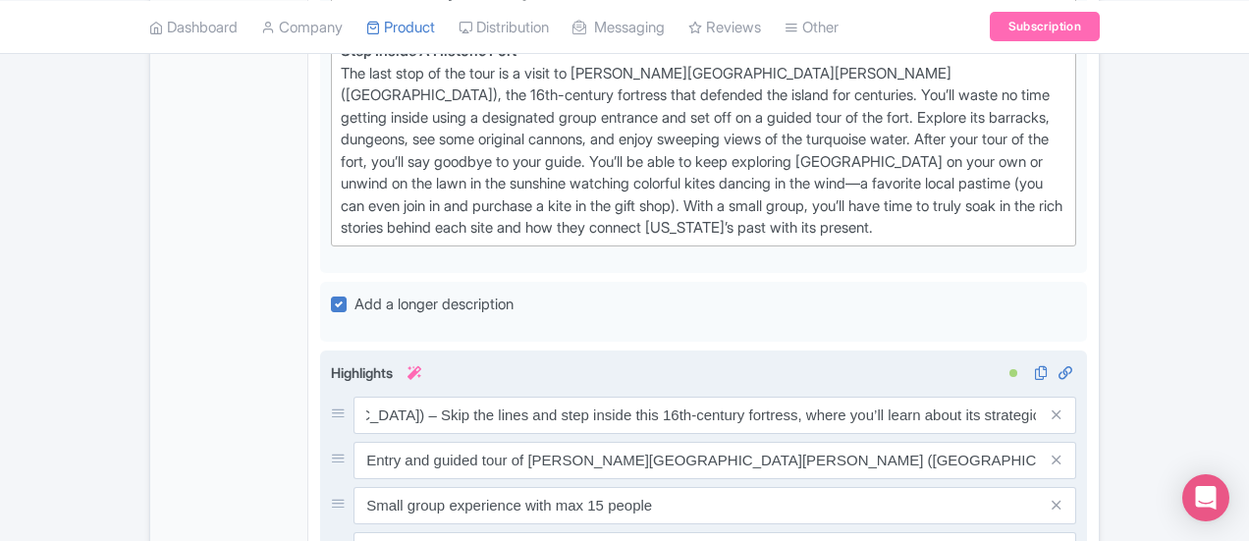
click at [1076, 397] on span at bounding box center [1056, 415] width 39 height 37
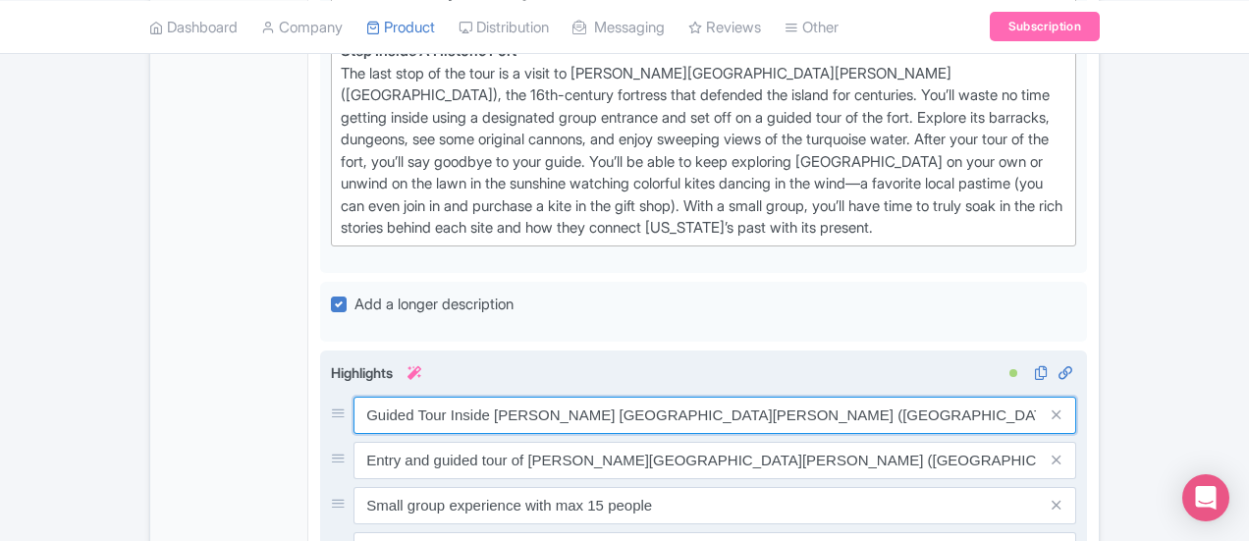
click at [1076, 397] on input "Guided Tour Inside Castillo San Felipe (El Morro) – Skip the lines and step ins…" at bounding box center [714, 415] width 723 height 37
type input "Guided Tour Inside [PERSON_NAME] [GEOGRAPHIC_DATA][PERSON_NAME] ([GEOGRAPHIC_DA…"
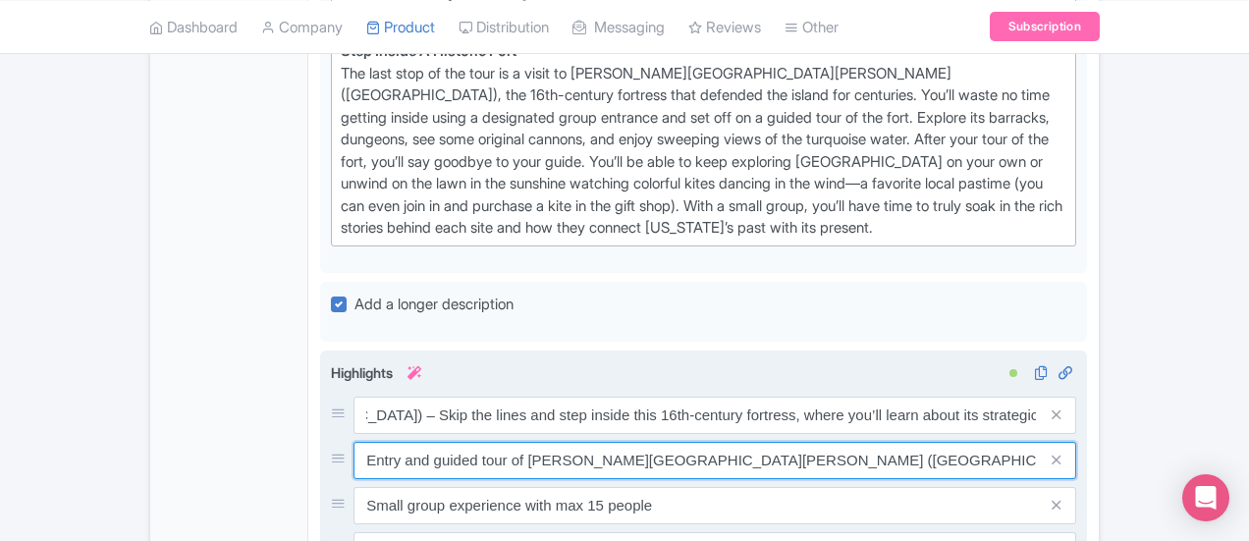
scroll to position [0, 0]
drag, startPoint x: 701, startPoint y: 280, endPoint x: 277, endPoint y: 270, distance: 424.2
click at [353, 397] on input "Entry and guided tour of Castillo San Felipe (El Morro)" at bounding box center [714, 415] width 723 height 37
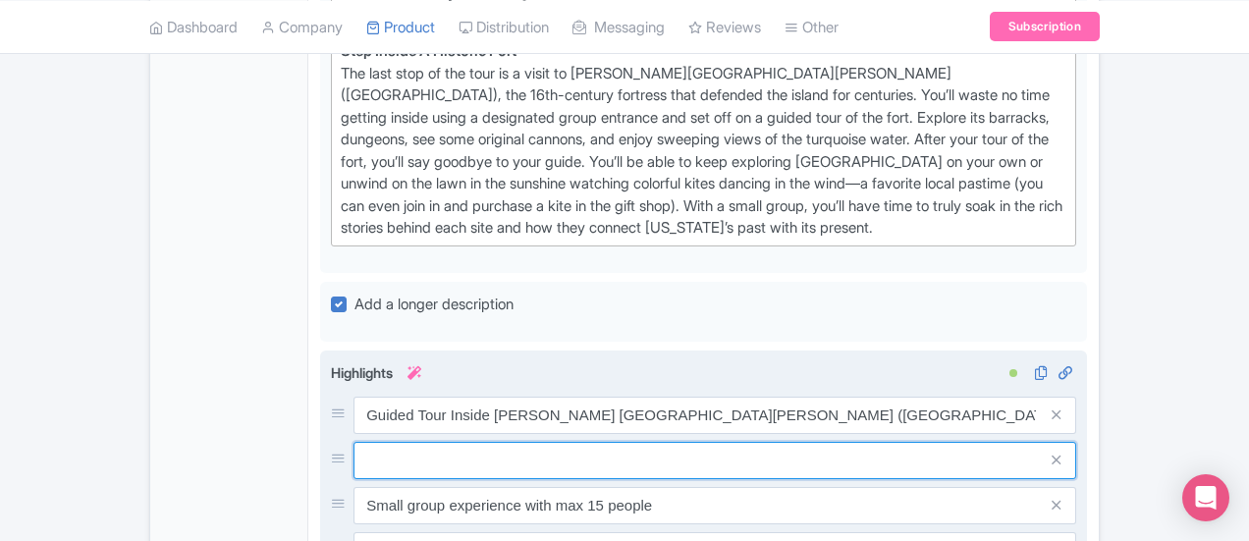
paste input "Passionate Local Expert Guide – Your guide will be a storyteller who brings the…"
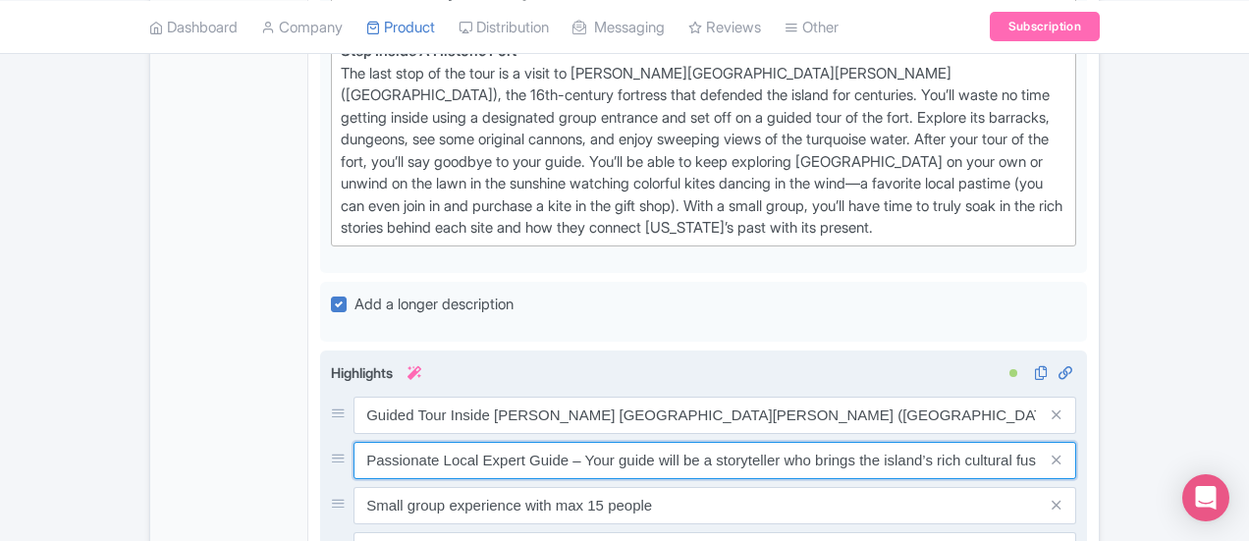
scroll to position [0, 449]
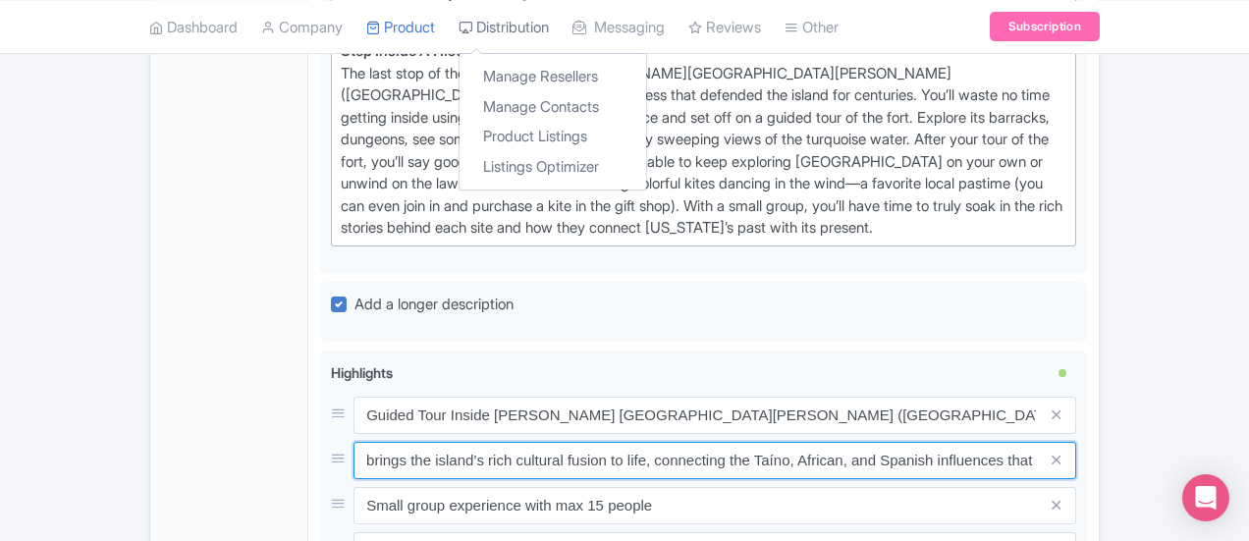
type input "Passionate Local Expert Guide – Your guide will be a storyteller who brings the…"
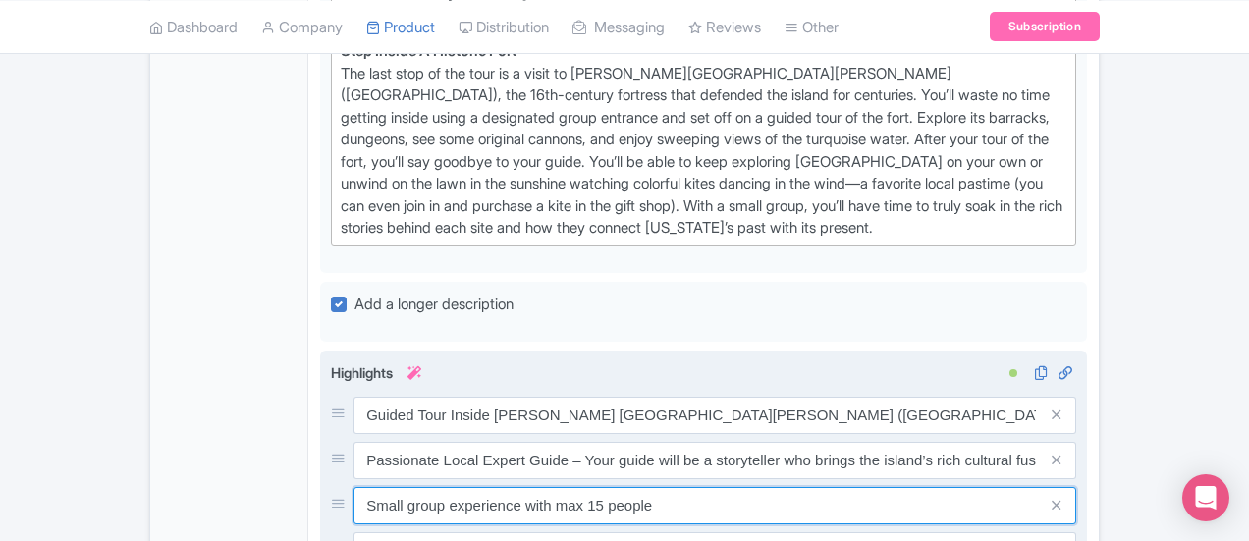
drag, startPoint x: 574, startPoint y: 325, endPoint x: 268, endPoint y: 312, distance: 306.6
click at [353, 397] on input "Small group experience with max 15 people" at bounding box center [714, 415] width 723 height 37
paste input "Small Group (Max 15 Guests) – A more intimate experience that allows for person…"
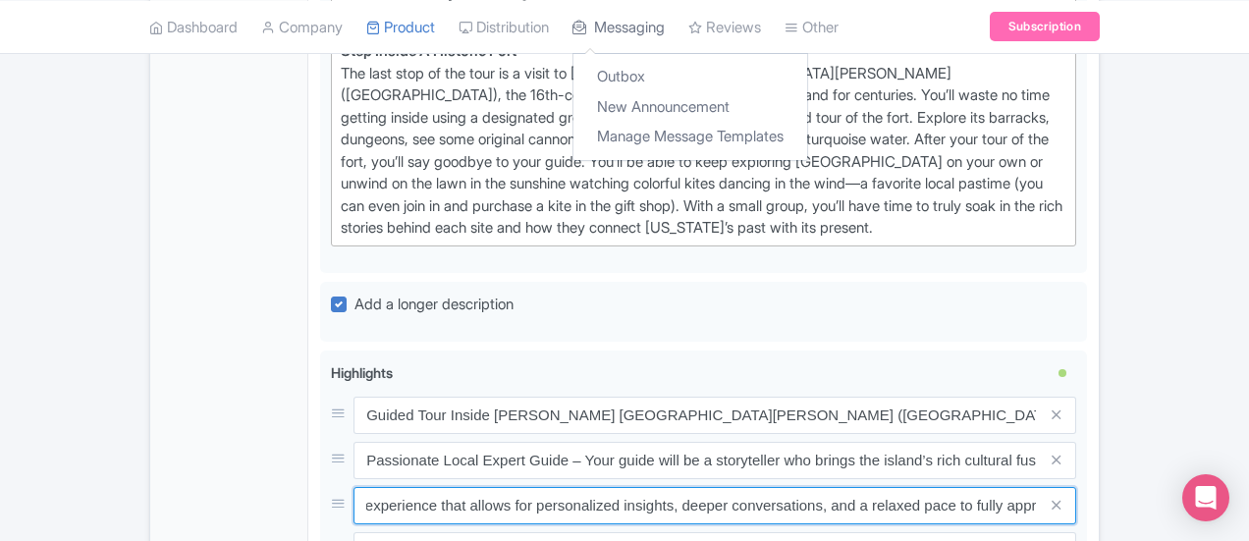
type input "Small Group (Max 15 Guests) – A more intimate experience that allows for person…"
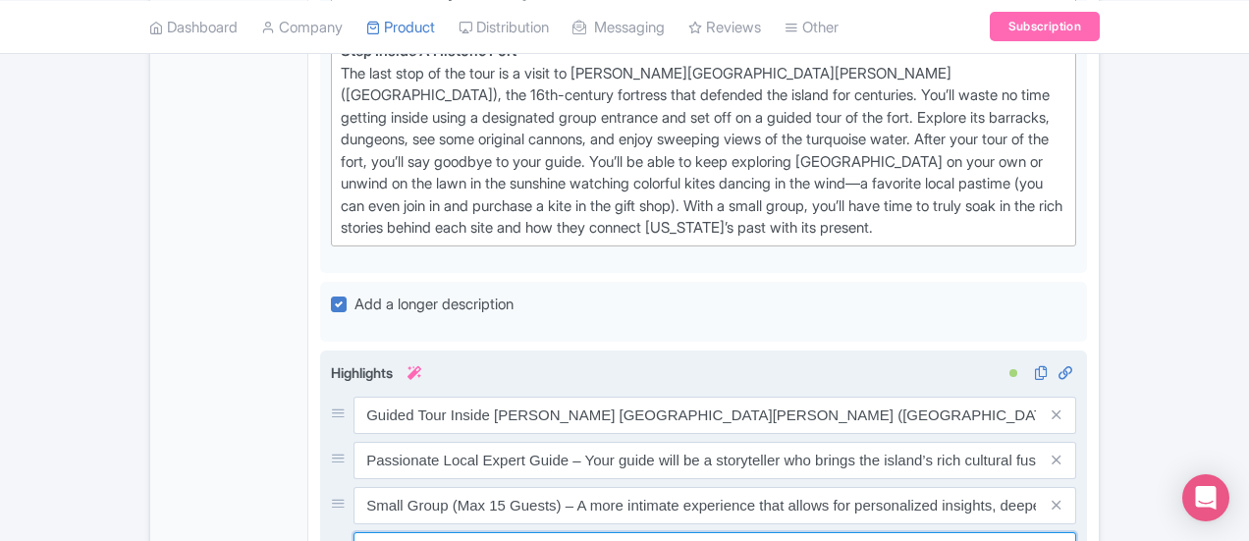
drag, startPoint x: 722, startPoint y: 368, endPoint x: 250, endPoint y: 367, distance: 471.2
click at [331, 532] on div "Immersive walk through Old San Juan’s vibrant streets and plazas" at bounding box center [703, 550] width 745 height 37
paste input "Immersive Walk Through [GEOGRAPHIC_DATA][PERSON_NAME] – Wander past pastel-colo…"
type input "Immersive Walk Through [GEOGRAPHIC_DATA][PERSON_NAME] – Wander past pastel-colo…"
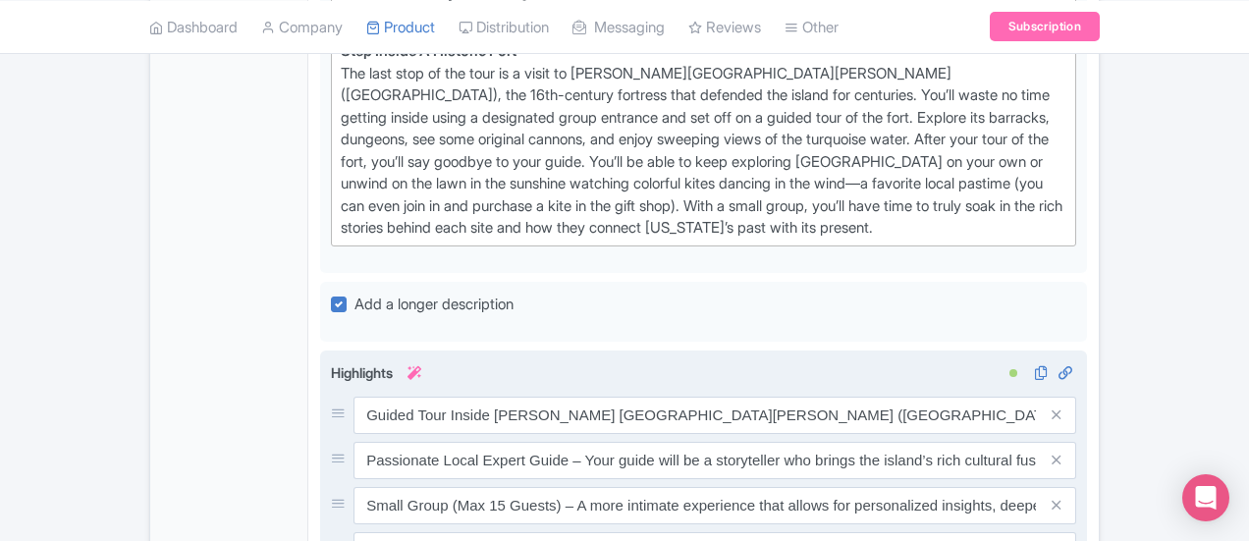
scroll to position [0, 0]
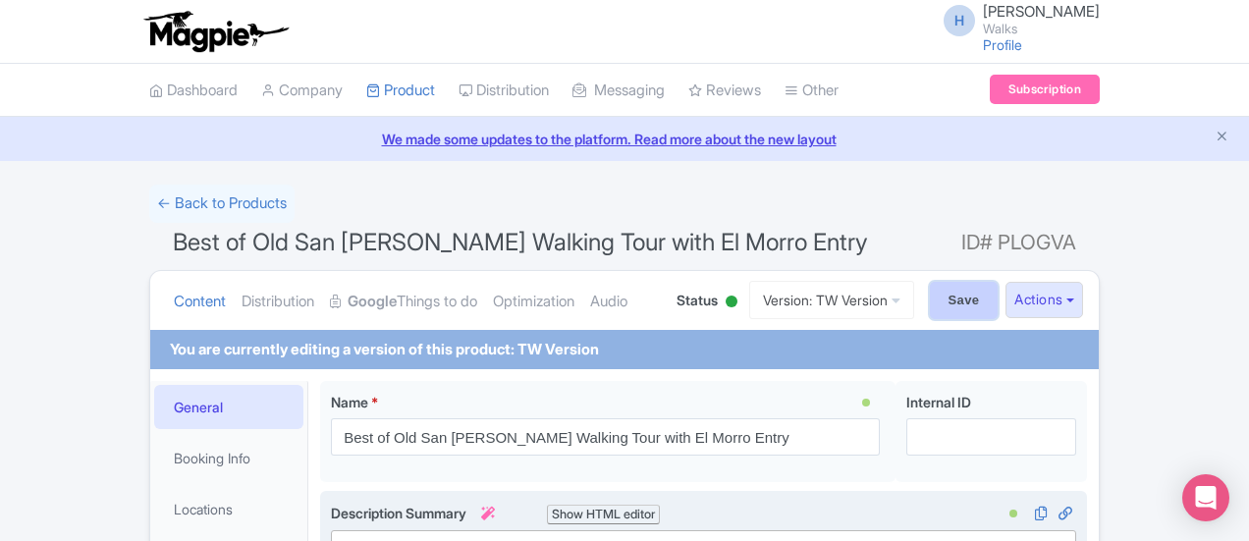
click at [998, 297] on input "Save" at bounding box center [964, 300] width 69 height 37
type input "Saving..."
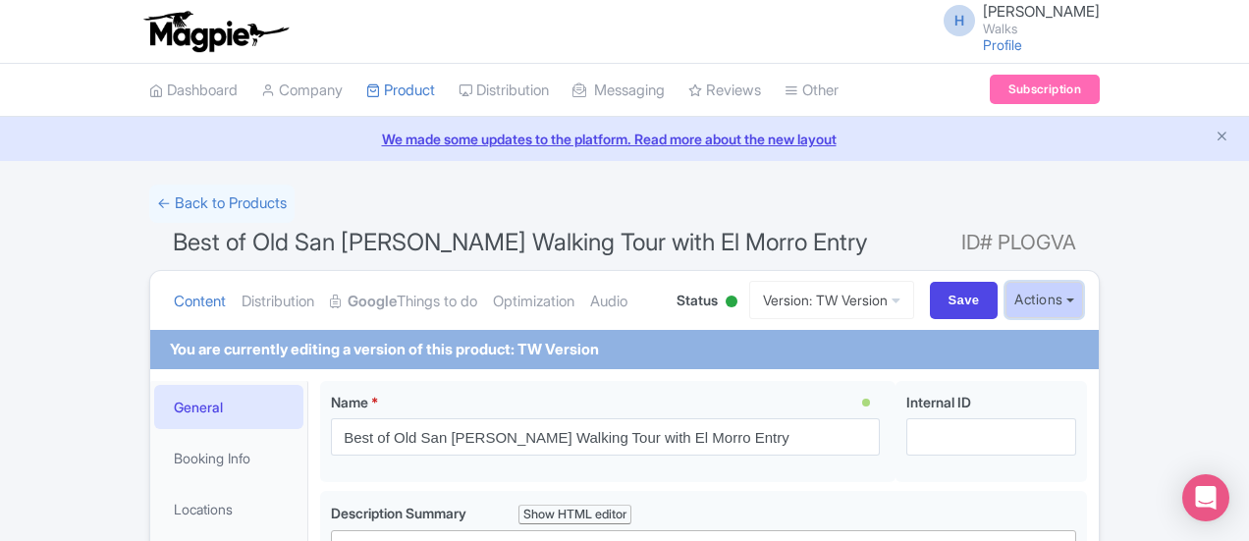
click at [1083, 292] on button "Actions" at bounding box center [1044, 300] width 78 height 36
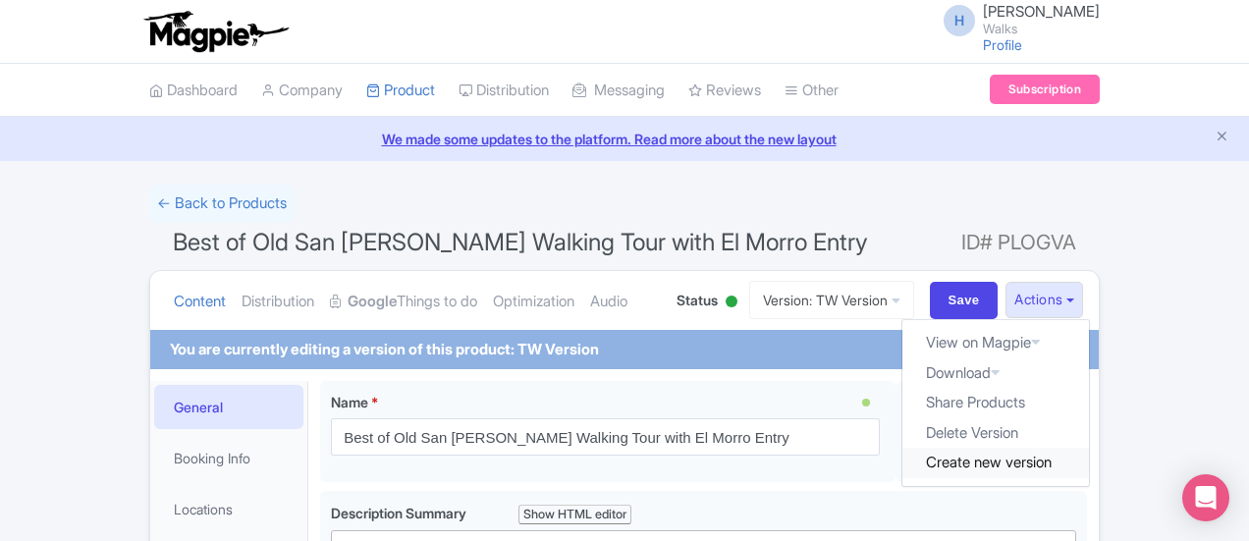
click at [1089, 464] on link "Create new version" at bounding box center [995, 463] width 187 height 30
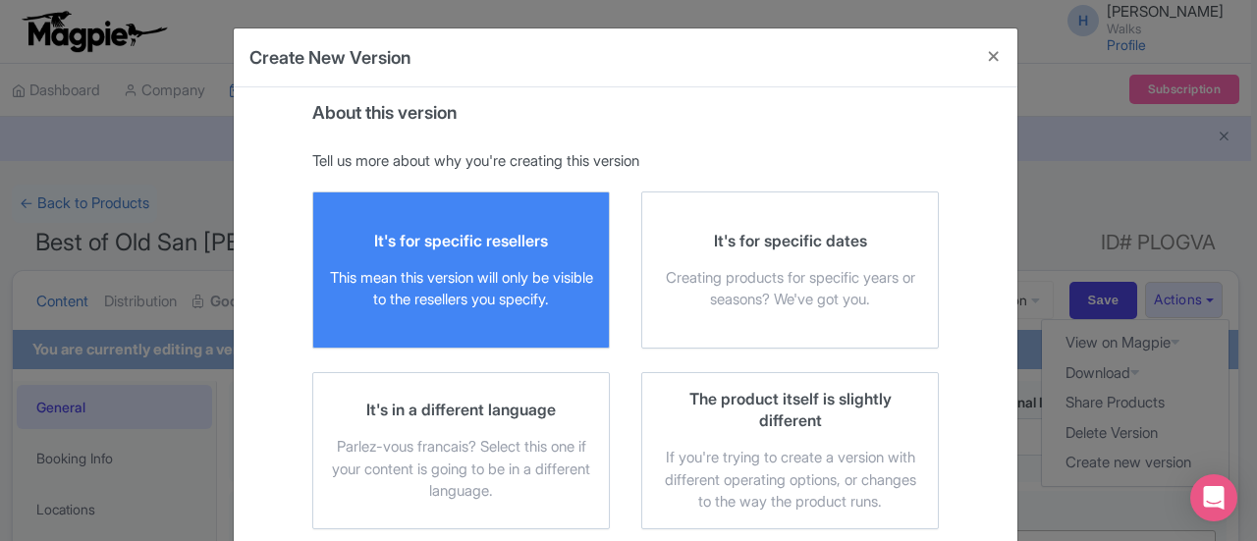
click at [534, 269] on div "This mean this version will only be visible to the resellers you specify." at bounding box center [461, 289] width 264 height 44
click at [0, 0] on input "It's for specific resellers This mean this version will only be visible to the …" at bounding box center [0, 0] width 0 height 0
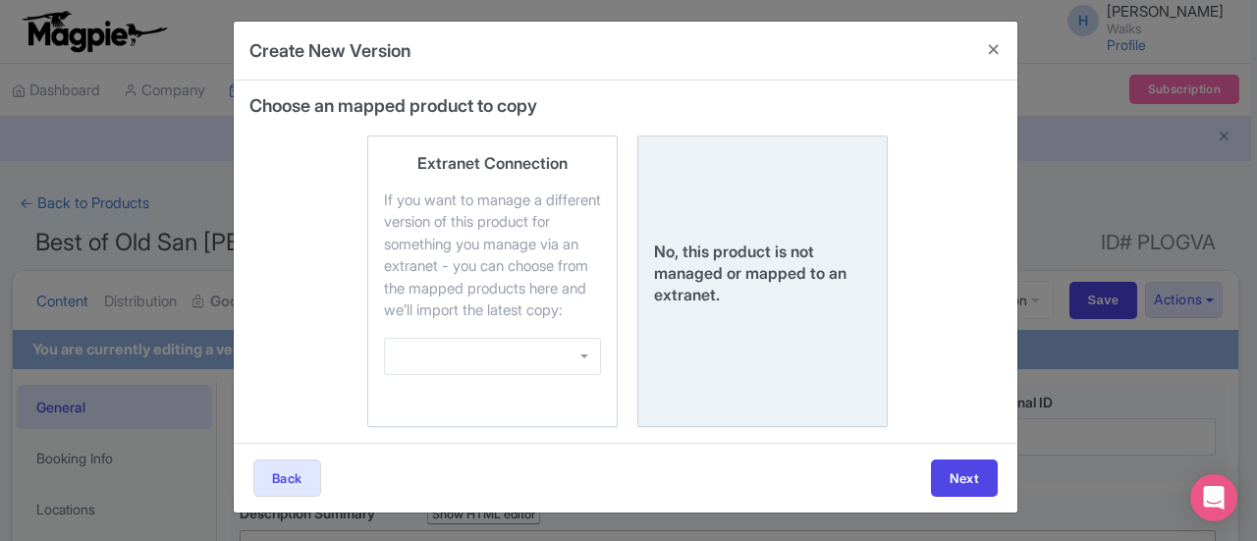
scroll to position [25, 0]
click at [831, 242] on div "No, this product is not managed or mapped to an extranet." at bounding box center [762, 273] width 217 height 65
click at [0, 0] on input "No, this product is not managed or mapped to an extranet." at bounding box center [0, 0] width 0 height 0
click at [966, 480] on button "Next" at bounding box center [964, 477] width 67 height 37
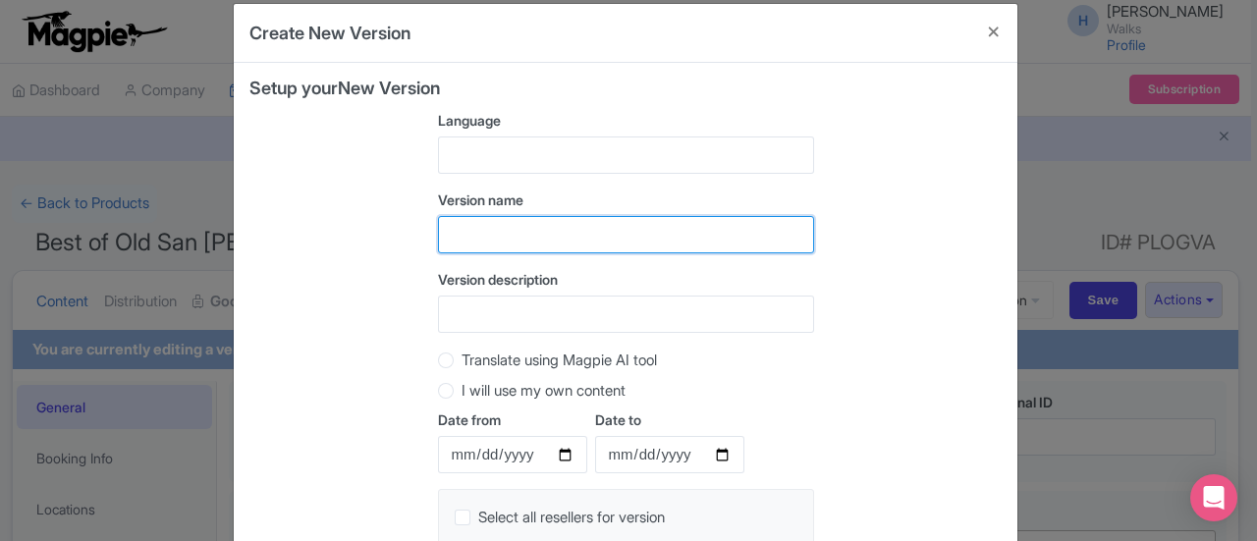
click at [469, 230] on input "text" at bounding box center [626, 234] width 376 height 37
type input "DT Version"
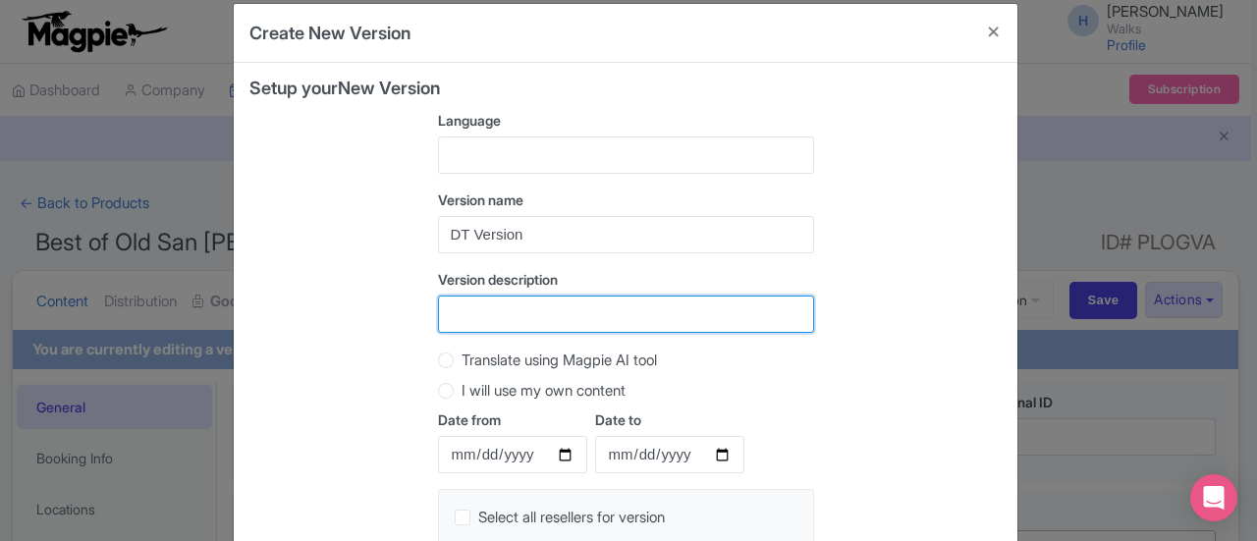
click at [464, 325] on input "Version description" at bounding box center [626, 314] width 376 height 37
type input "DT Version"
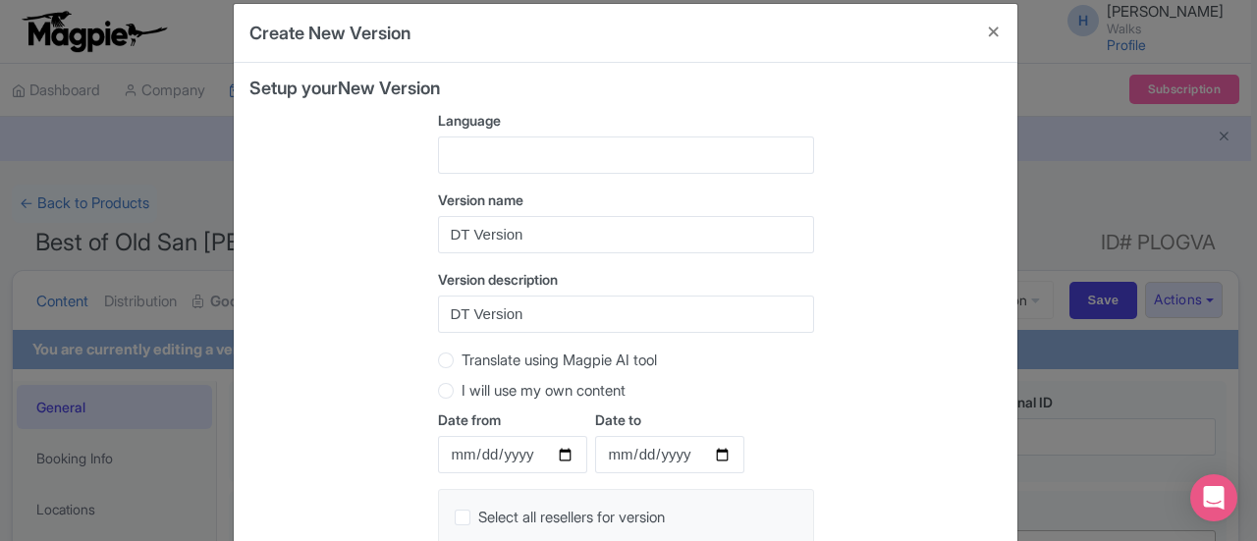
click at [461, 388] on label "I will use my own content" at bounding box center [543, 391] width 164 height 23
click at [461, 388] on input "I will use my own content" at bounding box center [471, 389] width 20 height 20
radio input "true"
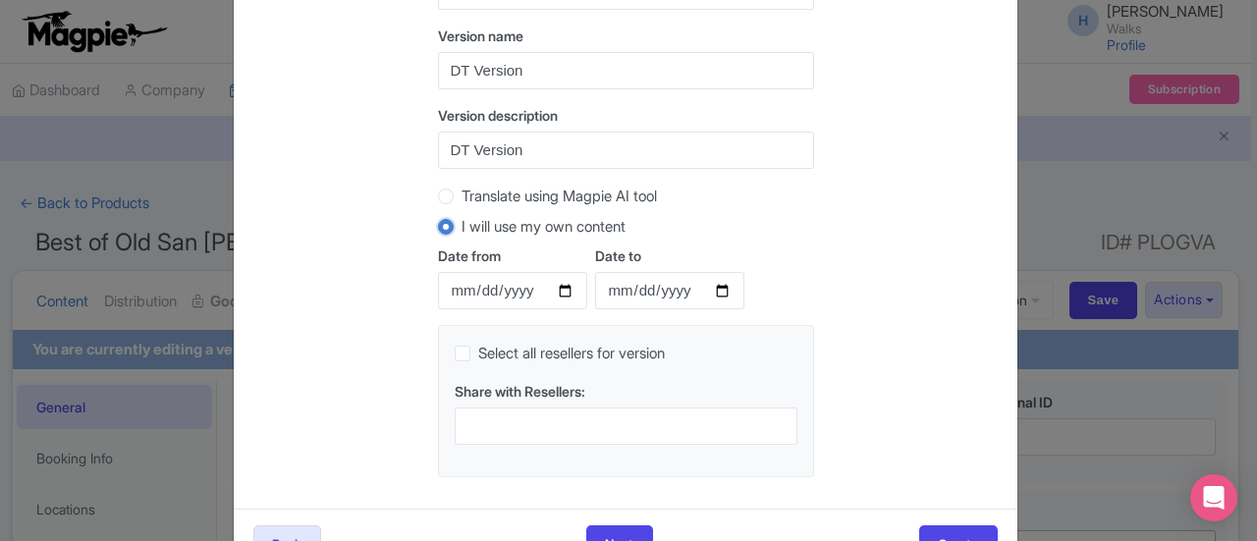
scroll to position [251, 0]
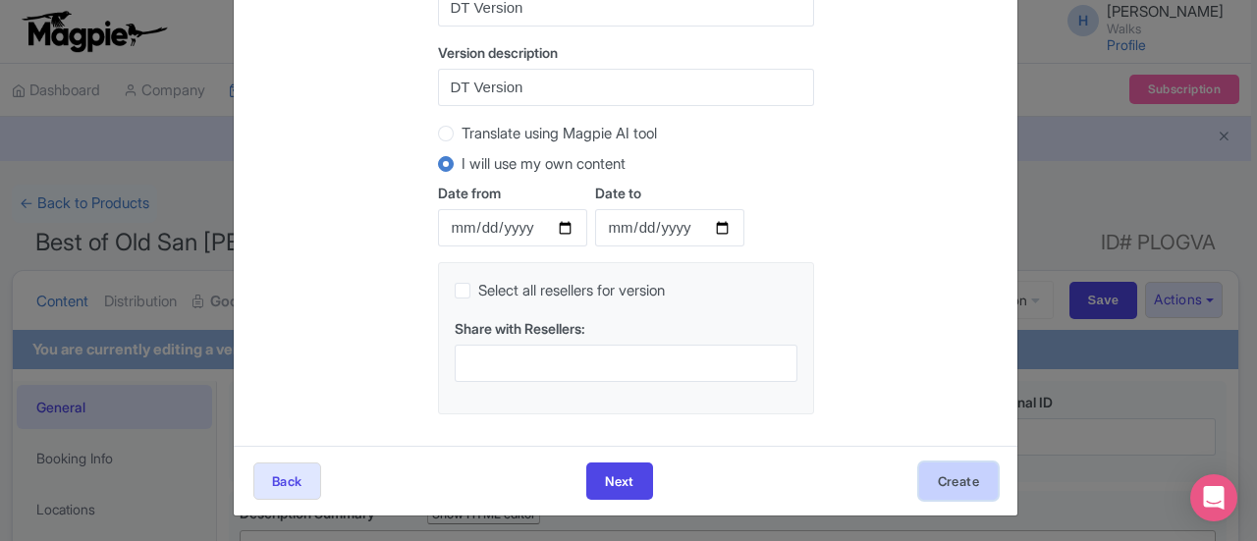
click at [981, 490] on button "Create" at bounding box center [958, 480] width 79 height 37
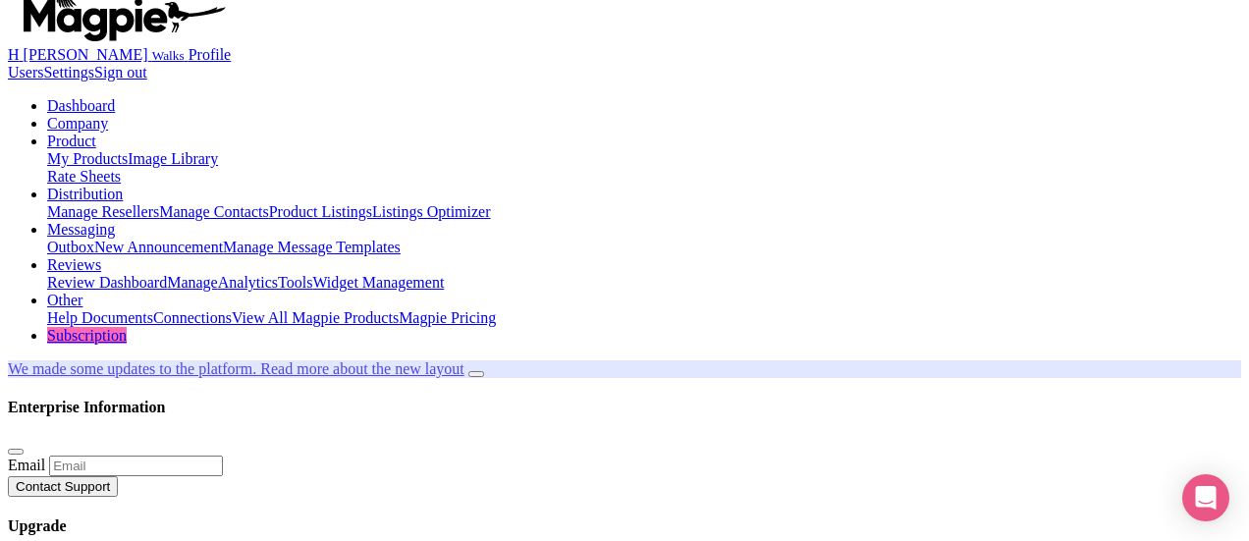
scroll to position [98, 0]
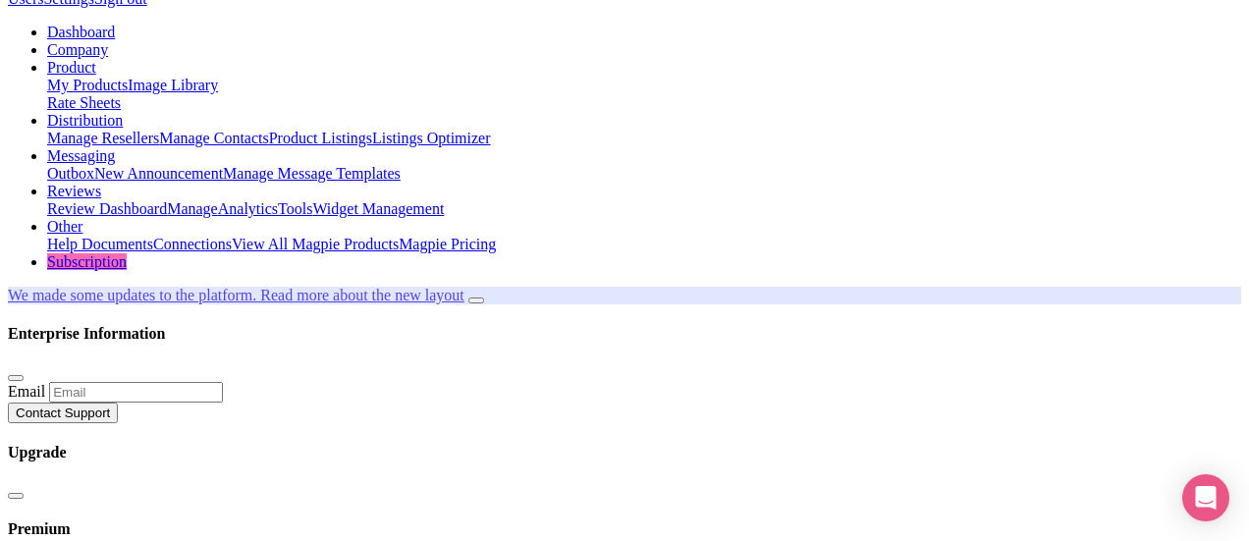
drag, startPoint x: 366, startPoint y: 470, endPoint x: 242, endPoint y: 438, distance: 127.9
paste trix-editor "Explore the second-oldest capital in the Western Hemisphere on a walking tour w…"
type trix-editor "<div>Explore the second-oldest capital in the Western Hemisphere on a walking t…"
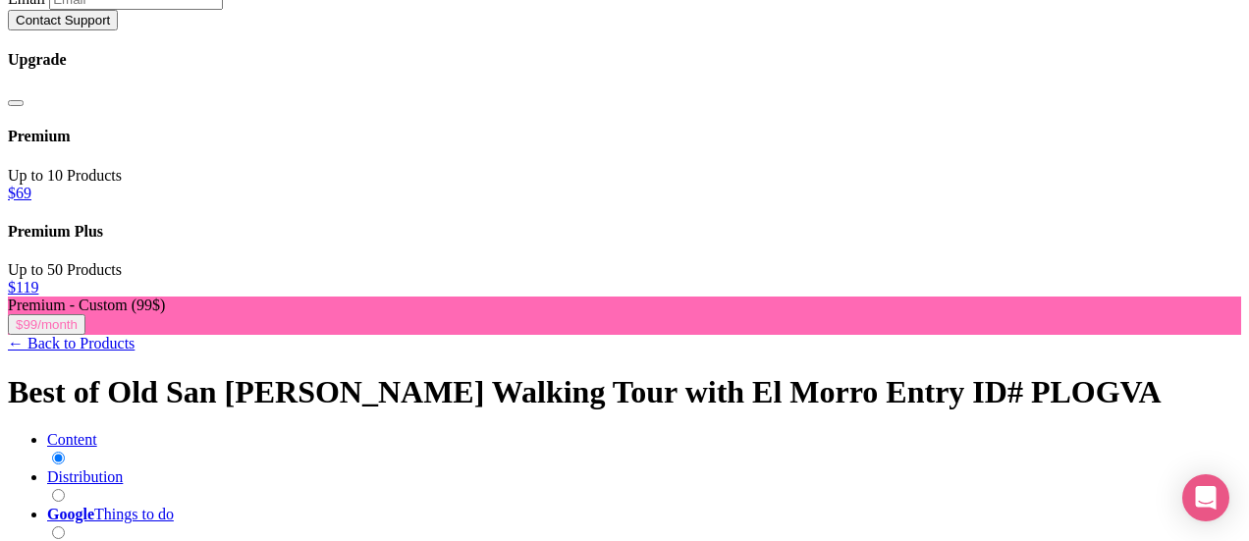
scroll to position [468, 0]
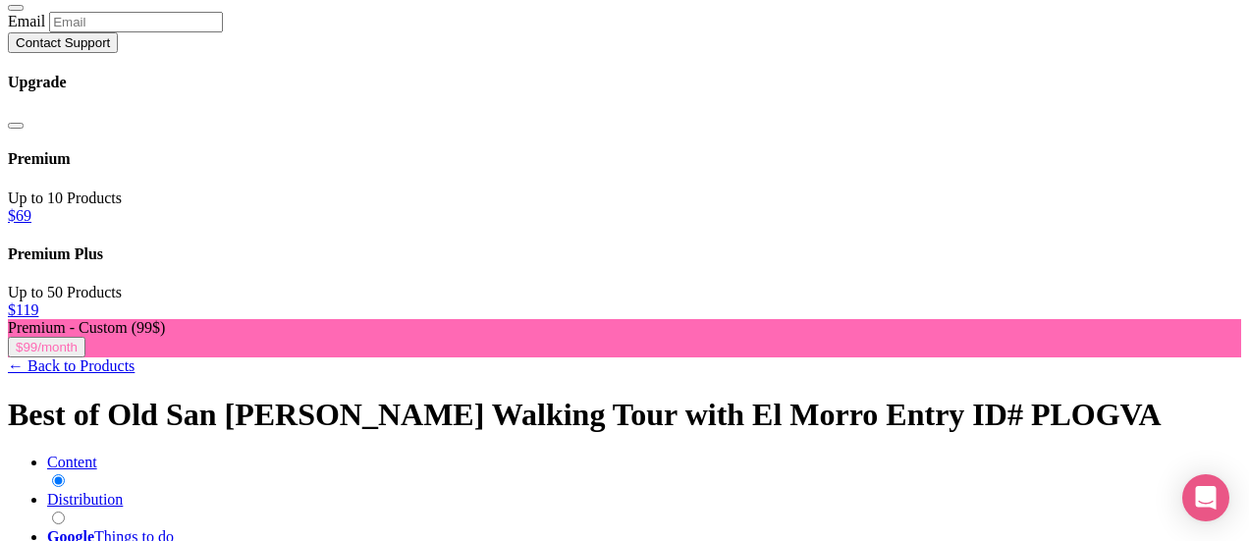
drag, startPoint x: 837, startPoint y: 304, endPoint x: 227, endPoint y: 221, distance: 616.3
paste trix-editor "This Old San Juan walking tour explores 4,000+ years of history in just 2.5 hou…"
type trix-editor "<div>This Old San Juan walking tour explores 4,000+ years of history in just 2.…"
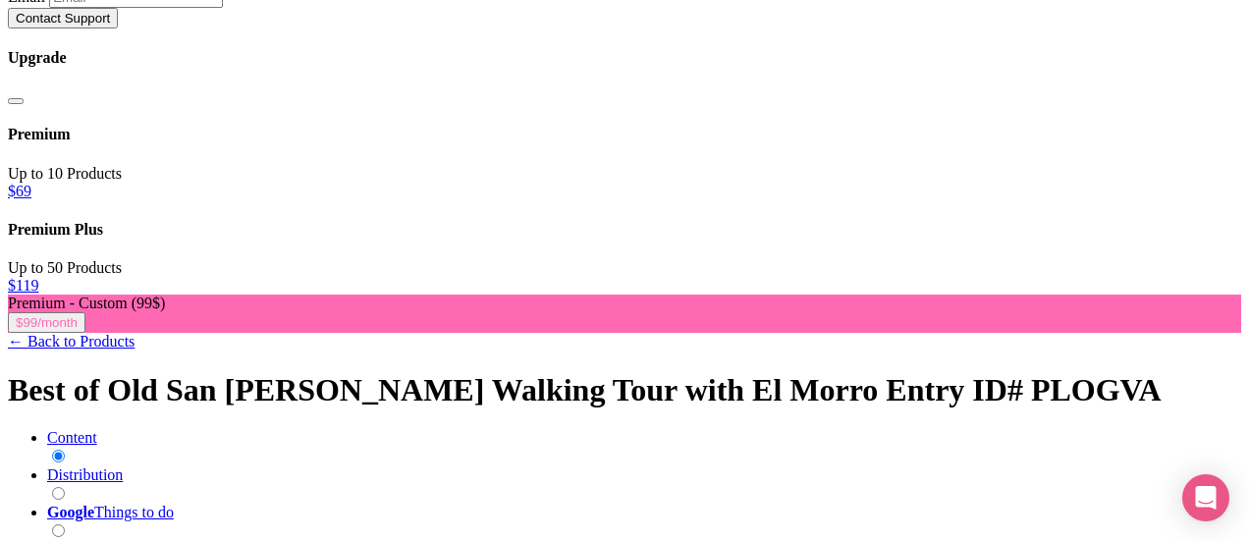
scroll to position [589, 0]
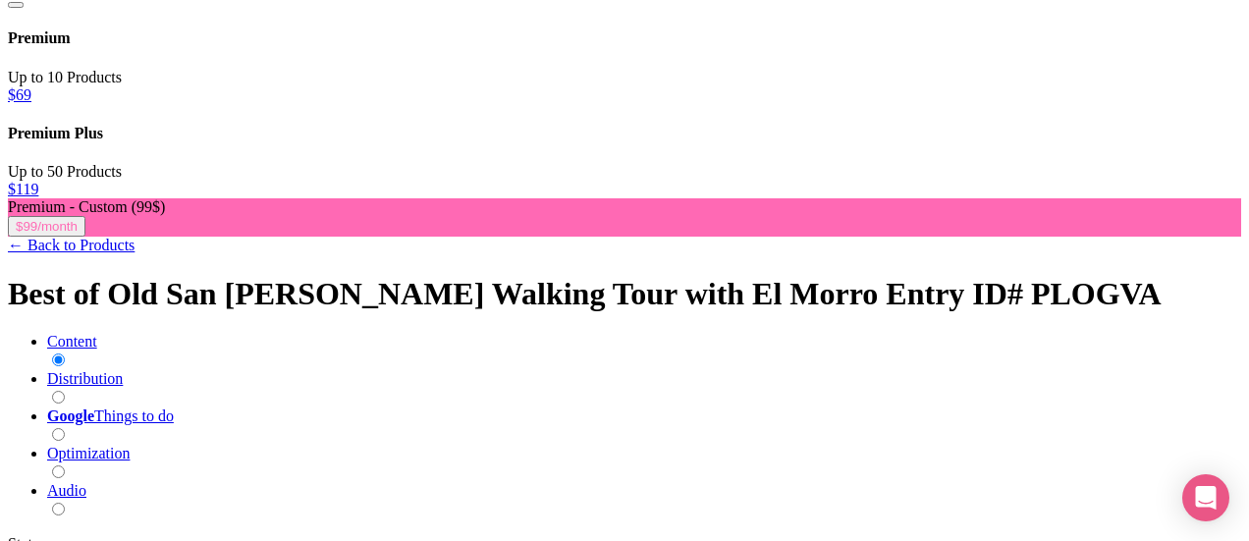
drag, startPoint x: 247, startPoint y: 305, endPoint x: 380, endPoint y: 317, distance: 133.1
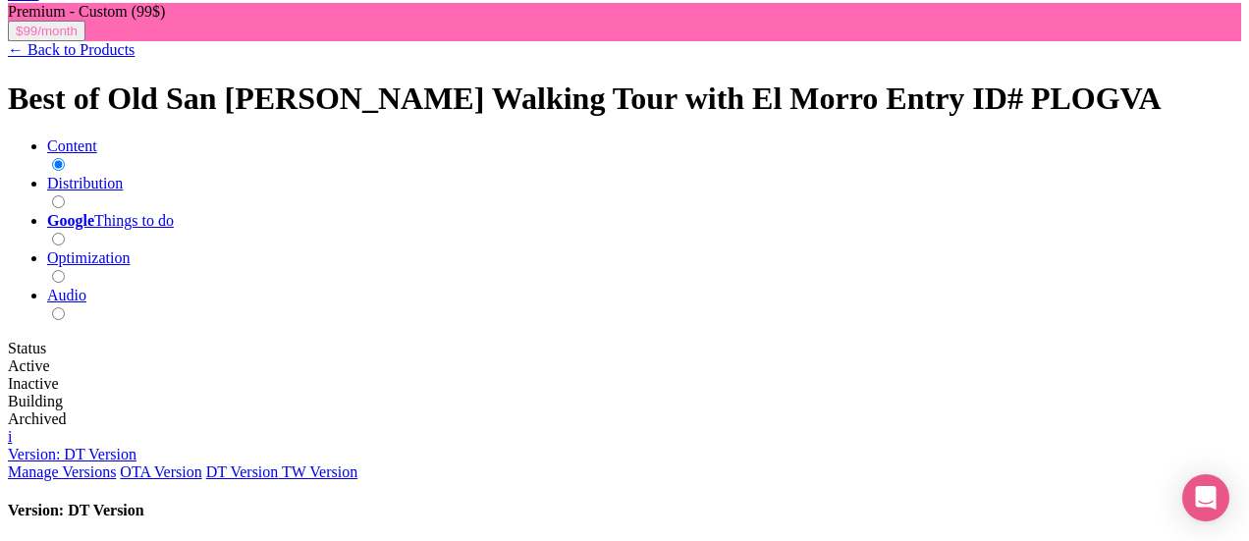
scroll to position [785, 0]
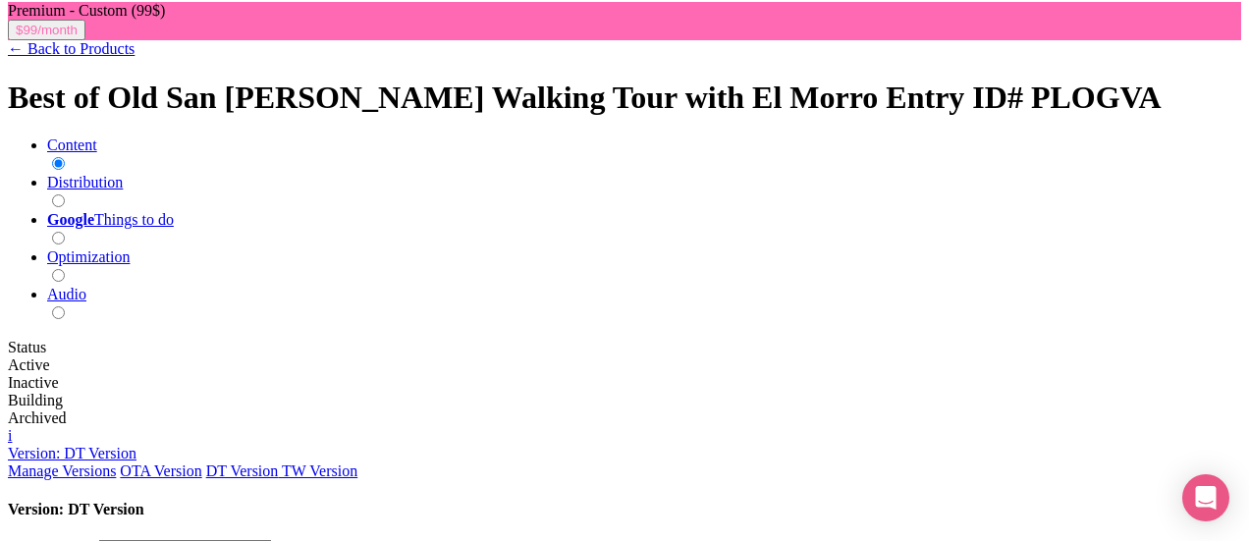
drag, startPoint x: 245, startPoint y: 278, endPoint x: 1122, endPoint y: 431, distance: 890.0
type trix-editor "<div>Step into the heart of Old San Juan and uncover Puerto Rico’s 4,000+ year …"
paste trix-editor "<div><strong><br>Walk the Streets of the Second-Oldest Capital in the Western H…"
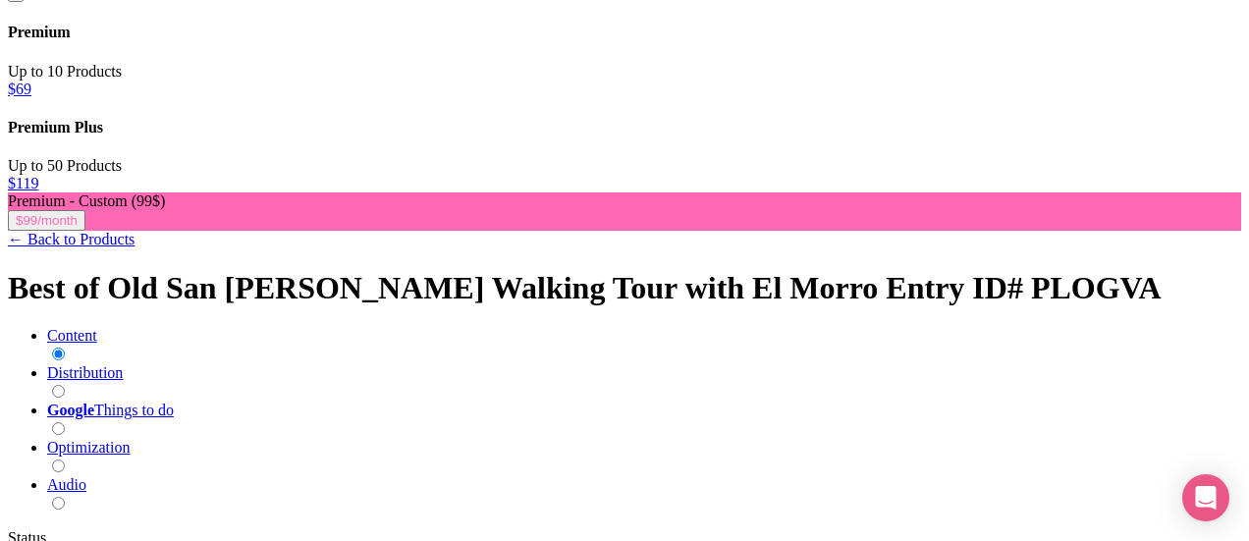
scroll to position [589, 0]
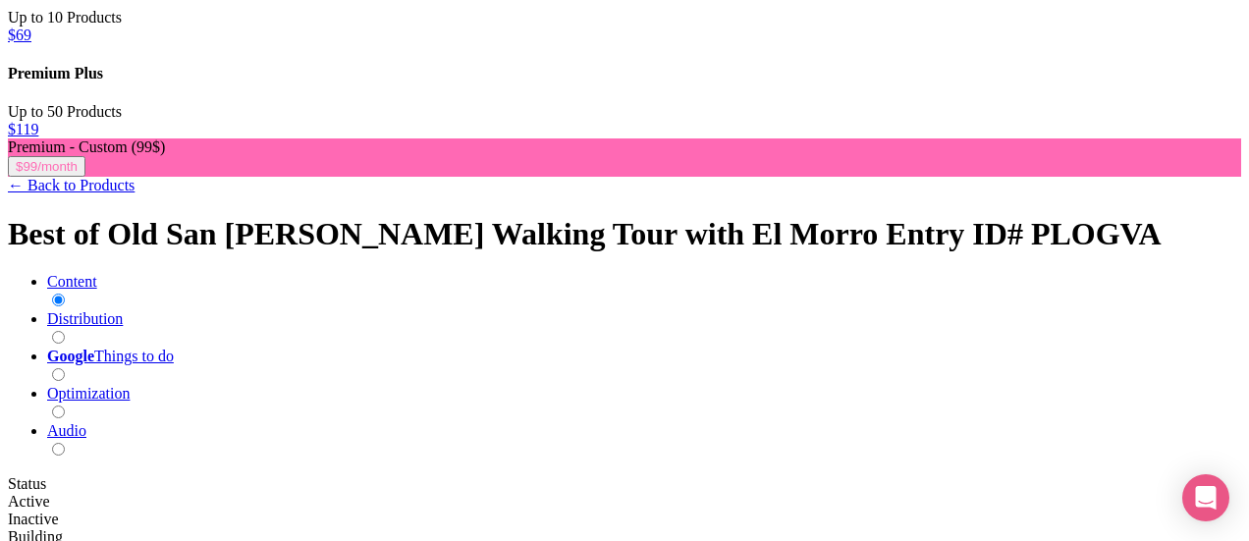
scroll to position [672, 0]
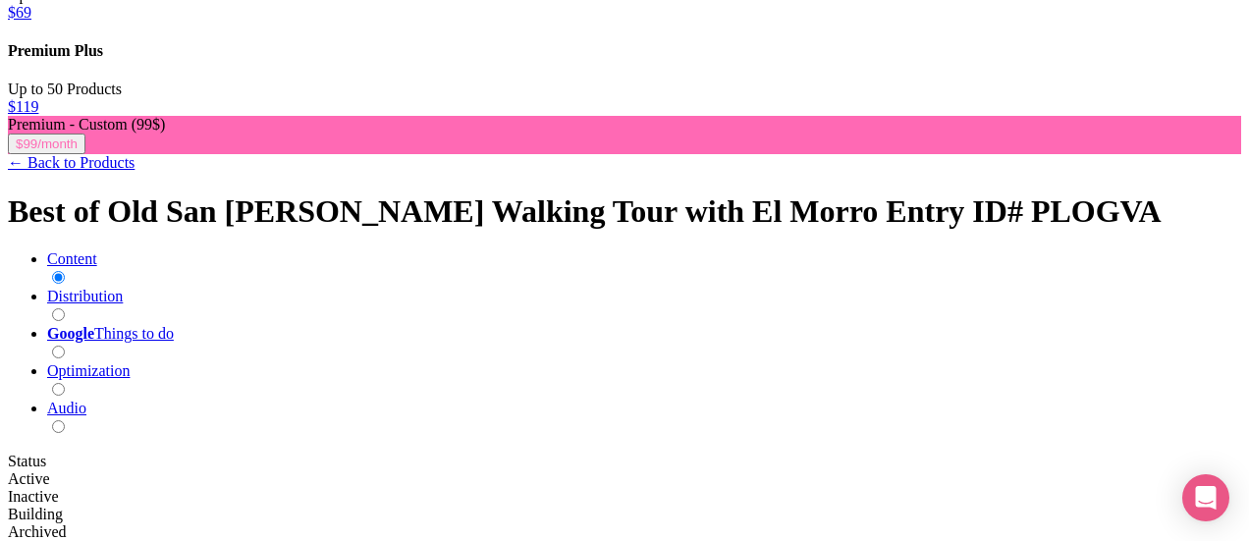
type trix-editor "<div><strong>Walk the Streets of the Second-Oldest Capital in the Western Hemis…"
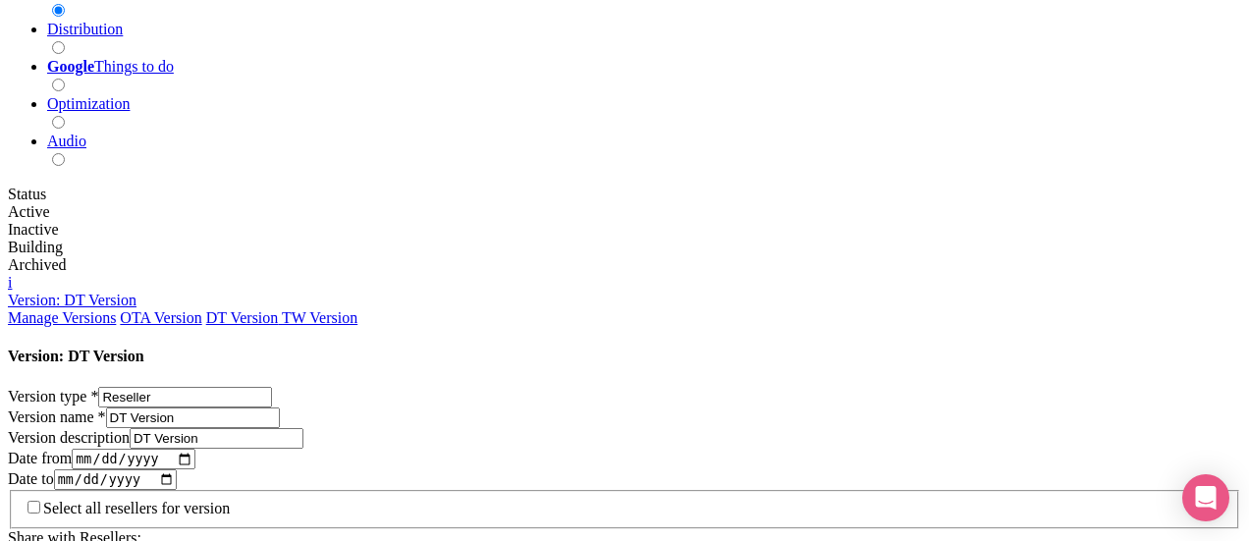
scroll to position [1162, 0]
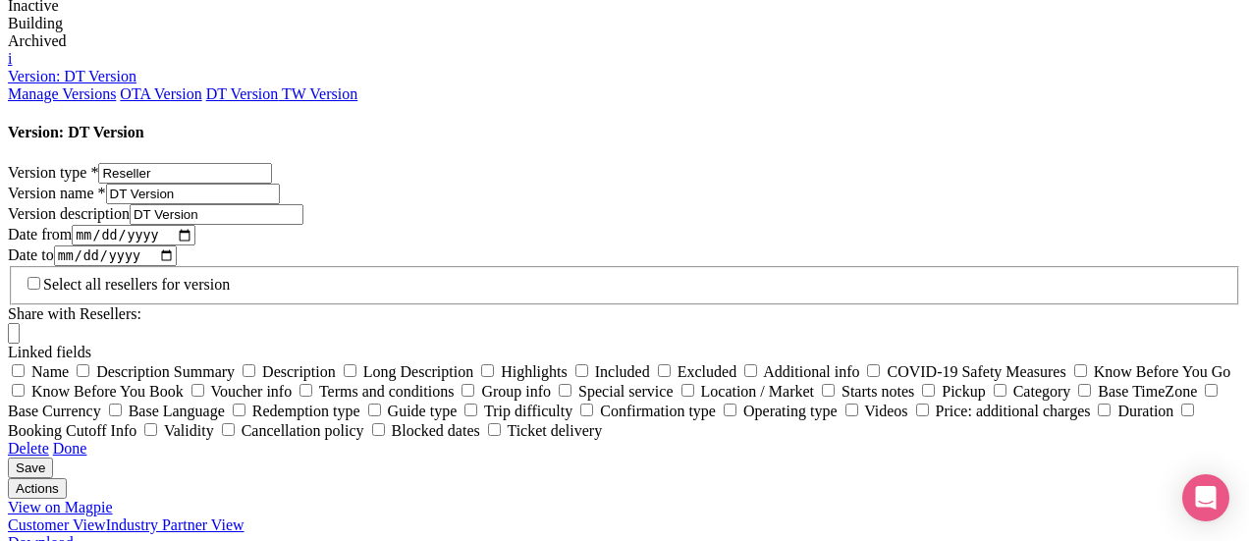
drag, startPoint x: 597, startPoint y: 215, endPoint x: 275, endPoint y: 221, distance: 322.1
paste input "Explore the second-oldest capital in the Western Hemisphere on an expert-led wa…"
type input "Explore the second-oldest capital in the Western Hemisphere on an expert-led wa…"
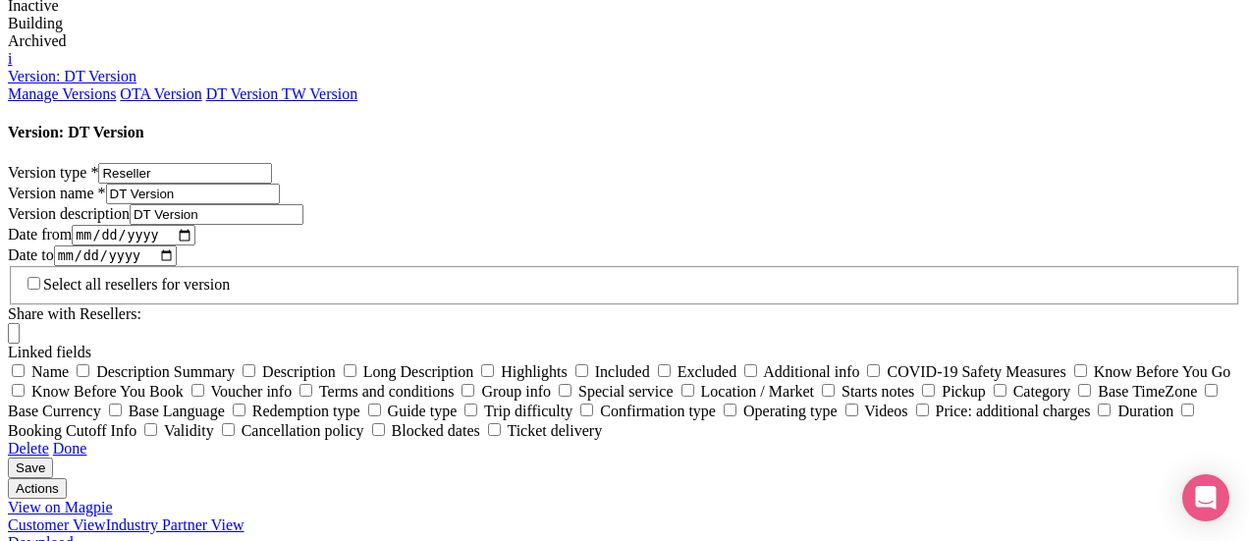
scroll to position [0, 0]
drag, startPoint x: 652, startPoint y: 250, endPoint x: 268, endPoint y: 258, distance: 383.9
paste input "Visit the 16th-century fortress El Morro with entry and a guided tour included"
type input "Visit the 16th-century fortress El Morro with entry and a guided tour included"
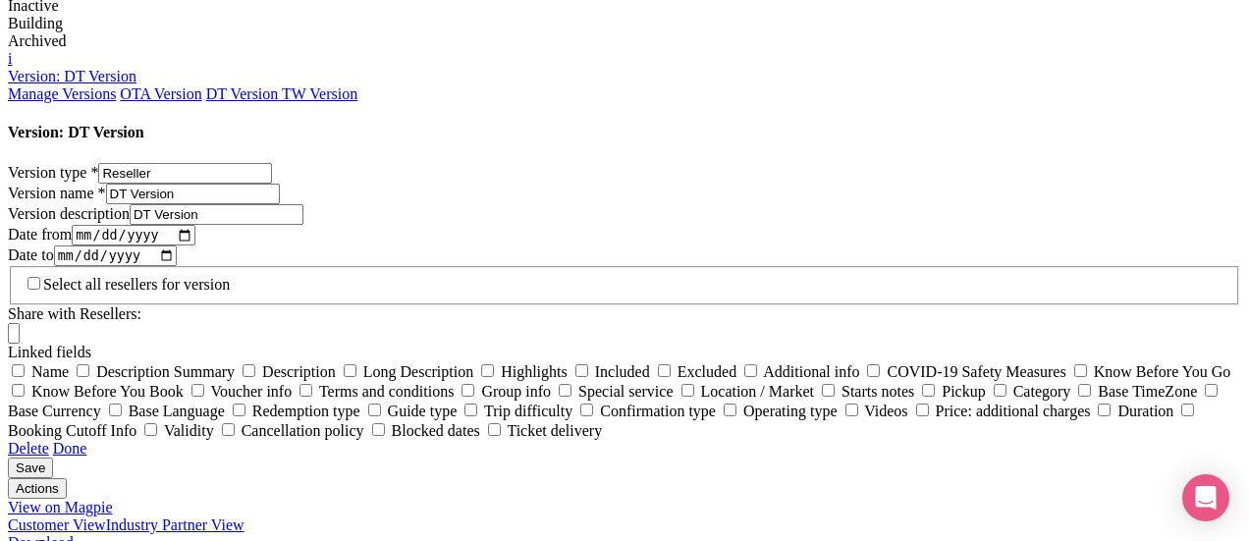
drag, startPoint x: 572, startPoint y: 305, endPoint x: 273, endPoint y: 305, distance: 299.4
paste input "Wander through Old San Juan’s picturesque cobblestone streets with pastel-color…"
type input "Wander through Old San Juan’s picturesque cobblestone streets with pastel-color…"
drag, startPoint x: 732, startPoint y: 333, endPoint x: 253, endPoint y: 348, distance: 479.3
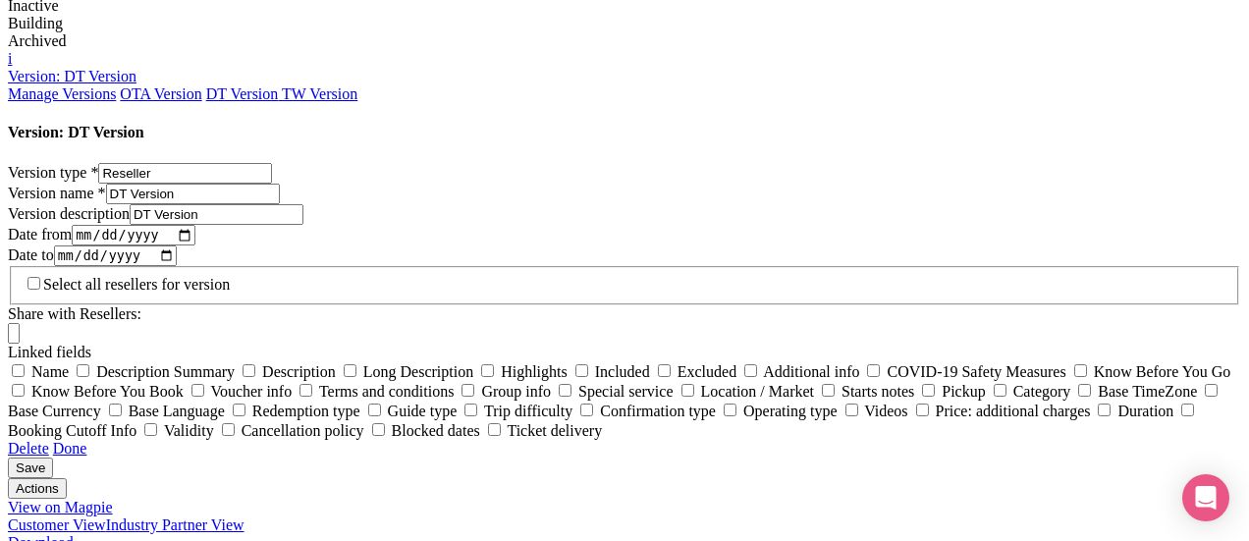
paste input "Learn stories of how the indigenous Taíno, African & Spanish cultures shaped th…"
type input "Learn stories of how the indigenous Taíno, African & Spanish cultures shaped th…"
drag, startPoint x: 554, startPoint y: 378, endPoint x: 274, endPoint y: 374, distance: 279.8
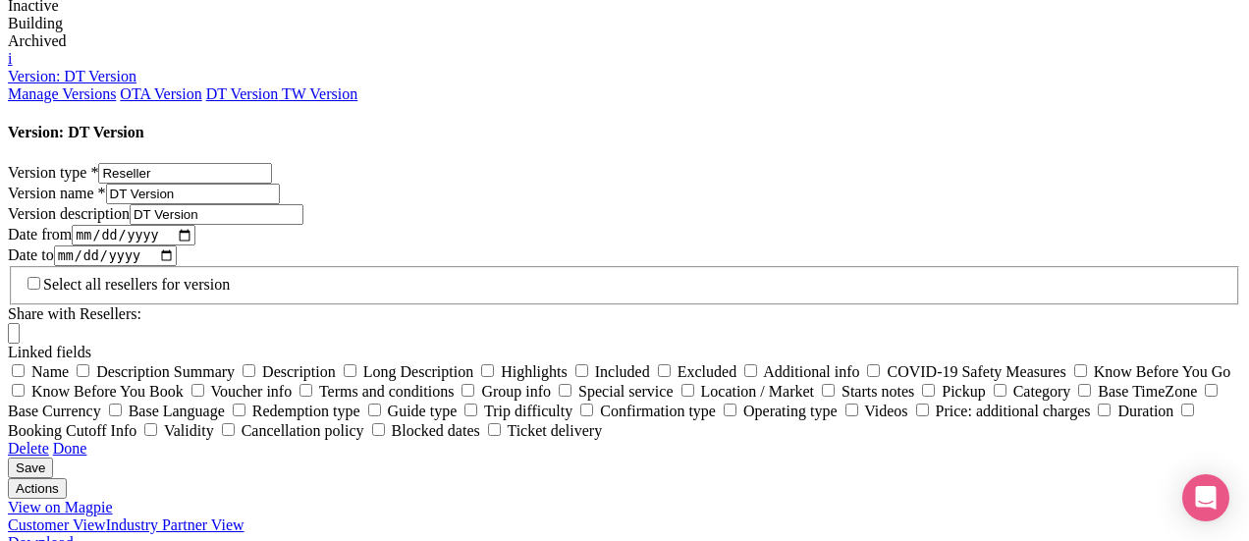
paste input "Join a small group (max 15 guests) for a more personal experience"
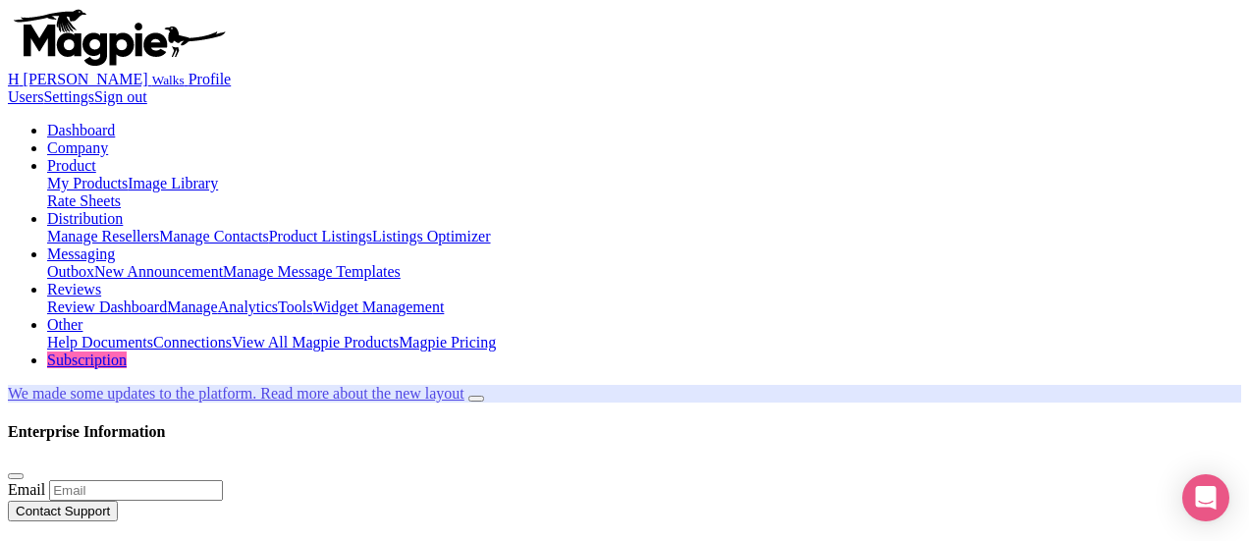
type input "Join a small group (max 15 guests) for a more personal experience"
type input "Saving..."
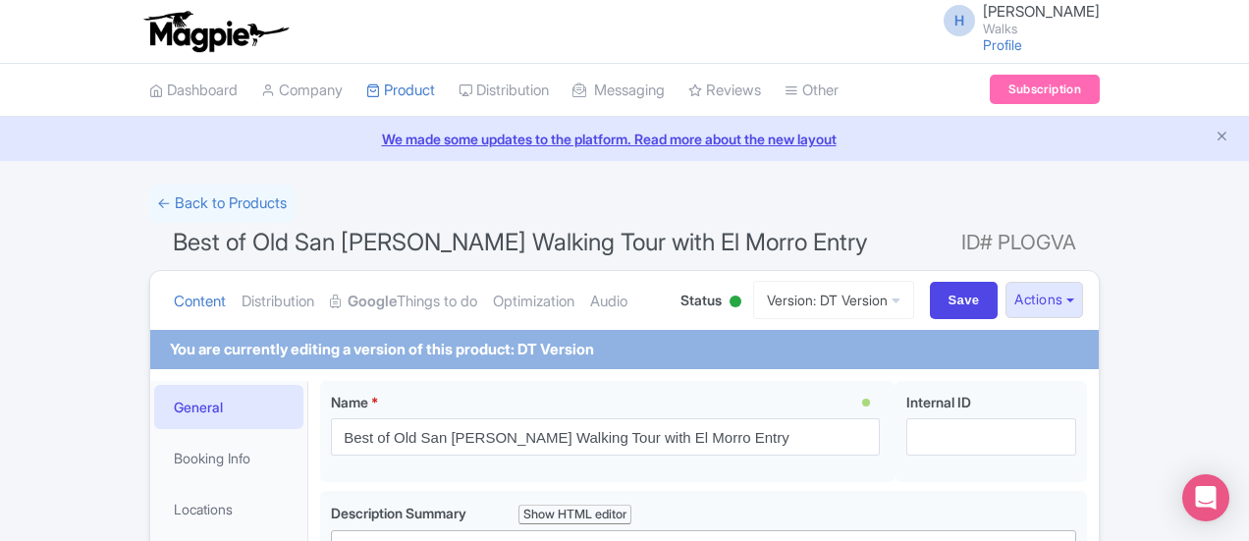
scroll to position [380, 0]
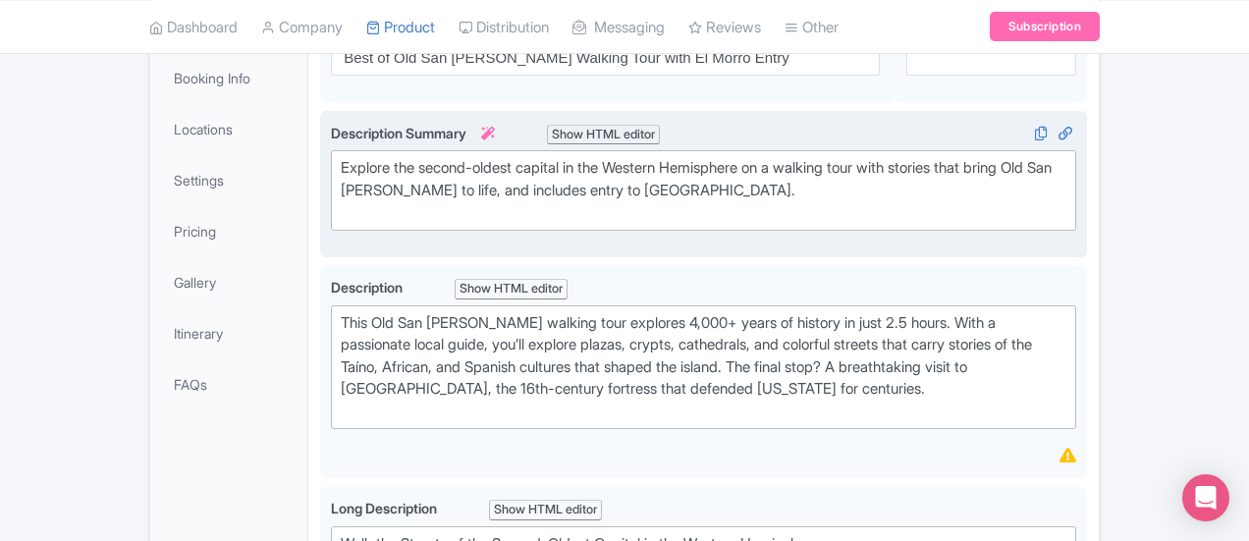
click at [341, 188] on div "Explore the second-oldest capital in the Western Hemisphere on a walking tour w…" at bounding box center [704, 190] width 726 height 67
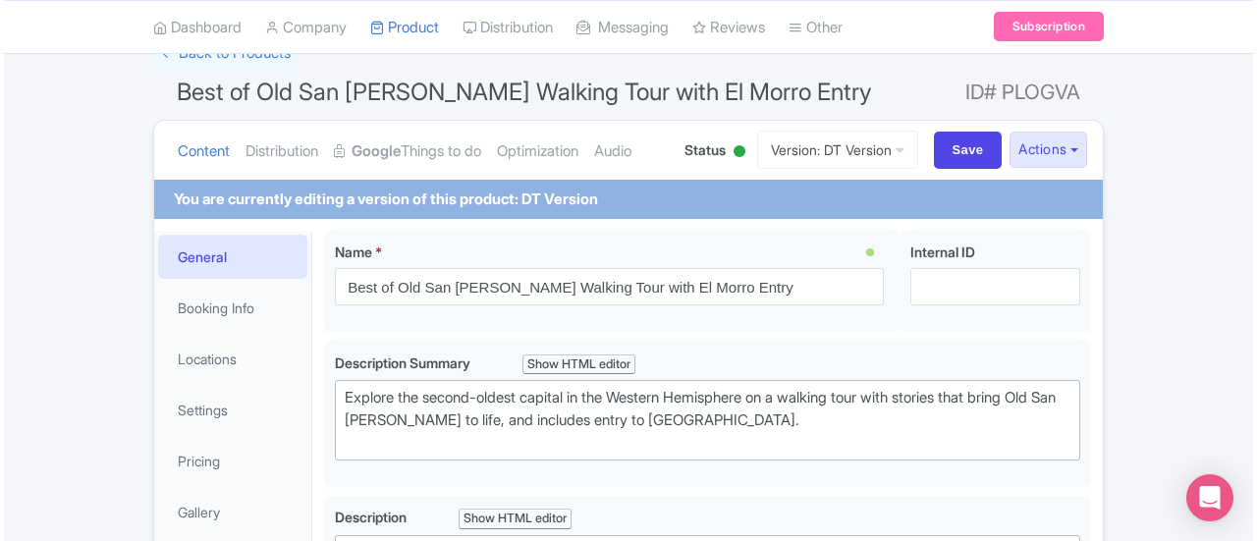
scroll to position [98, 0]
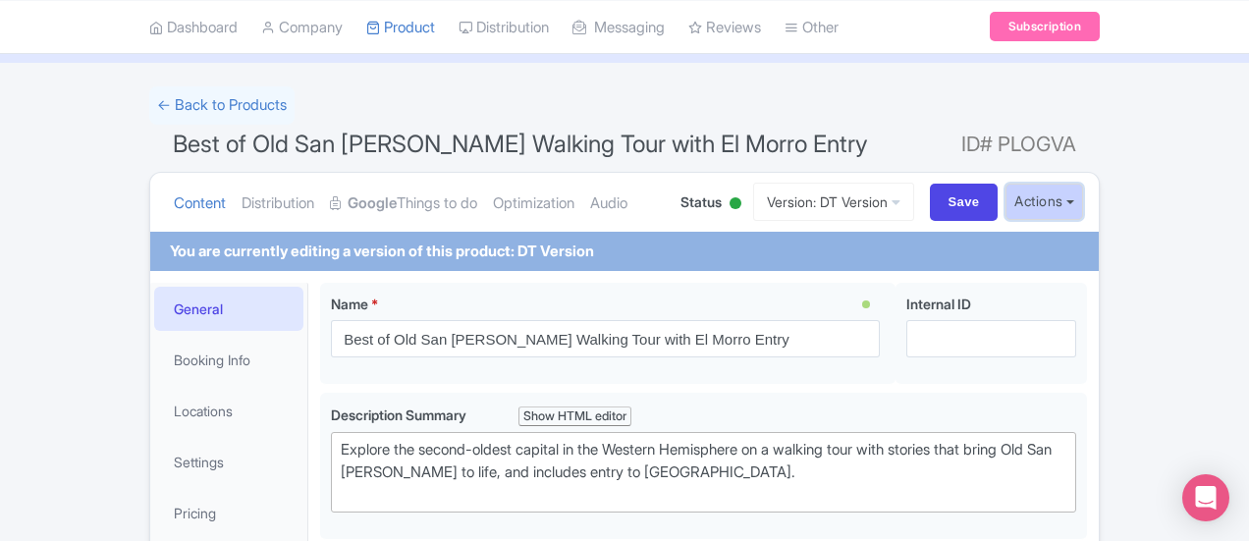
click at [1083, 202] on button "Actions" at bounding box center [1044, 202] width 78 height 36
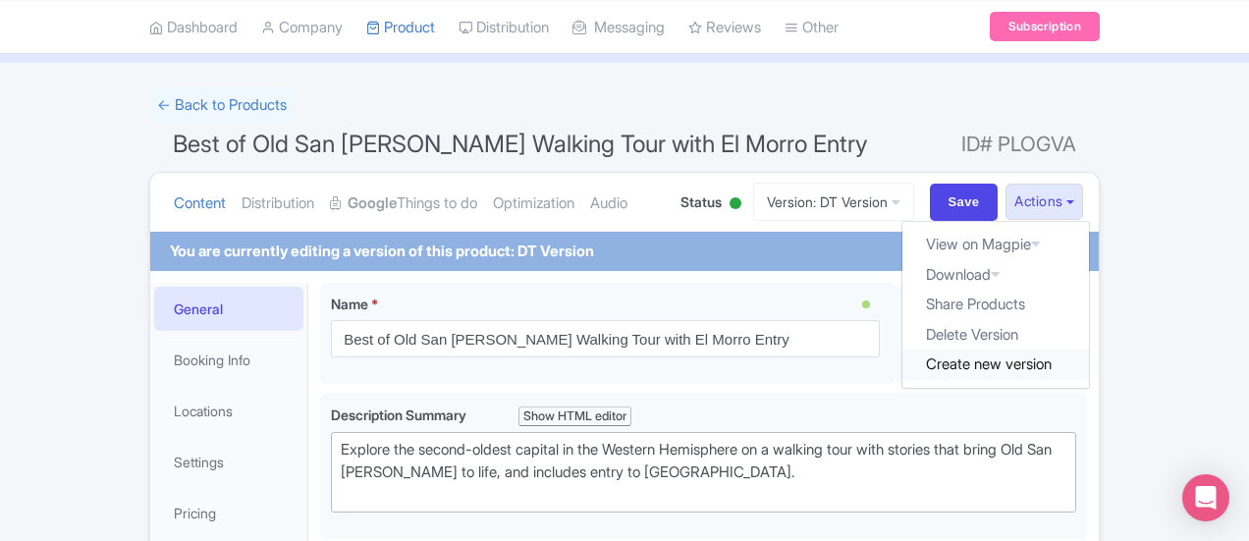
click at [1089, 369] on link "Create new version" at bounding box center [995, 365] width 187 height 30
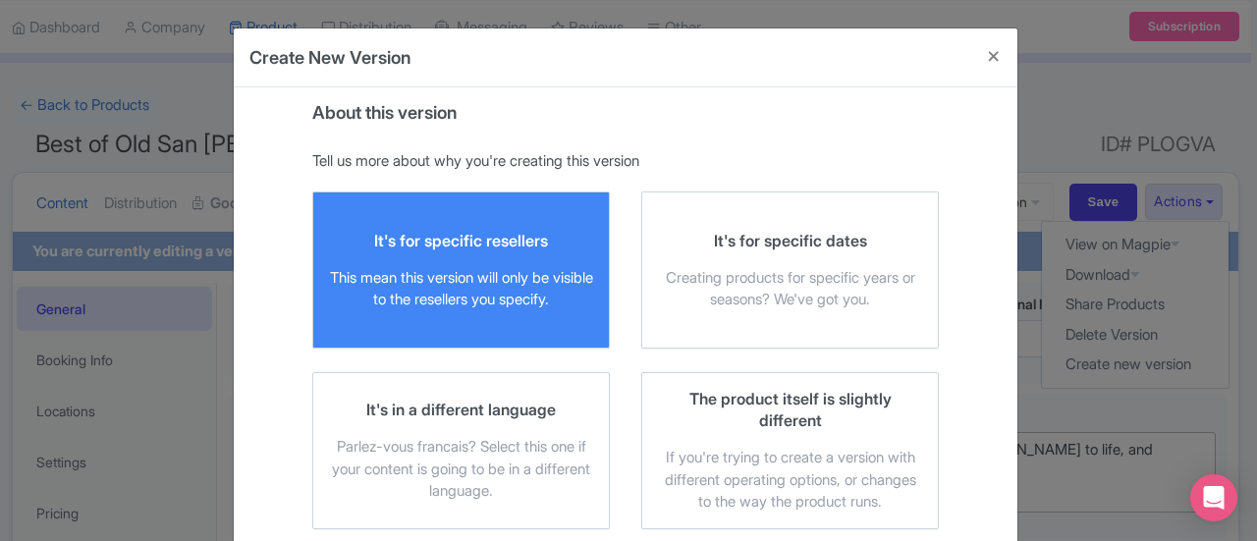
click at [457, 203] on label "It's for specific resellers This mean this version will only be visible to the …" at bounding box center [460, 269] width 297 height 157
click at [0, 0] on input "It's for specific resellers This mean this version will only be visible to the …" at bounding box center [0, 0] width 0 height 0
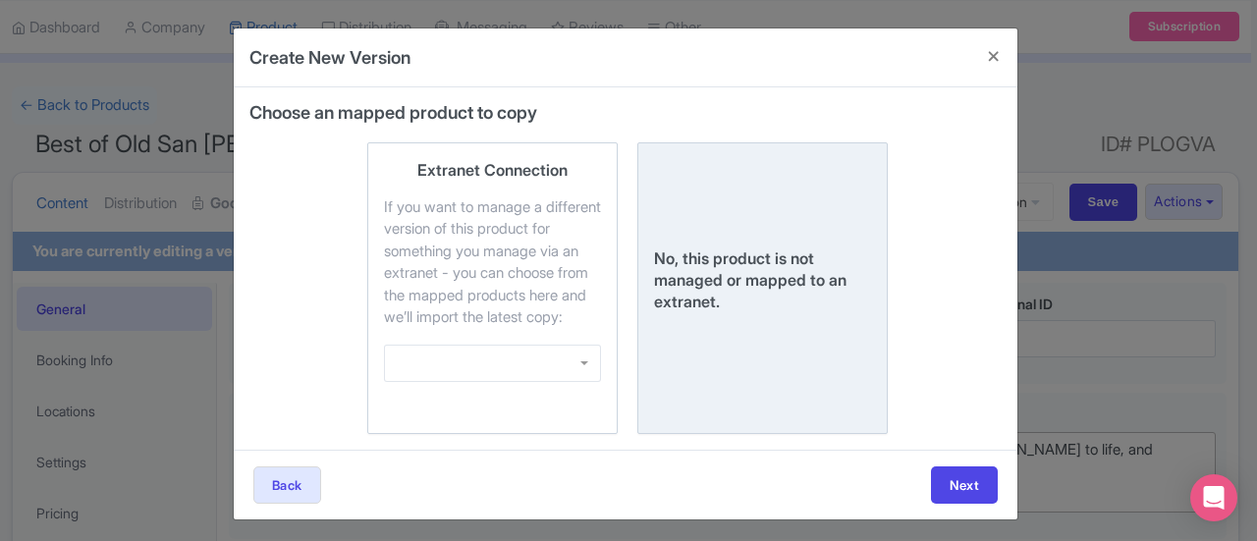
click at [727, 238] on div "No, this product is not managed or mapped to an extranet." at bounding box center [762, 288] width 217 height 258
click at [0, 0] on input "No, this product is not managed or mapped to an extranet." at bounding box center [0, 0] width 0 height 0
click at [942, 504] on button "Next" at bounding box center [964, 484] width 67 height 37
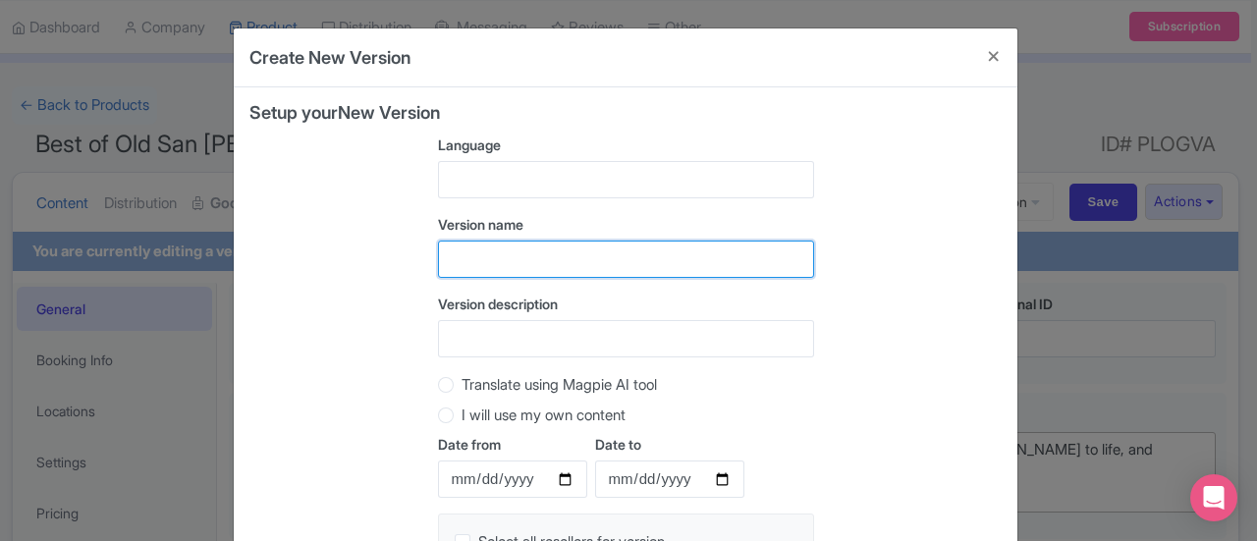
click at [524, 258] on input "text" at bounding box center [626, 259] width 376 height 37
type input "Viator Version"
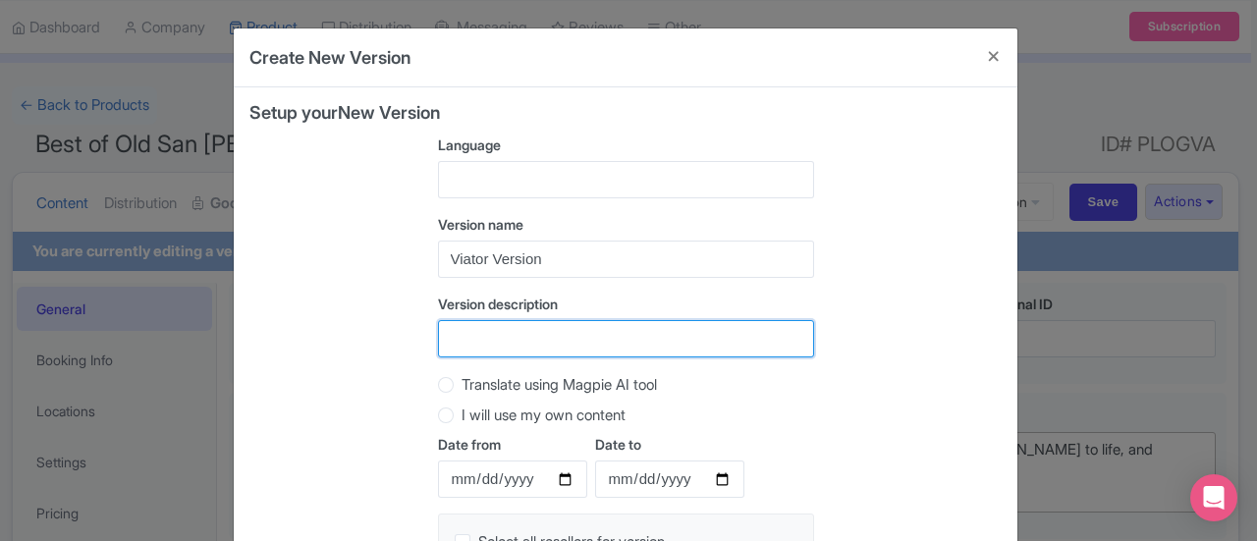
click at [614, 331] on input "Version description" at bounding box center [626, 338] width 376 height 37
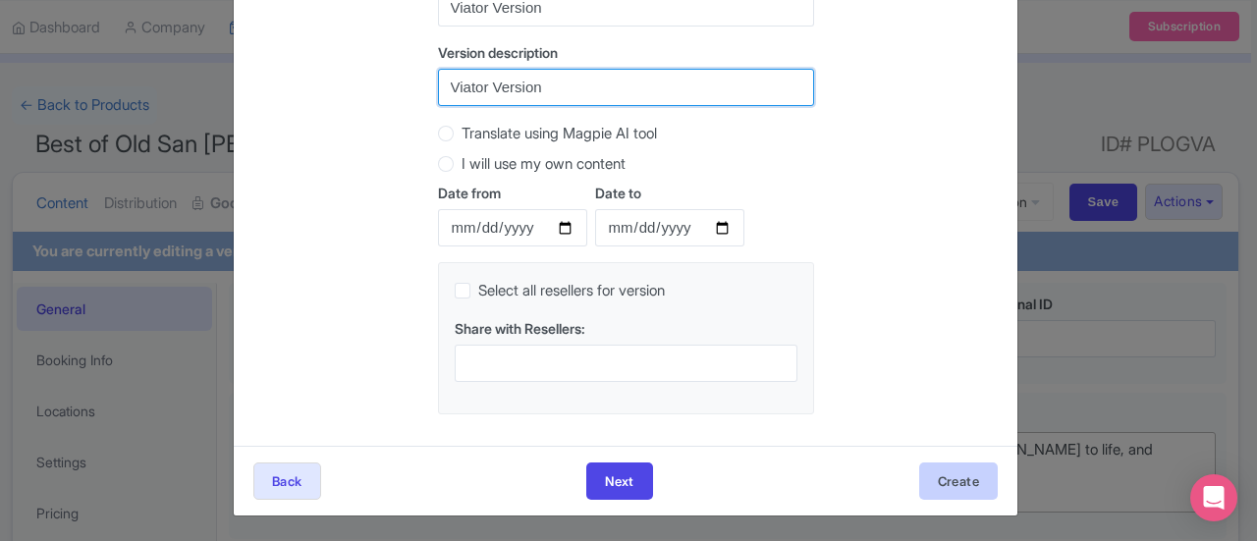
type input "Viator Version"
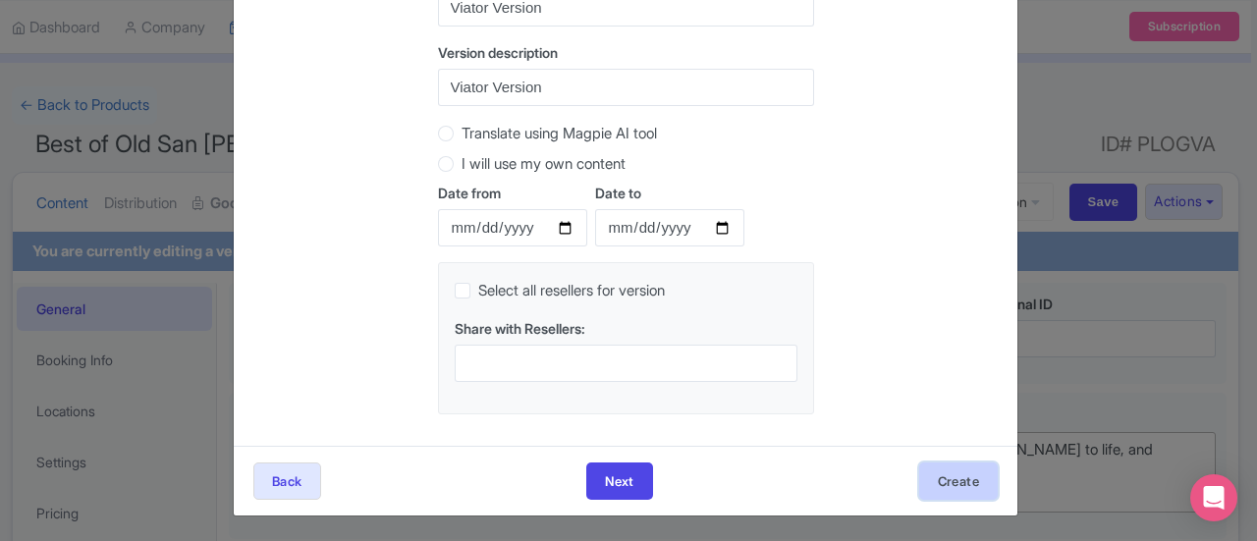
click at [978, 480] on button "Create" at bounding box center [958, 480] width 79 height 37
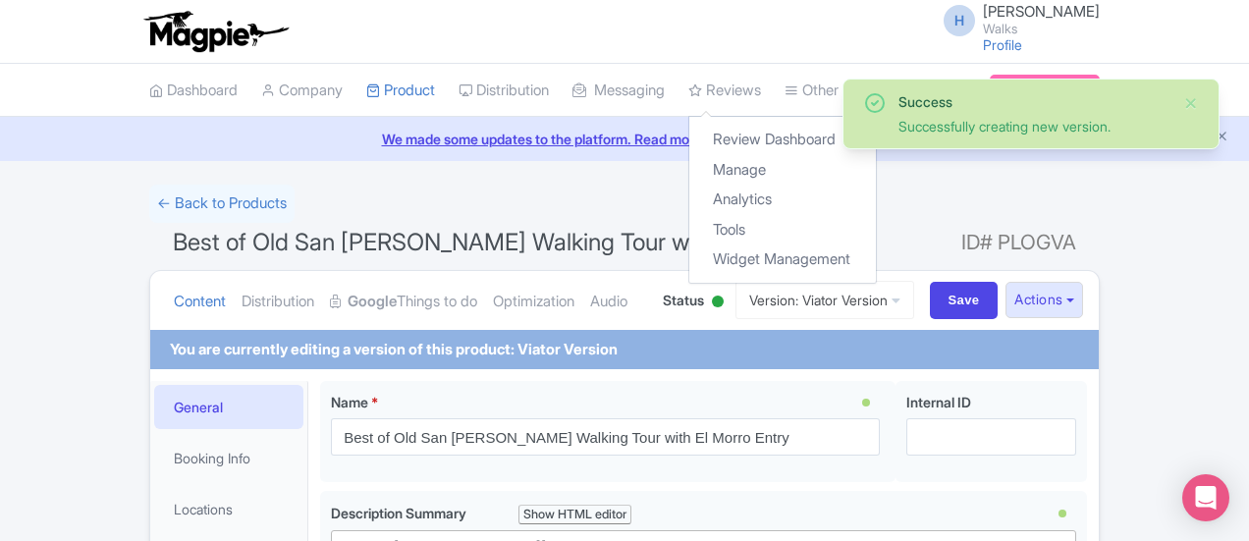
scroll to position [196, 0]
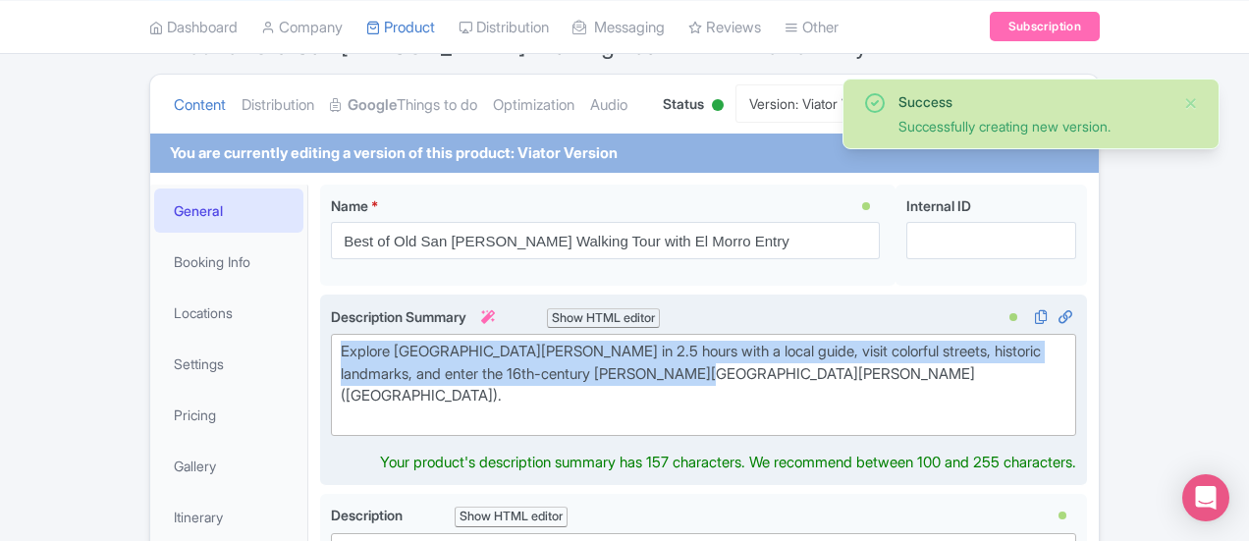
drag, startPoint x: 392, startPoint y: 374, endPoint x: 242, endPoint y: 348, distance: 152.5
click at [331, 348] on trix-editor "Explore Old San Juan in 2.5 hours with a local guide, visit colorful streets, h…" at bounding box center [703, 385] width 745 height 102
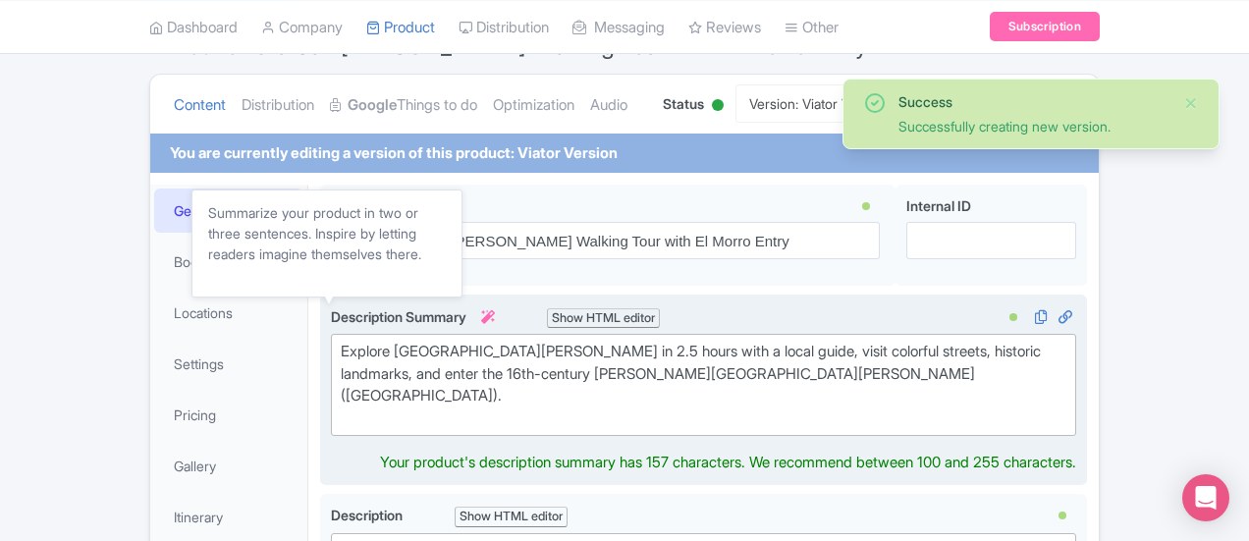
type trix-editor "<div><br><br></div>"
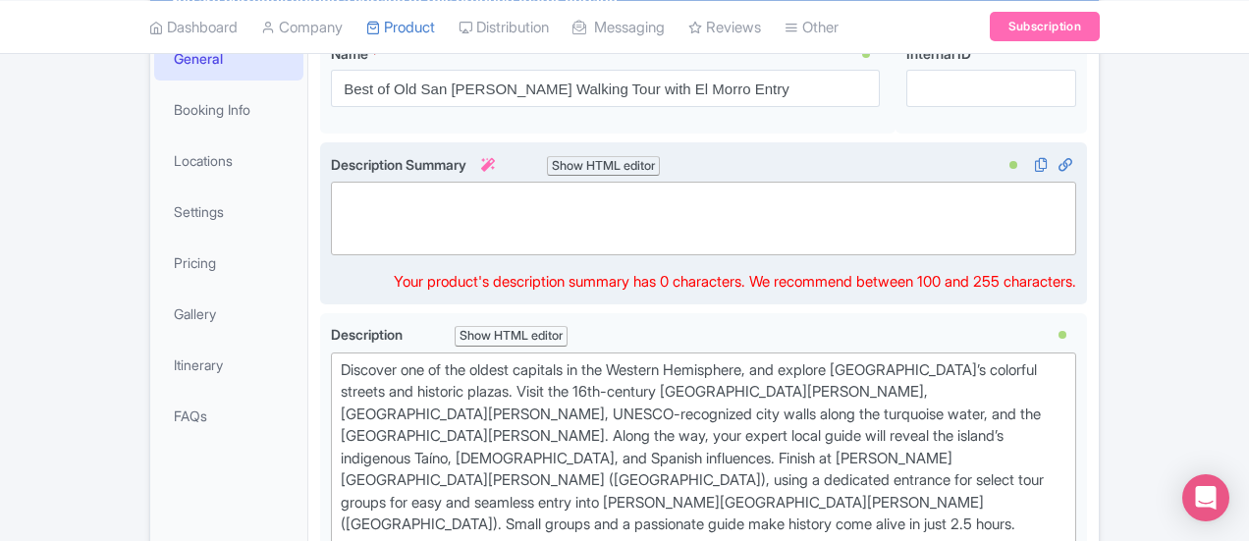
scroll to position [393, 0]
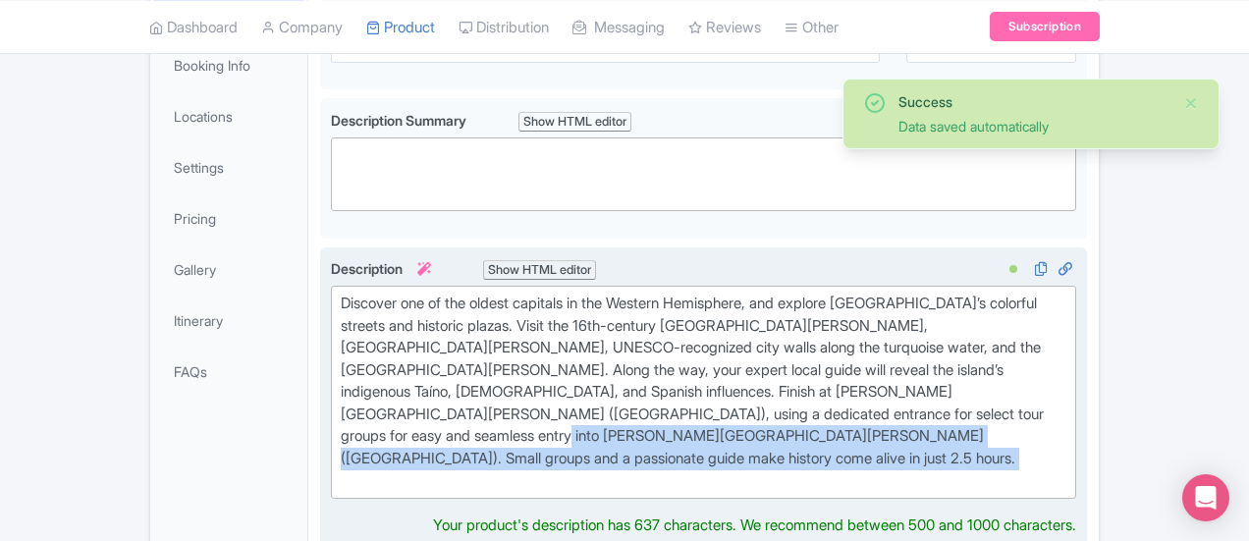
drag, startPoint x: 872, startPoint y: 406, endPoint x: 620, endPoint y: 374, distance: 253.4
click at [632, 379] on div "Discover one of the oldest capitals in the Western Hemisphere, and explore [GEO…" at bounding box center [704, 392] width 726 height 199
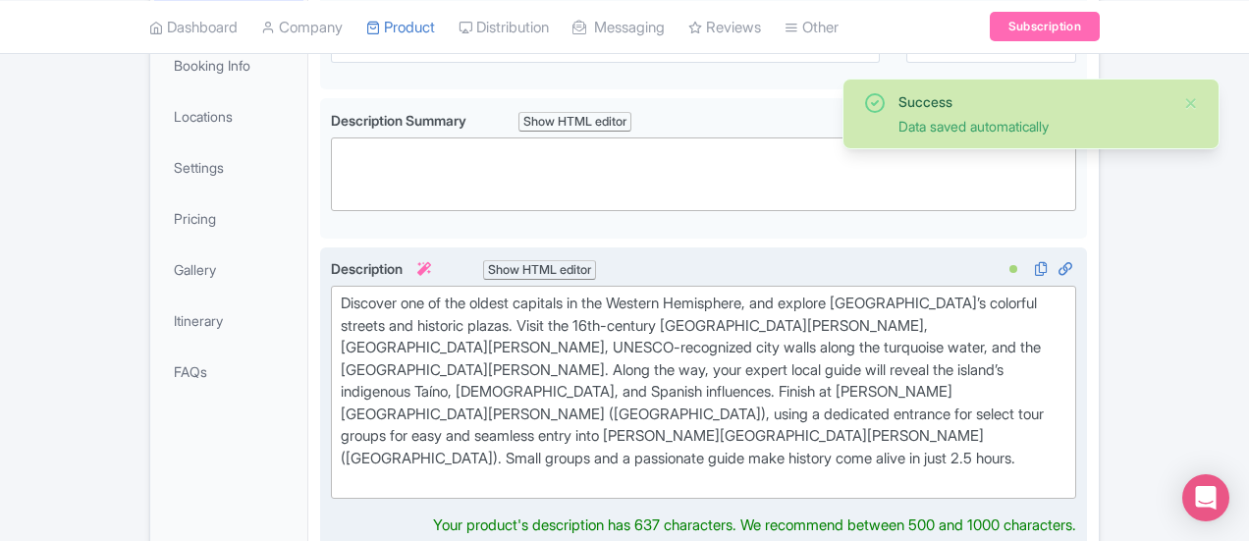
click at [536, 346] on div "Discover one of the oldest capitals in the Western Hemisphere, and explore [GEO…" at bounding box center [704, 392] width 726 height 199
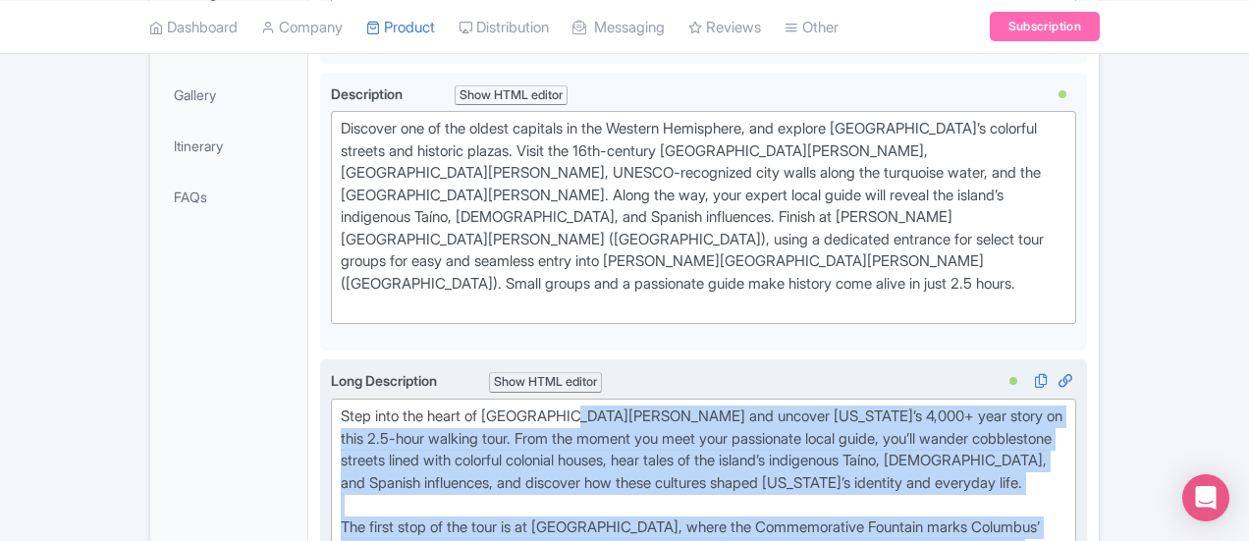
scroll to position [566, 0]
drag, startPoint x: 1119, startPoint y: 379, endPoint x: 250, endPoint y: 345, distance: 869.5
type trix-editor "<div>Step into the heart of Old San Juan and uncover Puerto Rico’s 4,000+ year …"
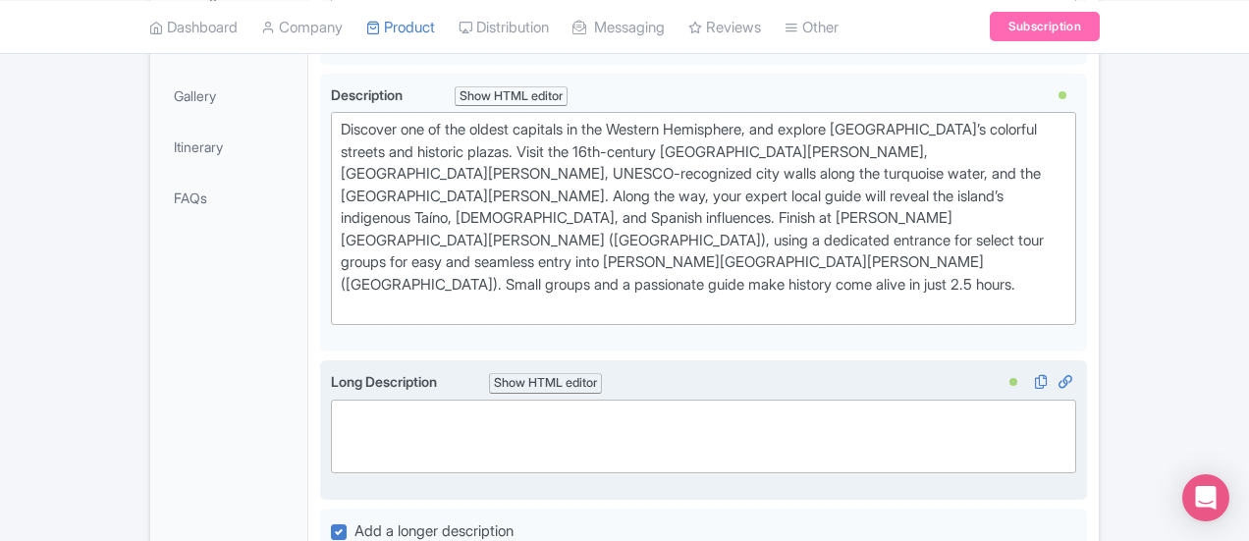
paste trix-editor "<div><strong><br>Stop At: Old San Juan</strong> <br><strong>Duration:</strong> …"
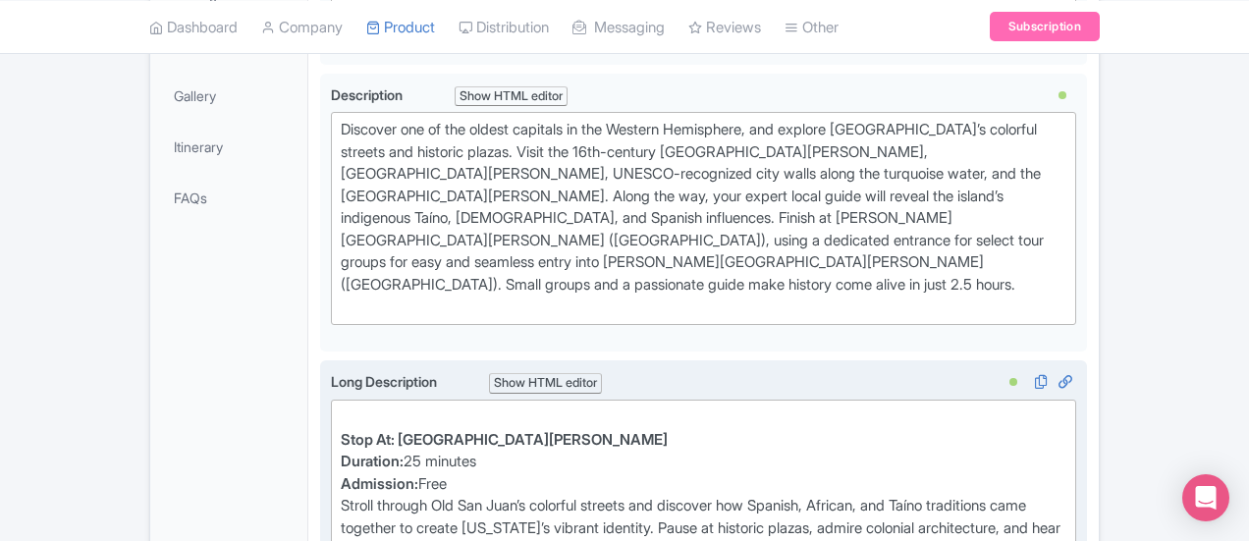
click at [341, 430] on strong "Stop At: Old San Juan" at bounding box center [504, 439] width 327 height 19
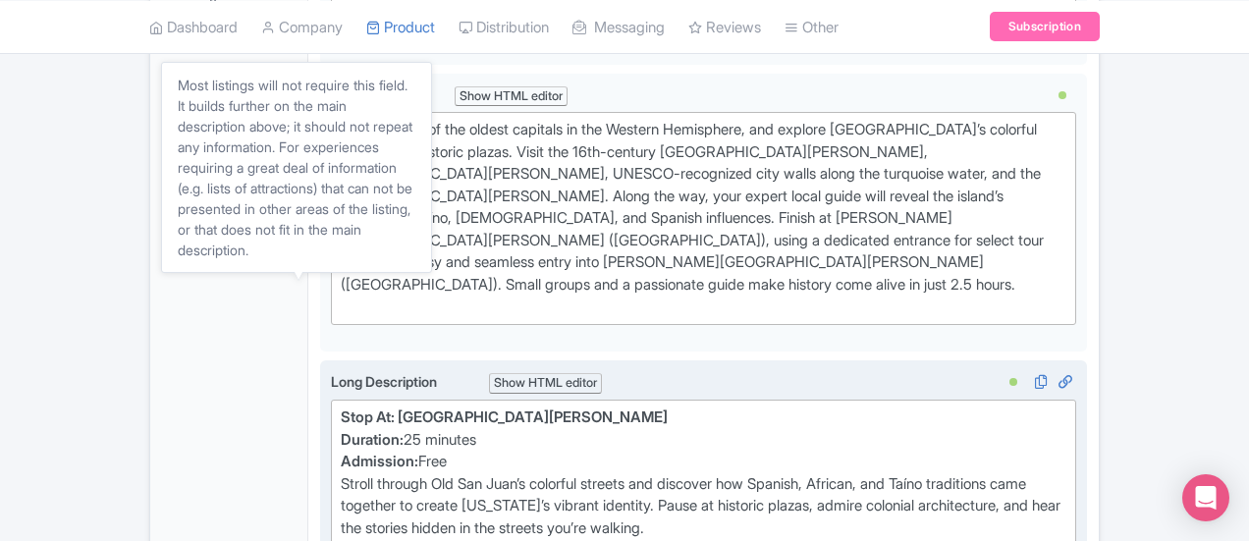
scroll to position [763, 0]
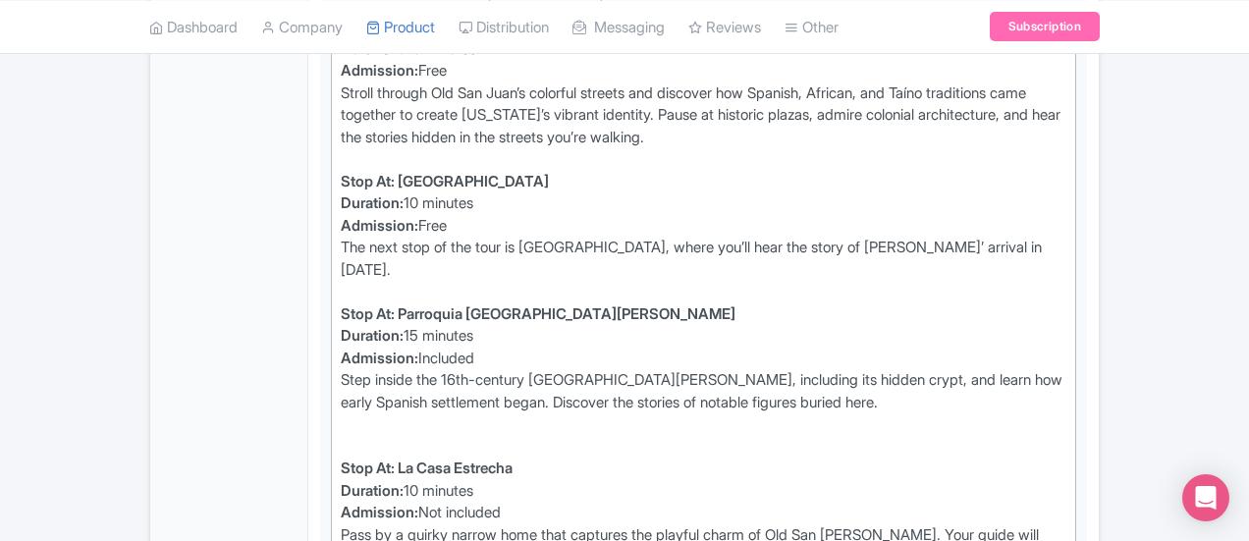
scroll to position [959, 0]
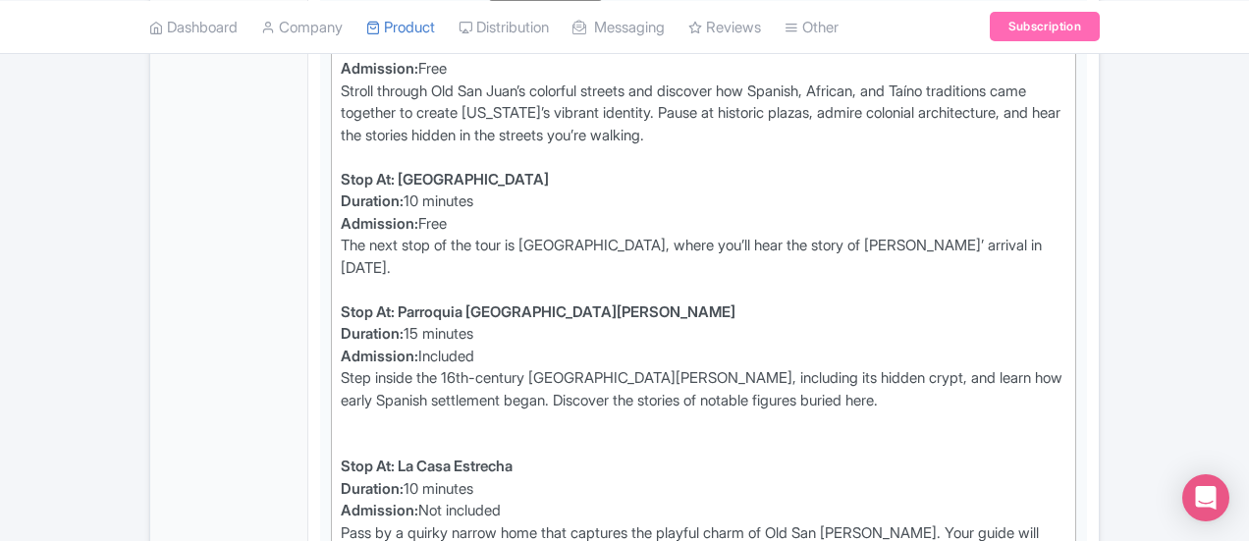
click at [341, 434] on div "Stop At: La Casa Estrecha Duration: 10 minutes Admission: Not included Pass by …" at bounding box center [704, 511] width 726 height 155
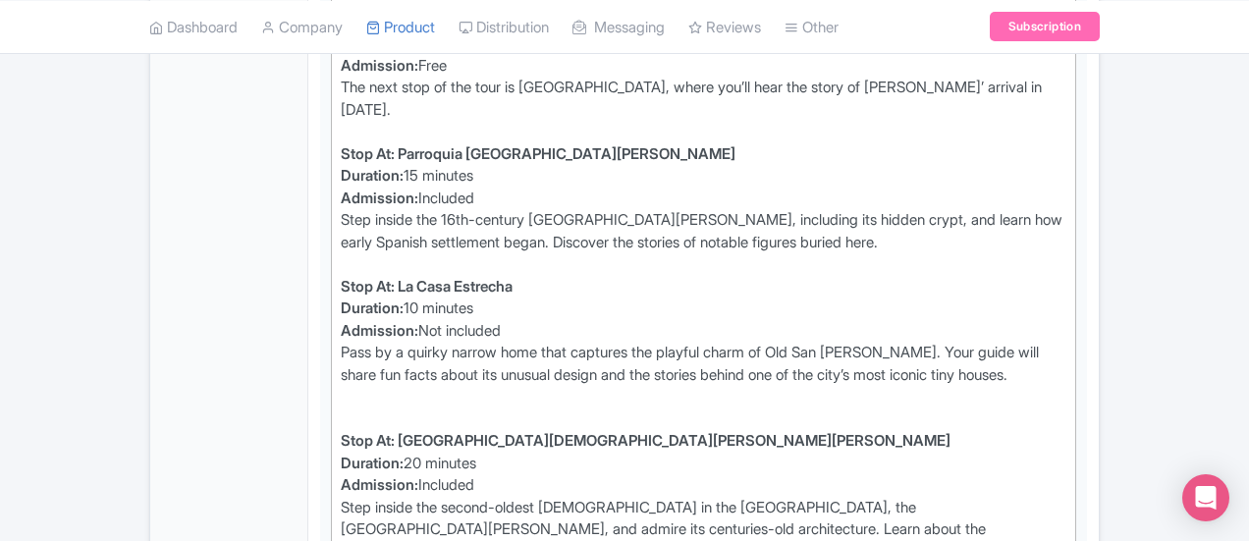
scroll to position [1057, 0]
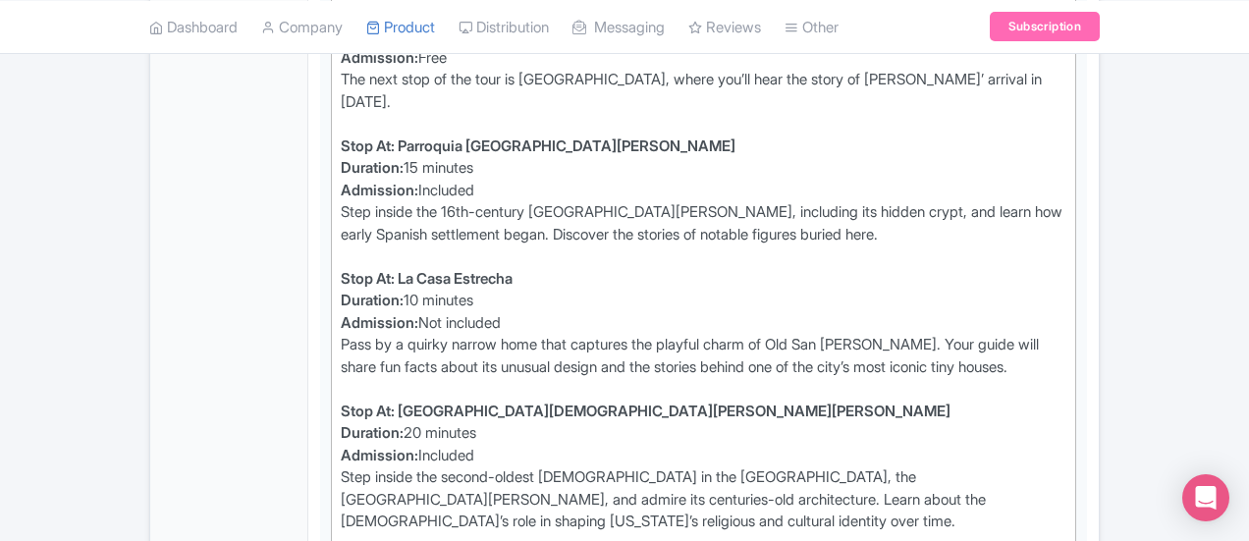
scroll to position [1156, 0]
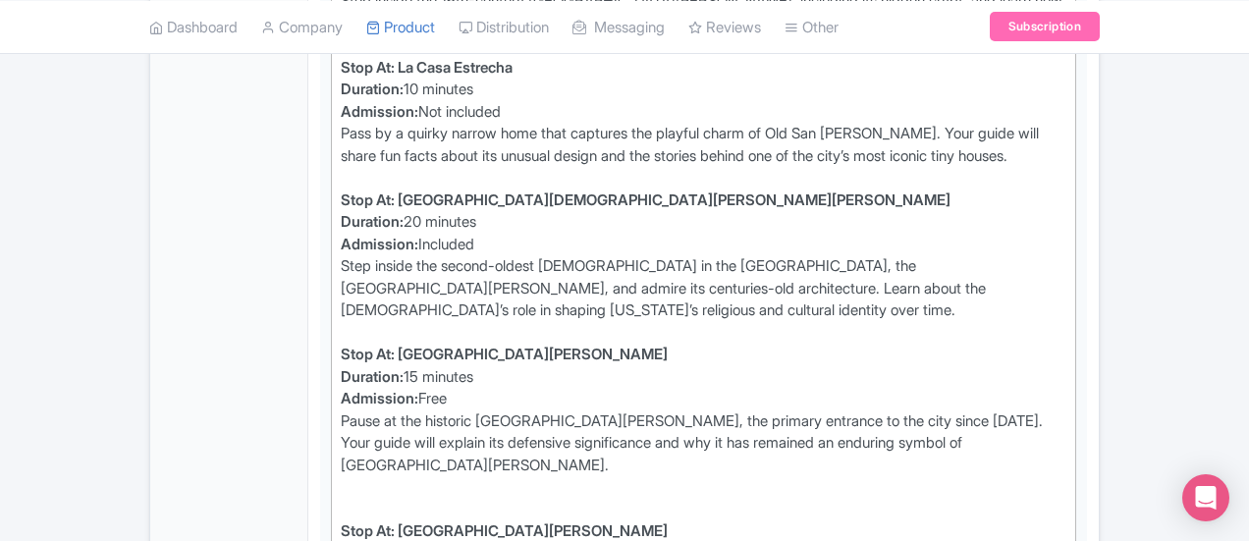
scroll to position [1352, 0]
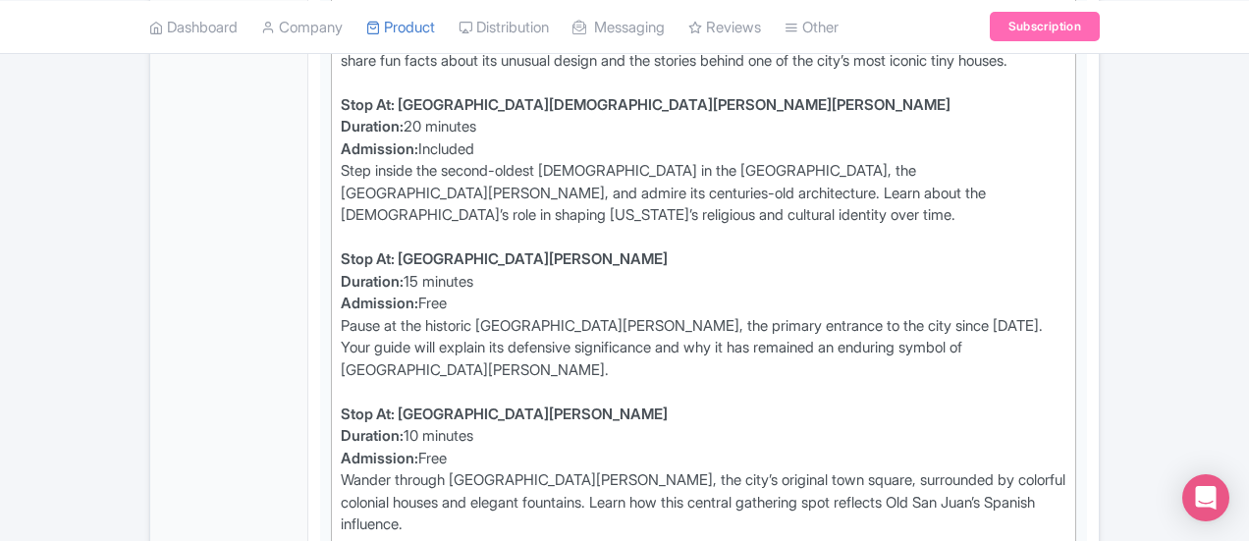
scroll to position [1548, 0]
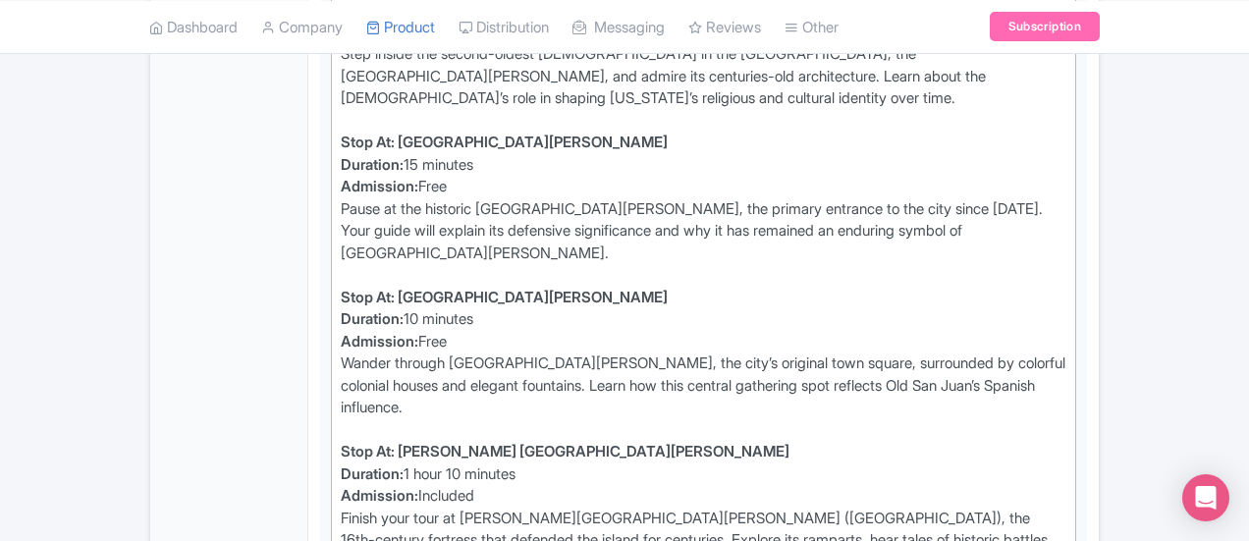
click at [341, 441] on div "Stop At: Castillo San Felipe del Morro Duration: 1 hour 10 minutes Admission: I…" at bounding box center [704, 518] width 726 height 155
type trix-editor "<div><strong>Stop At: Old San Juan</strong> <br><strong>Duration:</strong> 25 m…"
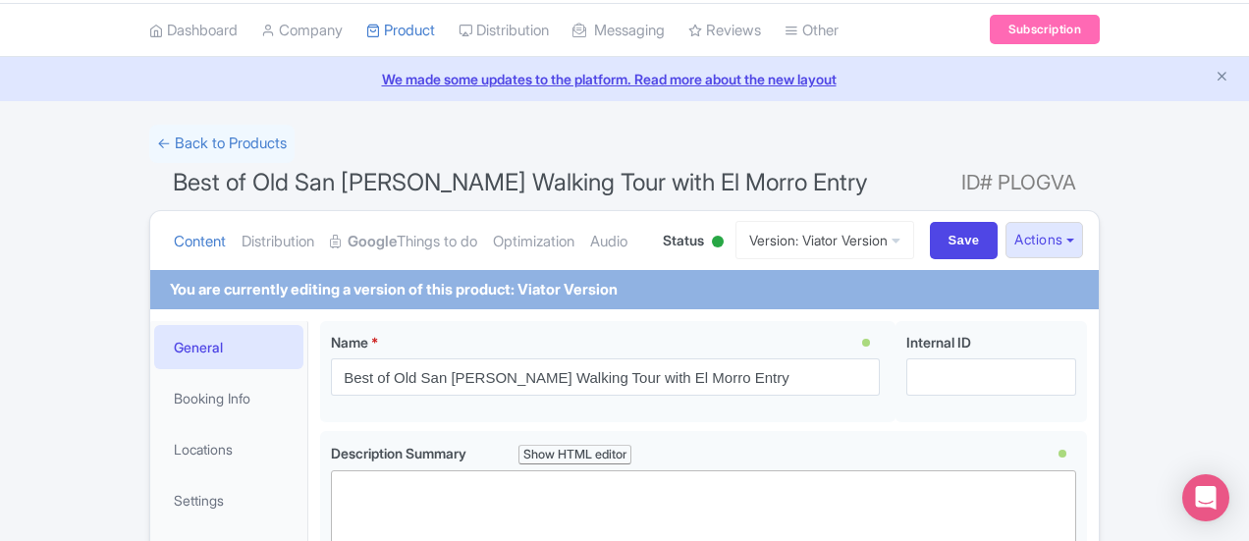
scroll to position [0, 0]
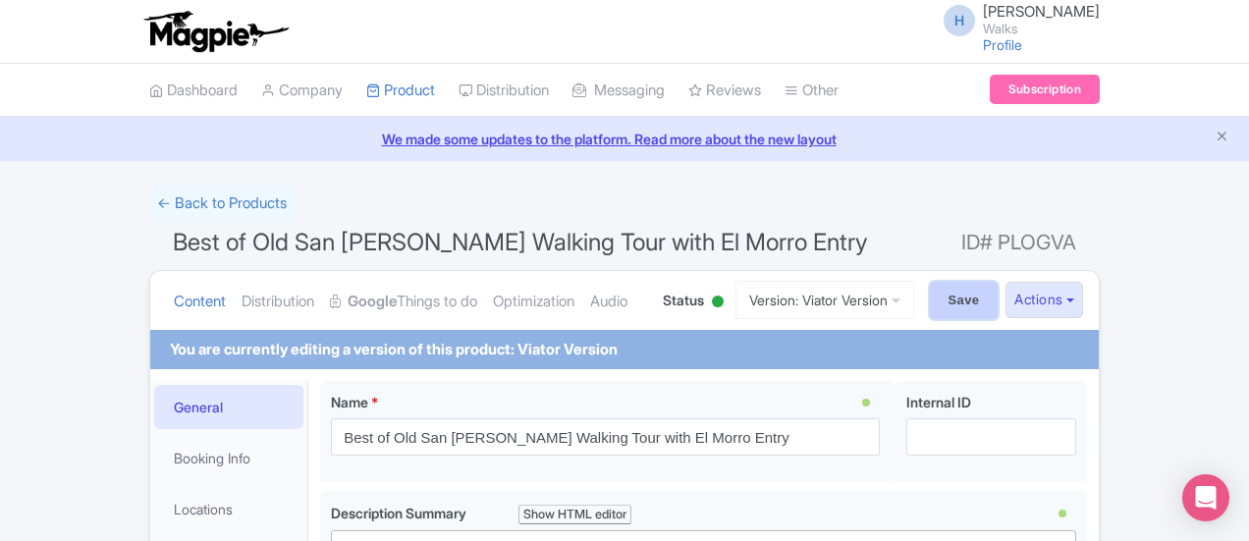
click at [998, 296] on input "Save" at bounding box center [964, 300] width 69 height 37
type input "Saving..."
click at [914, 298] on link "Version: Viator Version" at bounding box center [824, 300] width 179 height 38
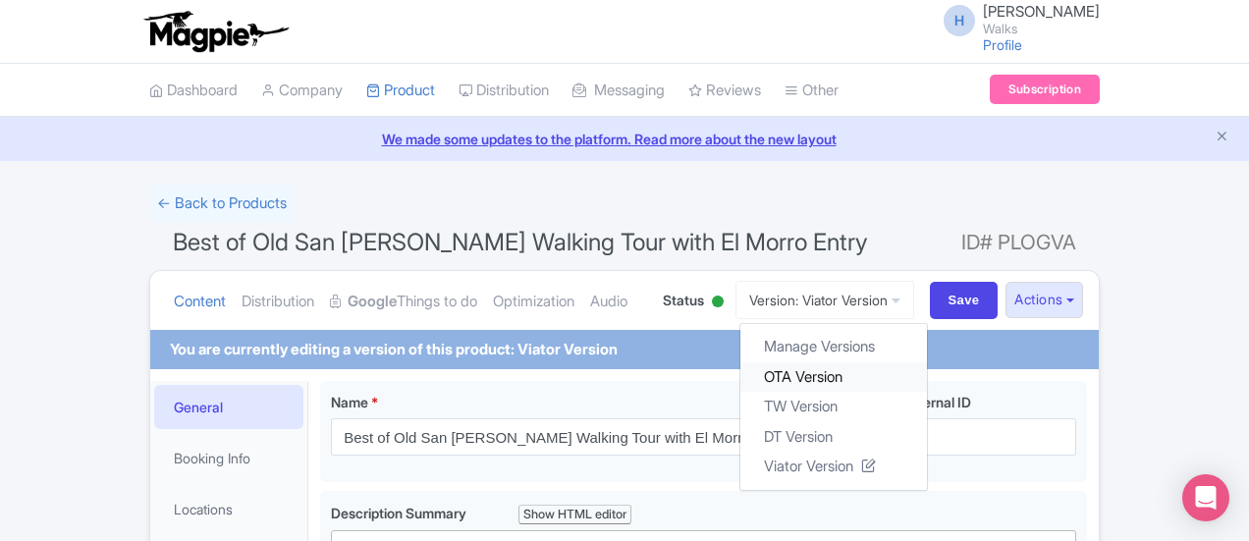
click at [927, 367] on link "OTA Version" at bounding box center [833, 376] width 187 height 30
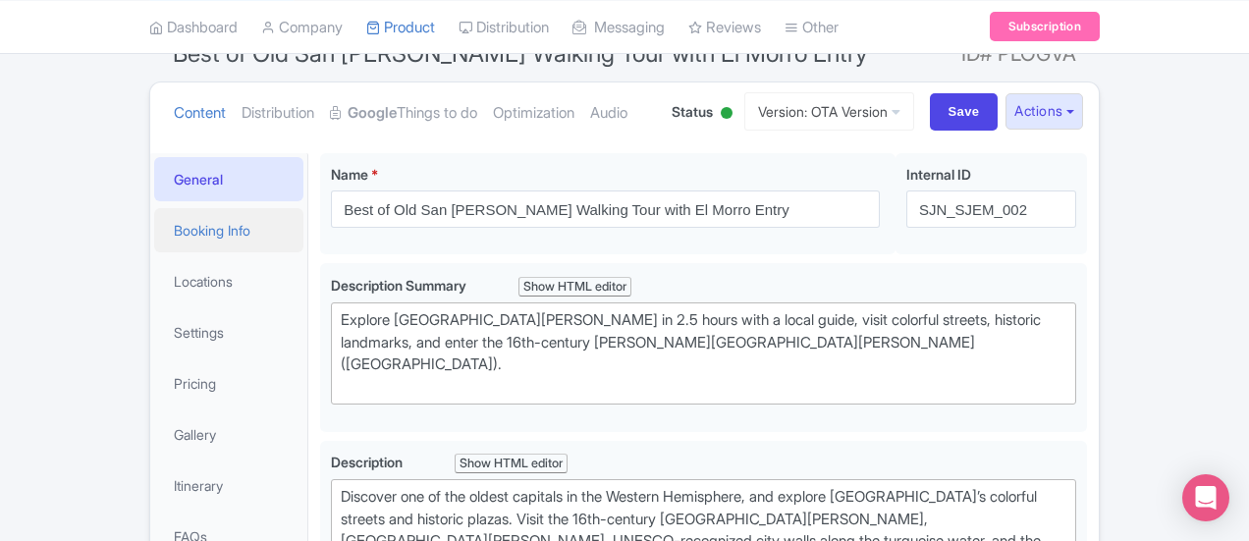
scroll to position [295, 0]
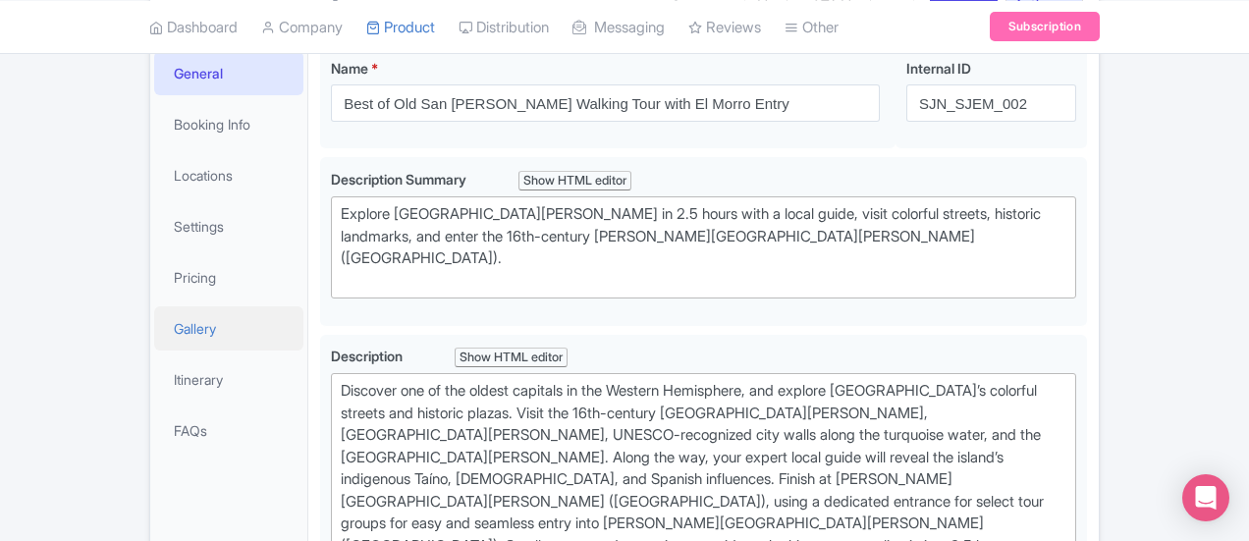
click at [154, 329] on link "Gallery" at bounding box center [228, 328] width 149 height 44
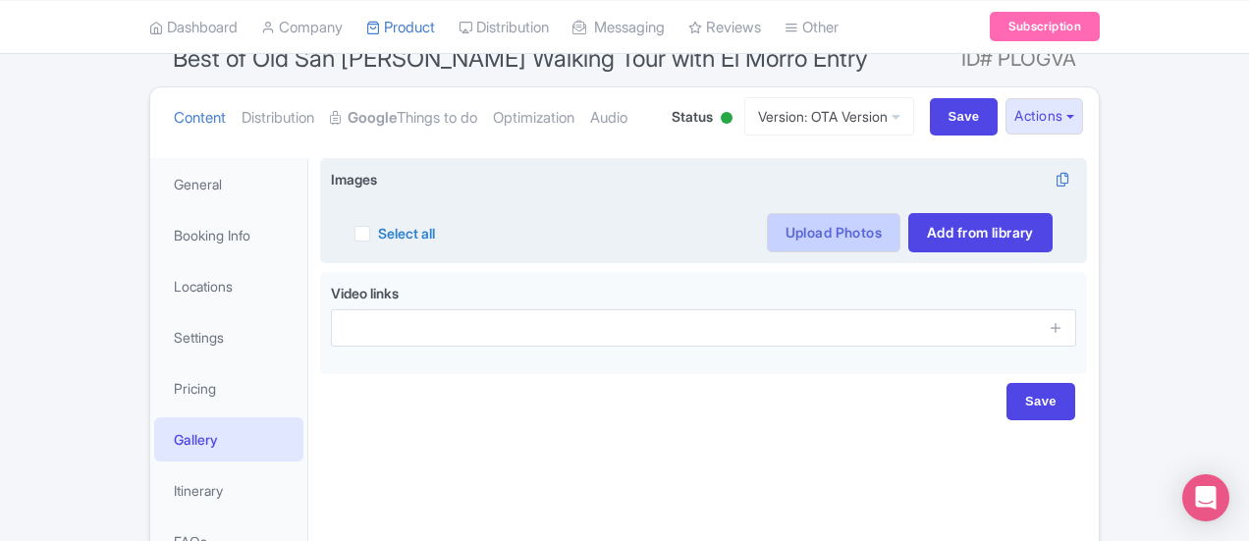
scroll to position [98, 0]
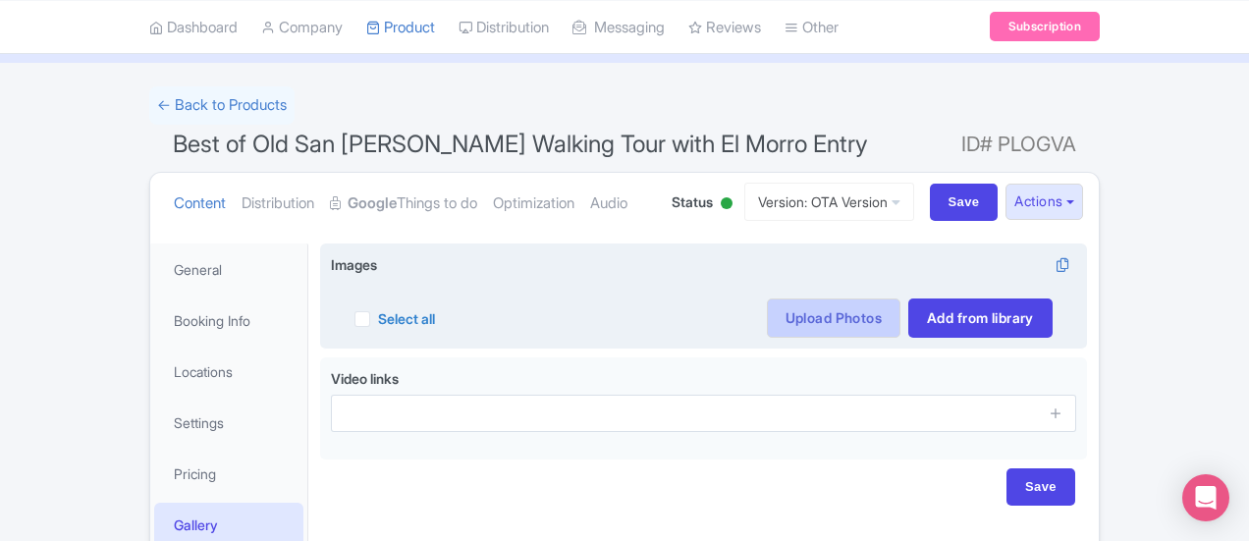
click at [900, 306] on link "Upload Photos" at bounding box center [834, 317] width 134 height 39
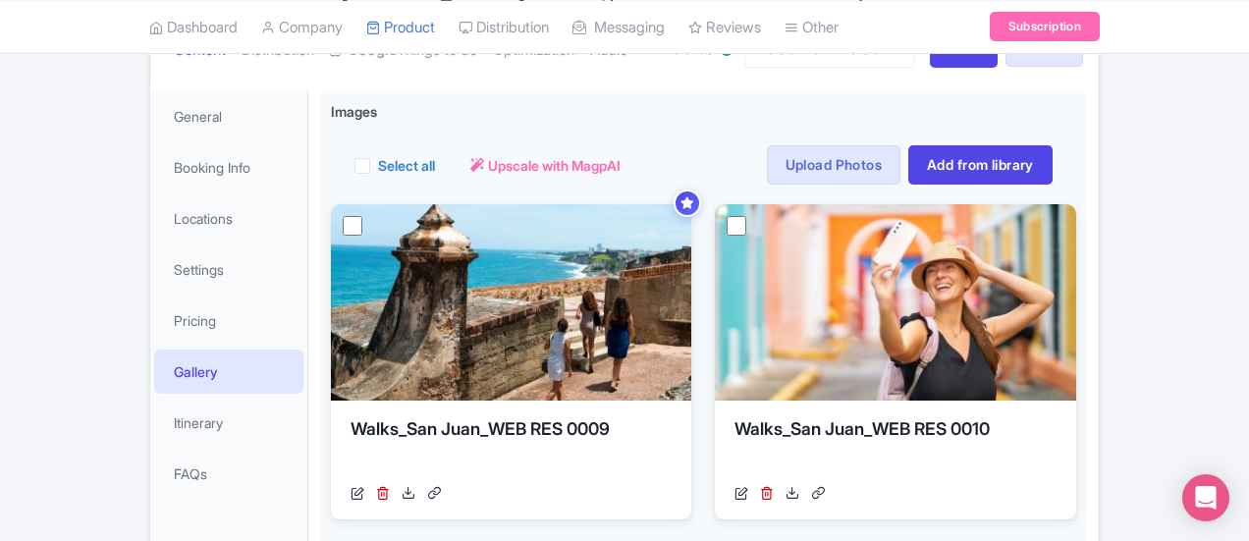
scroll to position [25, 0]
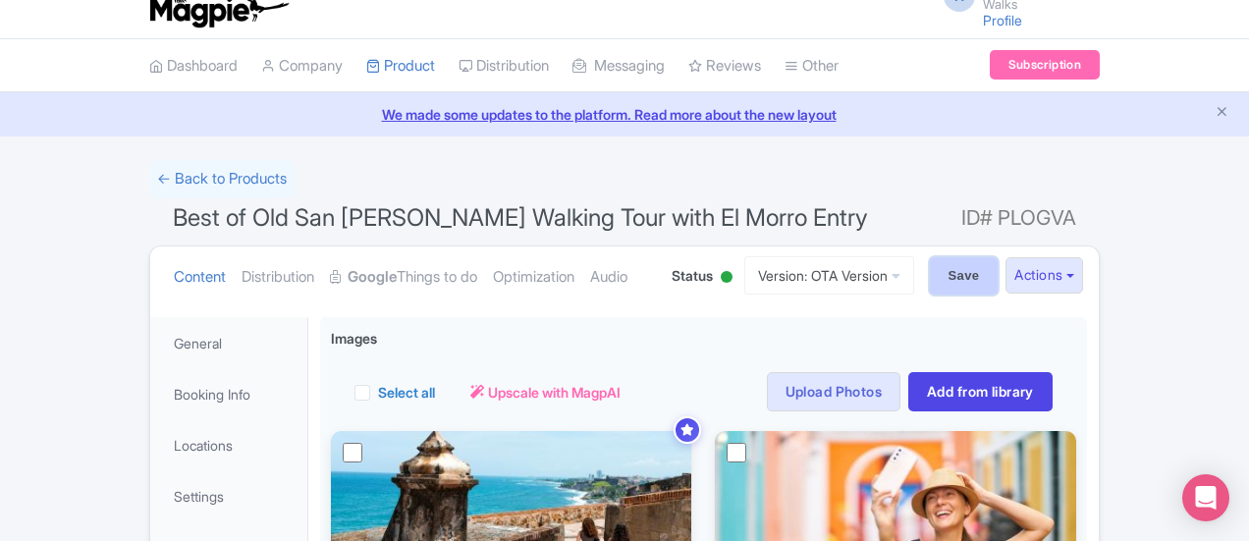
click at [998, 280] on input "Save" at bounding box center [964, 275] width 69 height 37
type input "Saving..."
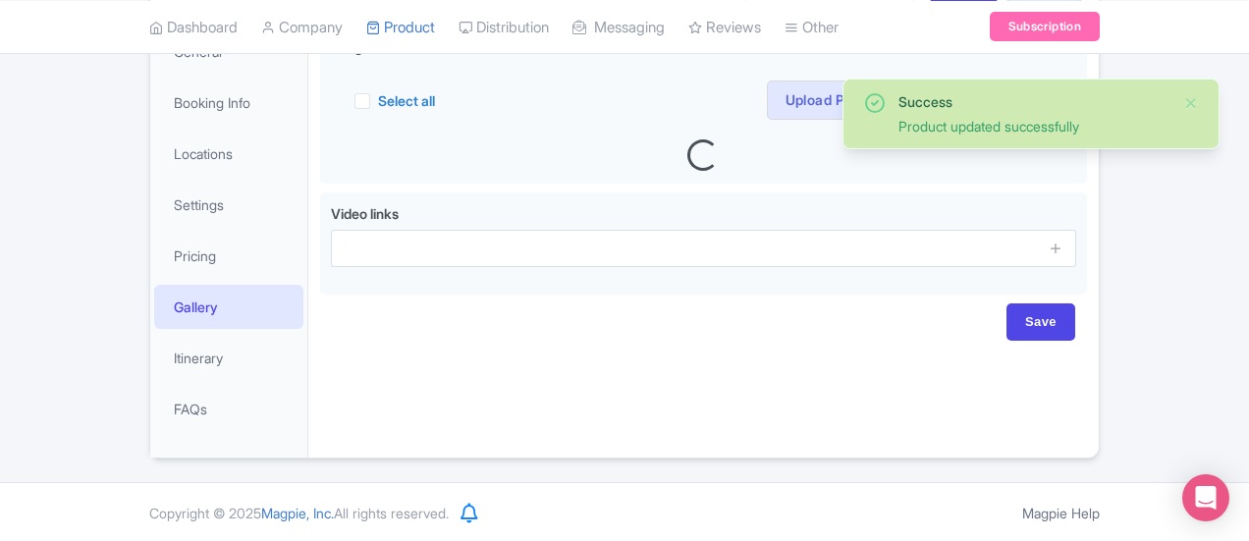
scroll to position [319, 0]
